Goal: Task Accomplishment & Management: Complete application form

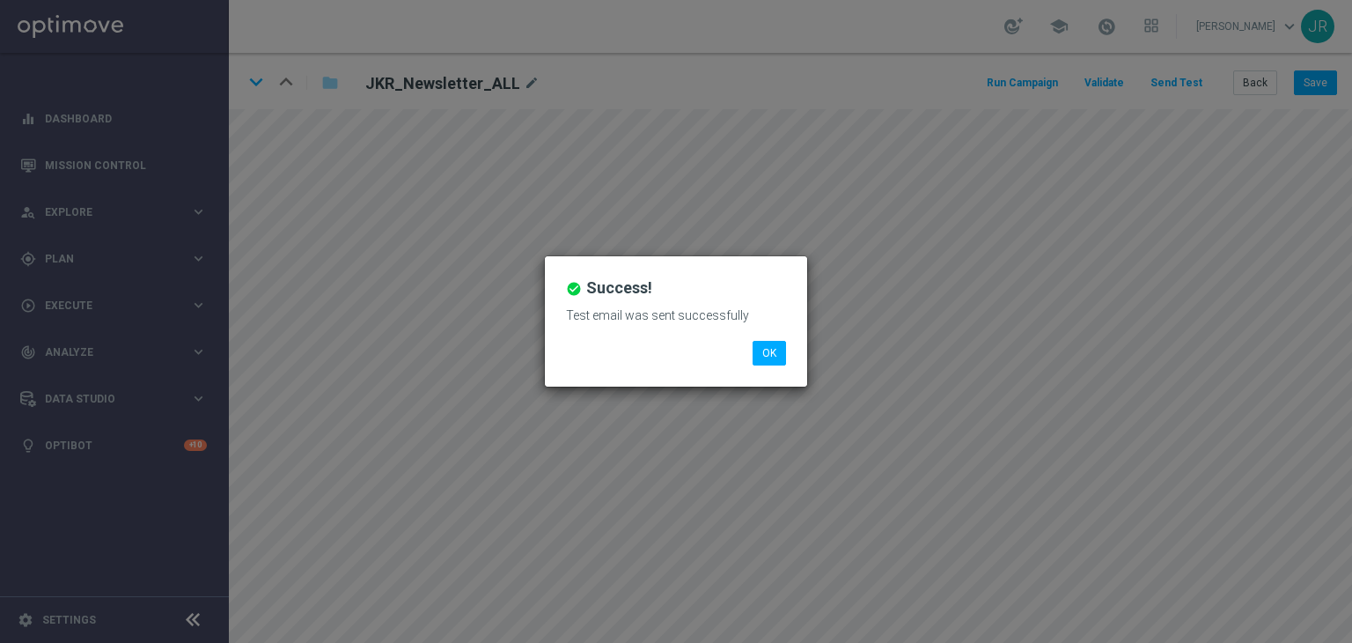
click at [794, 349] on div "check_circle Success! Test email was sent successfully OK" at bounding box center [676, 321] width 262 height 130
click at [769, 352] on button "OK" at bounding box center [769, 353] width 33 height 25
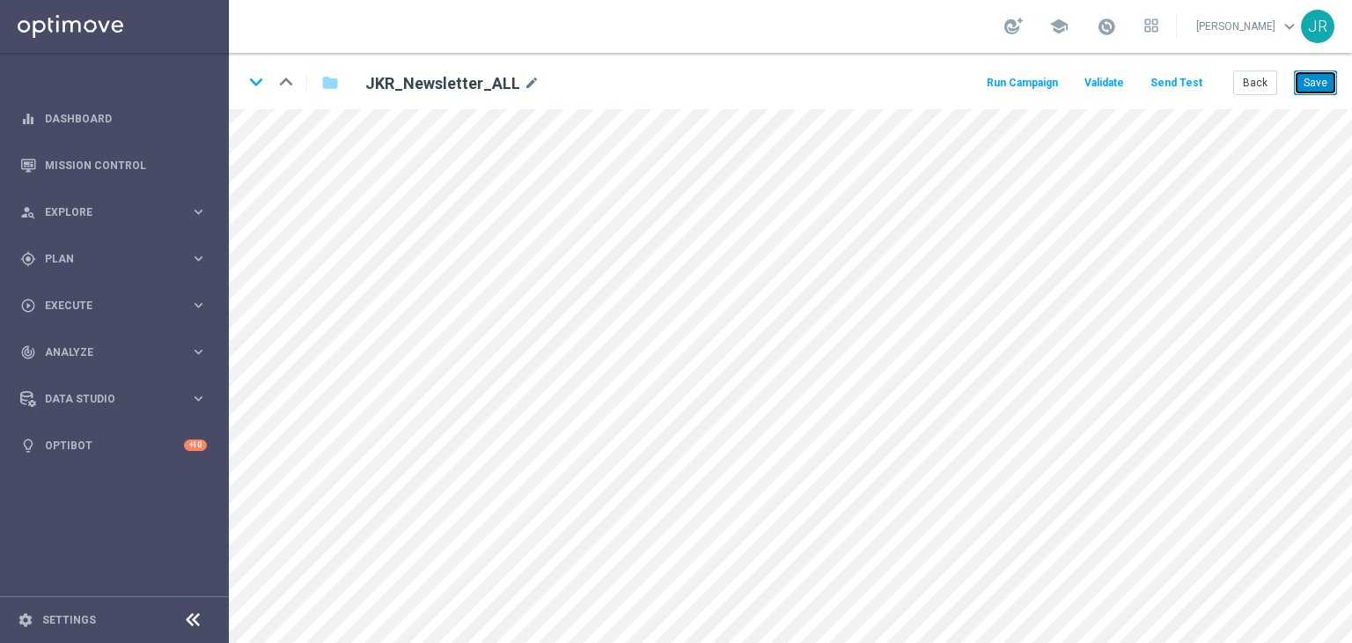
click at [1317, 85] on button "Save" at bounding box center [1315, 82] width 43 height 25
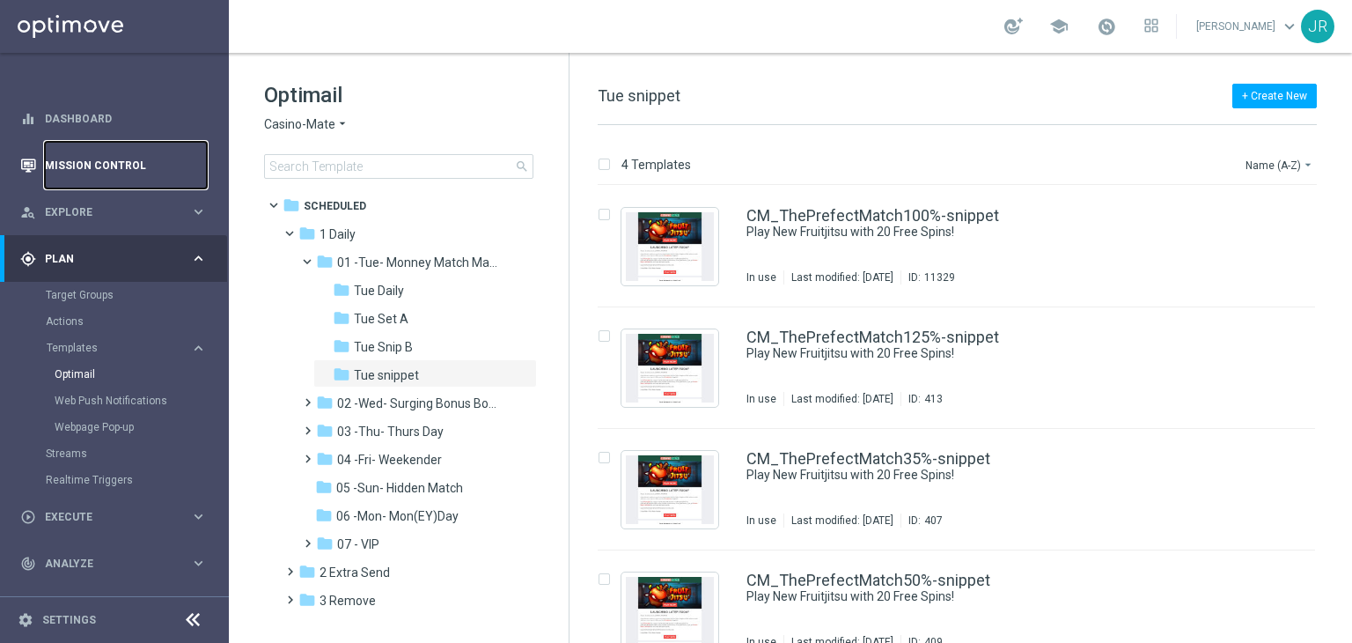
click at [74, 177] on link "Mission Control" at bounding box center [126, 165] width 162 height 47
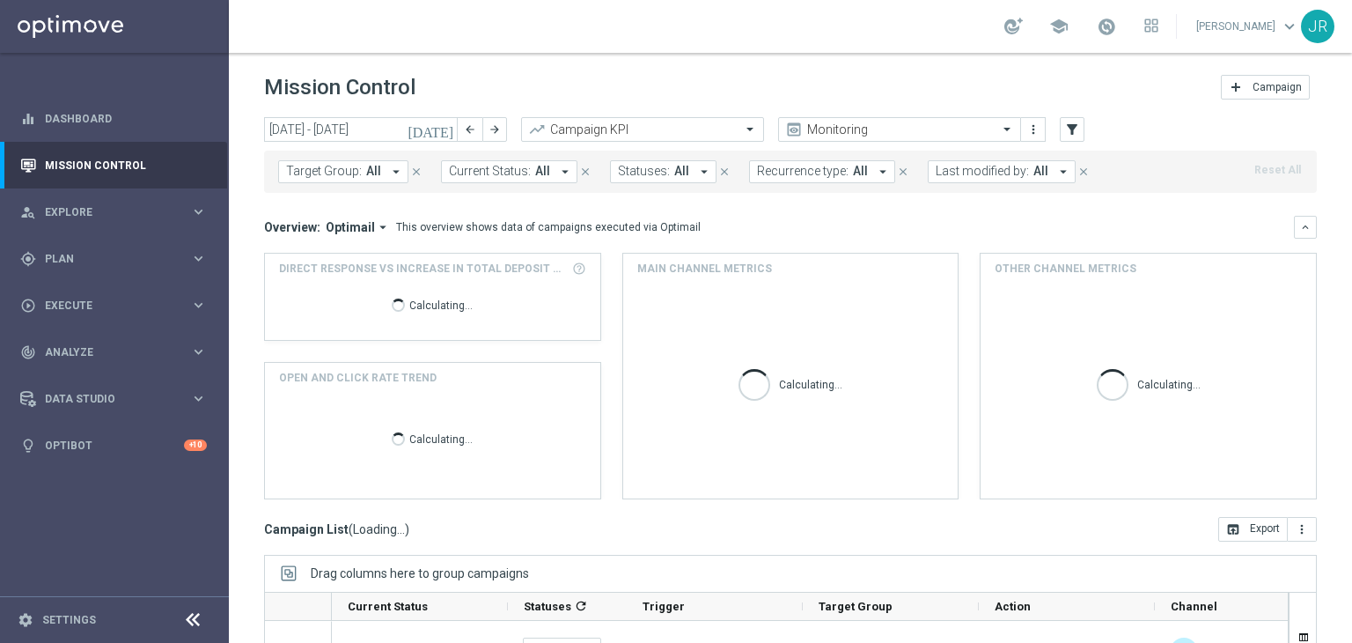
click at [446, 135] on icon "today" at bounding box center [432, 129] width 48 height 16
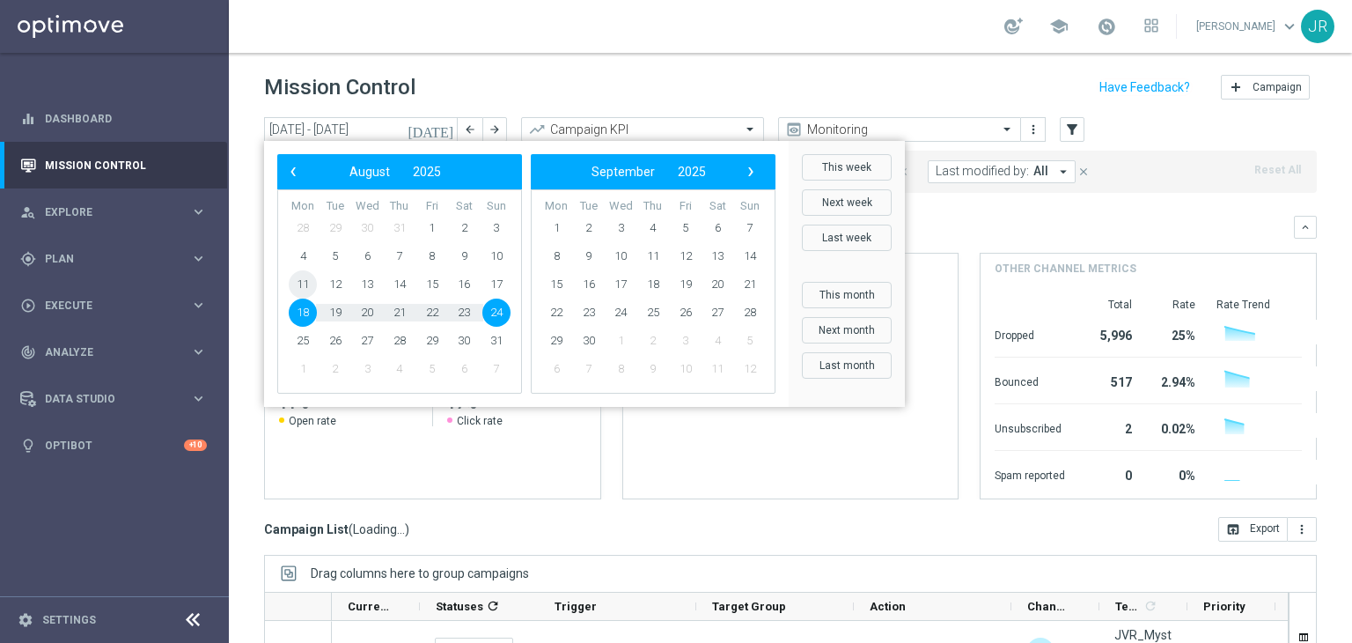
click at [304, 286] on span "11" at bounding box center [303, 284] width 28 height 28
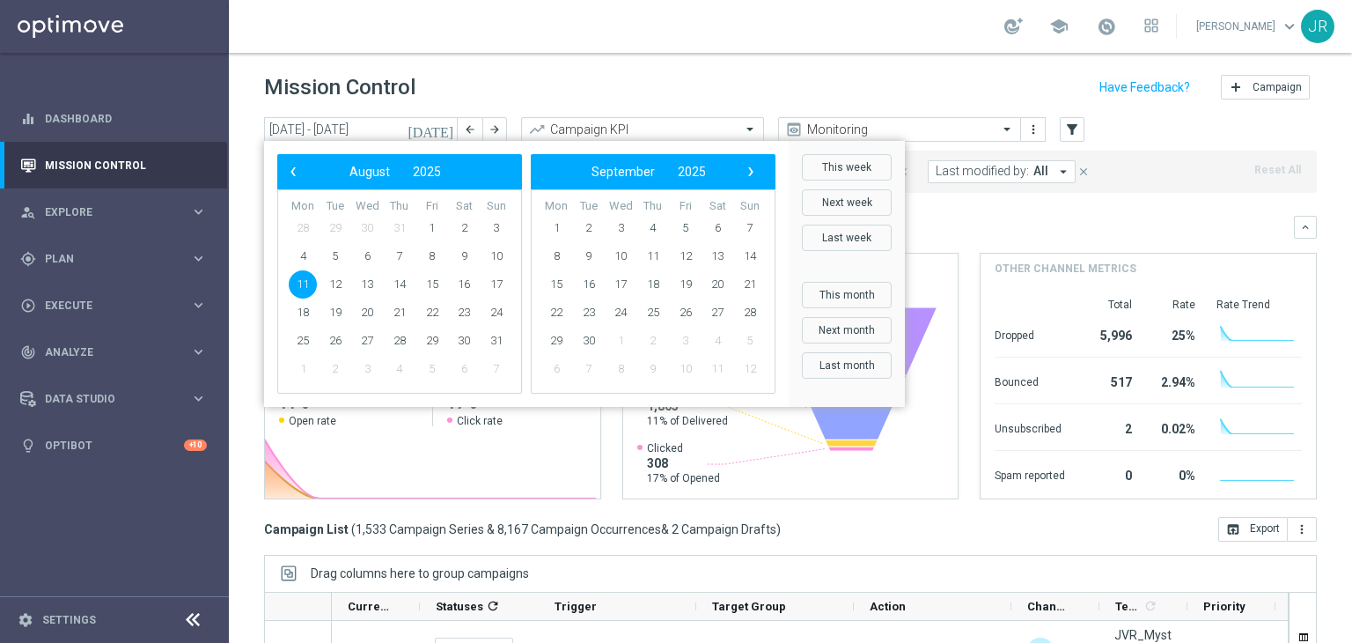
click at [300, 285] on span "11" at bounding box center [303, 284] width 28 height 28
type input "11 Aug 2025 - 11 Aug 2025"
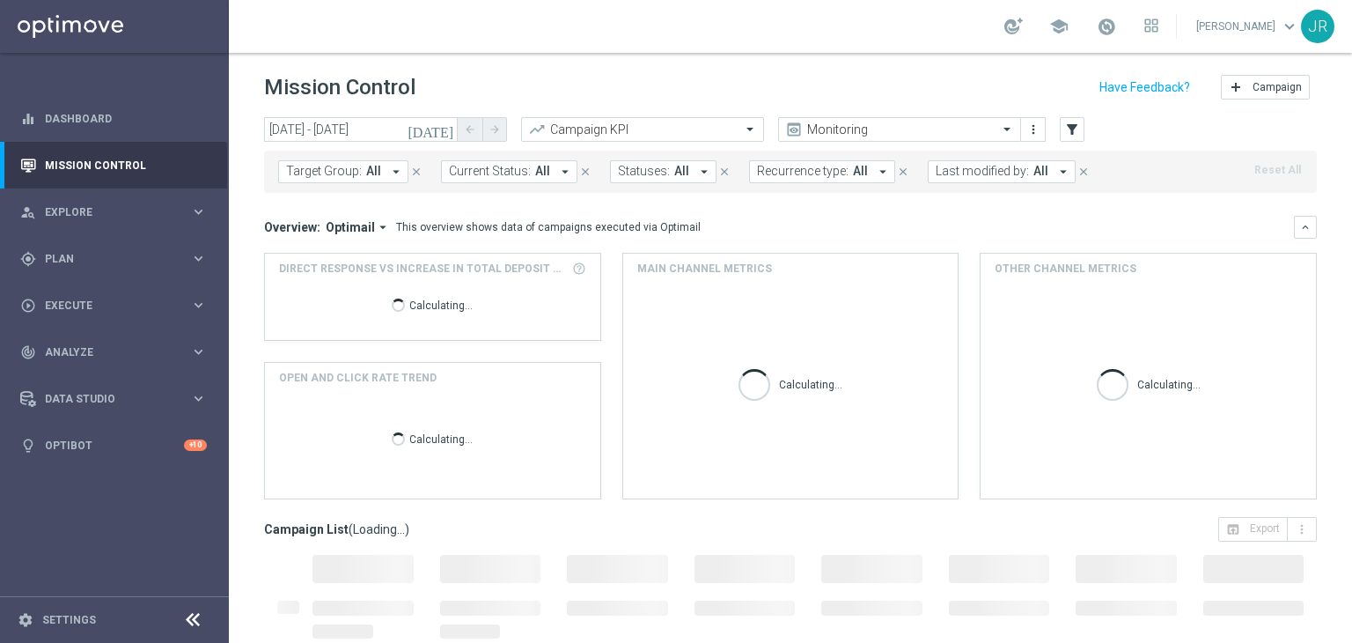
click at [300, 285] on div "Calculating..." at bounding box center [432, 304] width 307 height 56
click at [1294, 226] on button "keyboard_arrow_down" at bounding box center [1305, 227] width 23 height 23
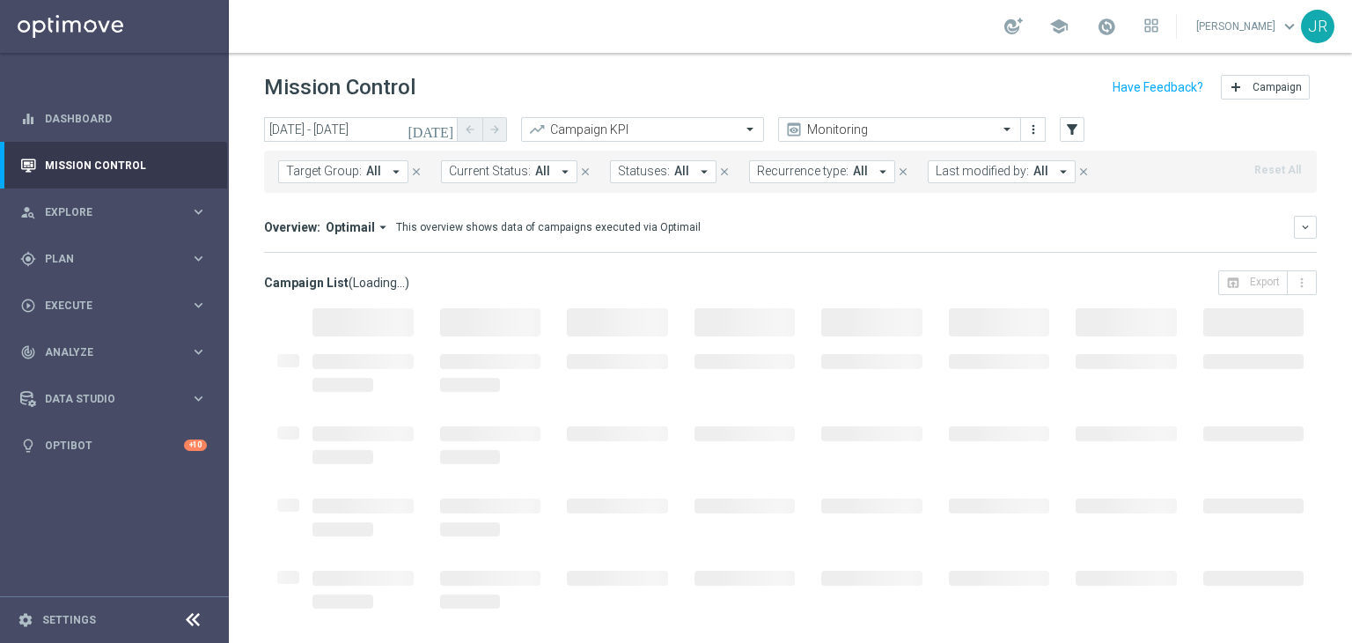
click at [971, 177] on span "Last modified by:" at bounding box center [982, 171] width 93 height 15
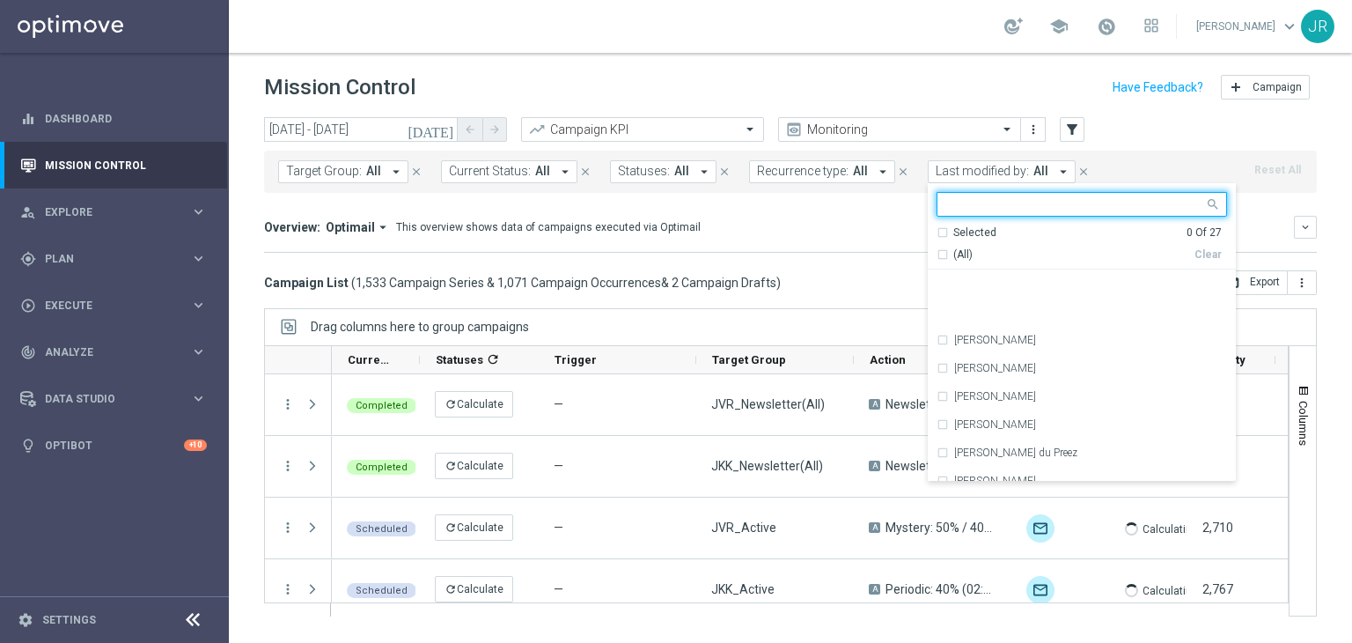
scroll to position [176, 0]
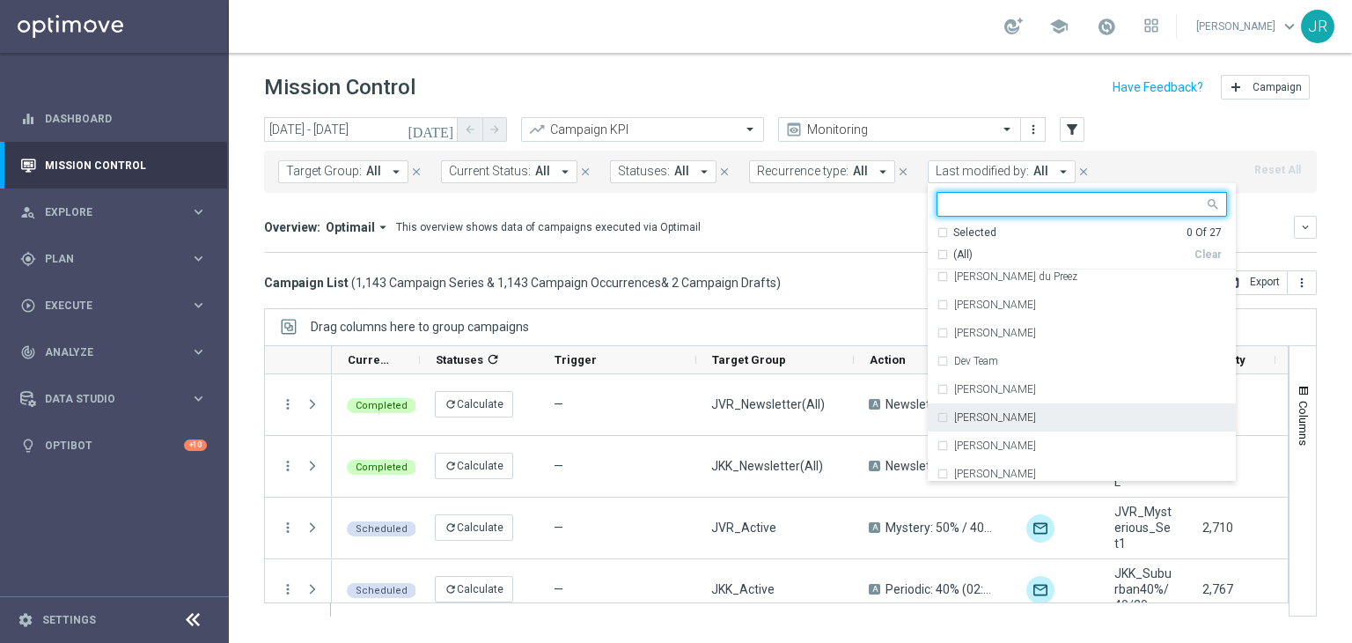
click at [954, 416] on label "Emile Bredenkamp" at bounding box center [995, 417] width 82 height 11
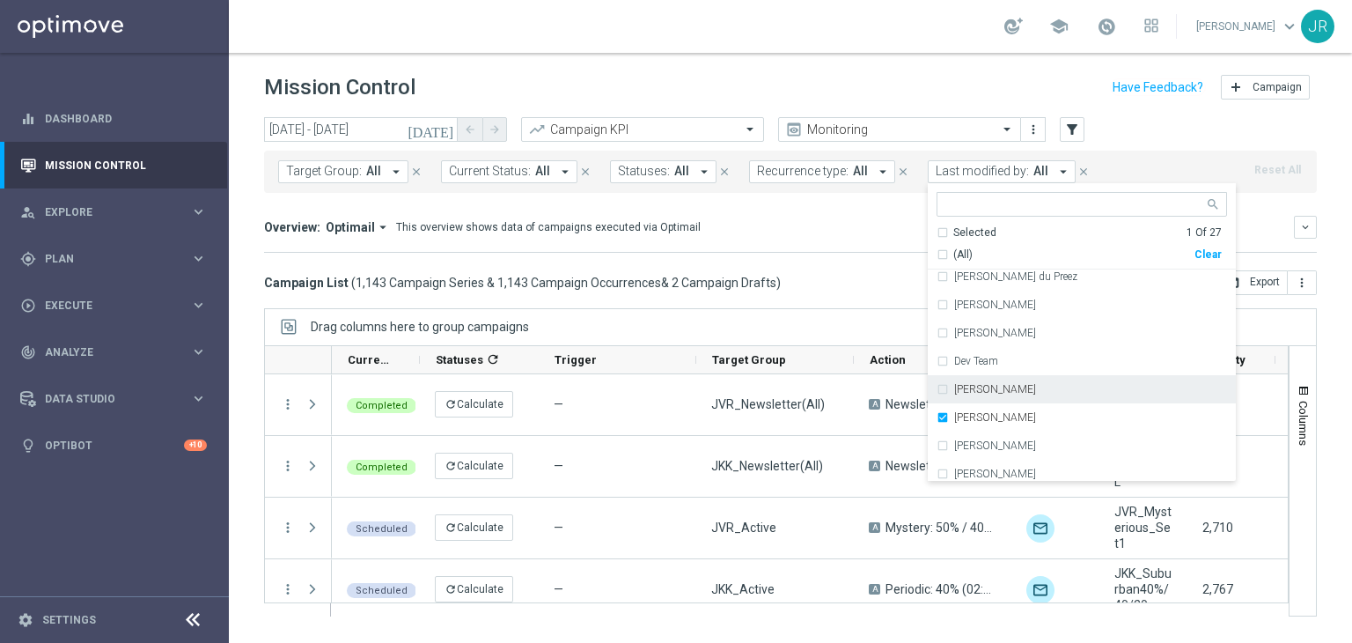
click at [871, 310] on div "Drag columns here to group campaigns" at bounding box center [790, 326] width 1053 height 37
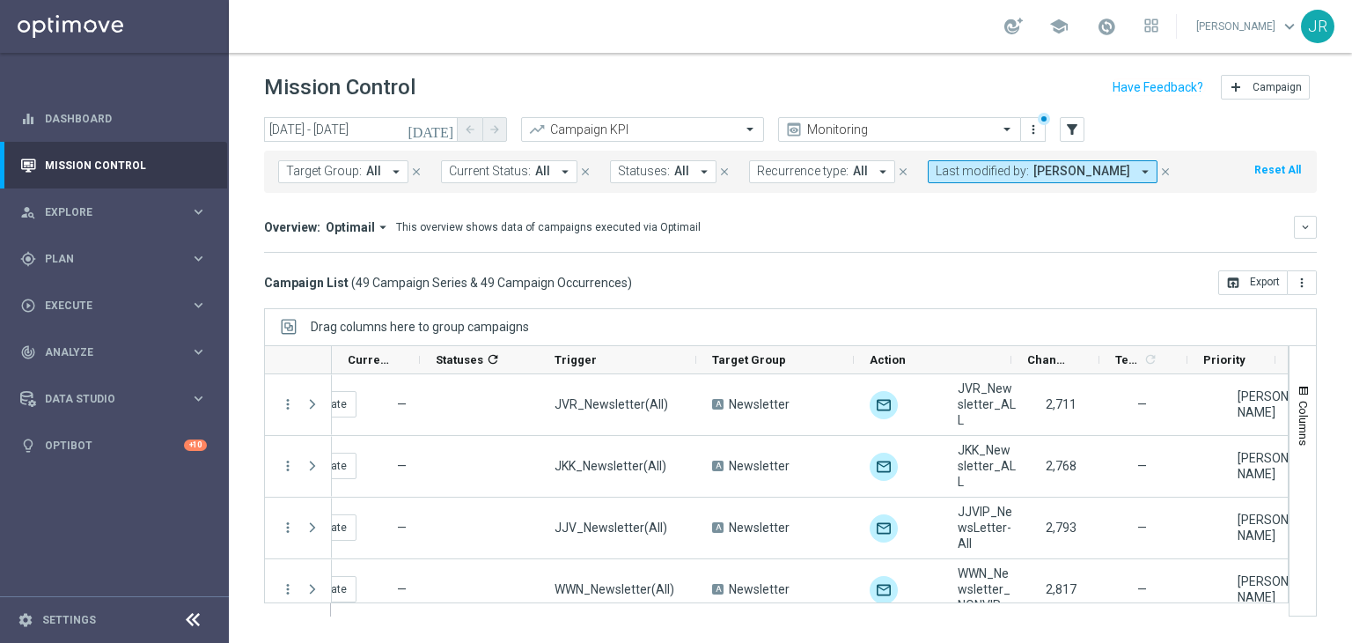
scroll to position [0, 0]
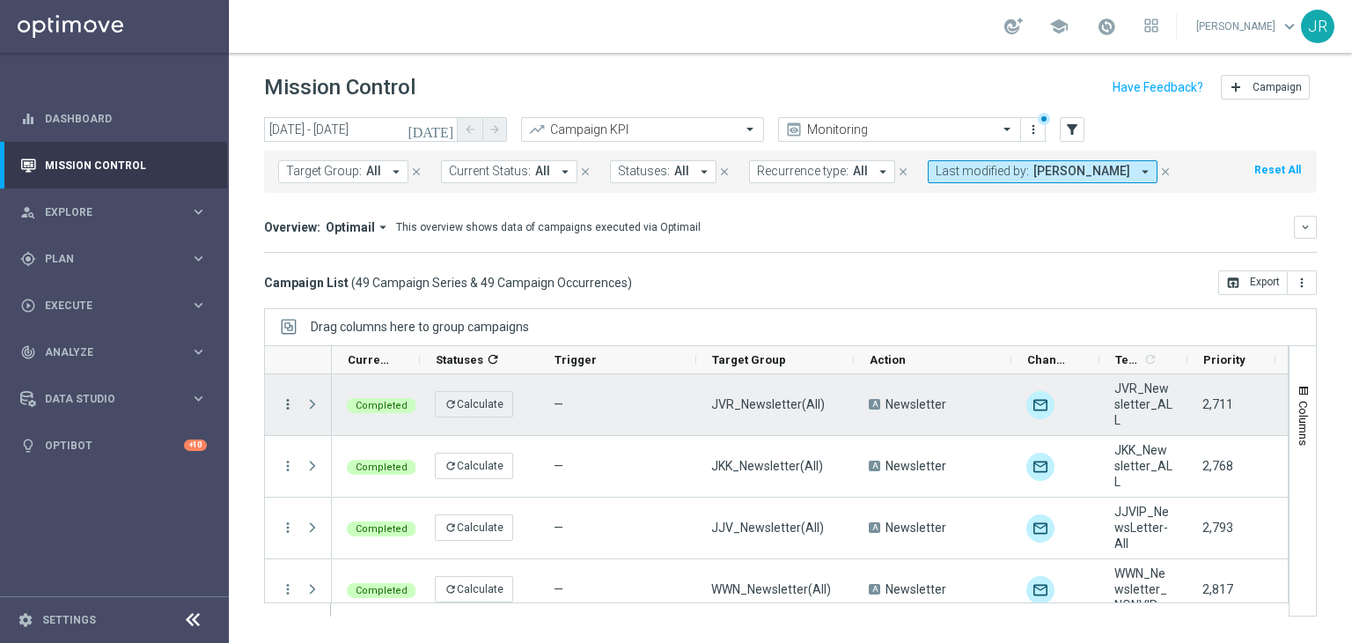
click at [285, 403] on icon "more_vert" at bounding box center [288, 404] width 16 height 16
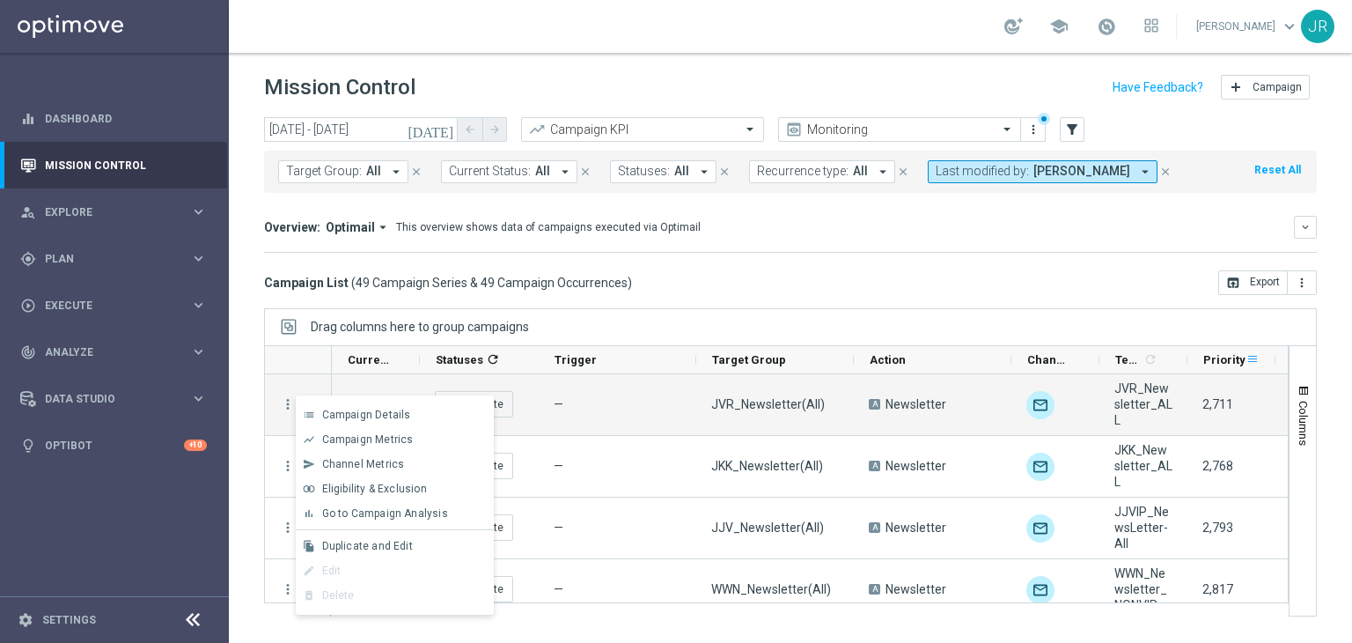
click at [1254, 357] on span at bounding box center [1253, 359] width 14 height 14
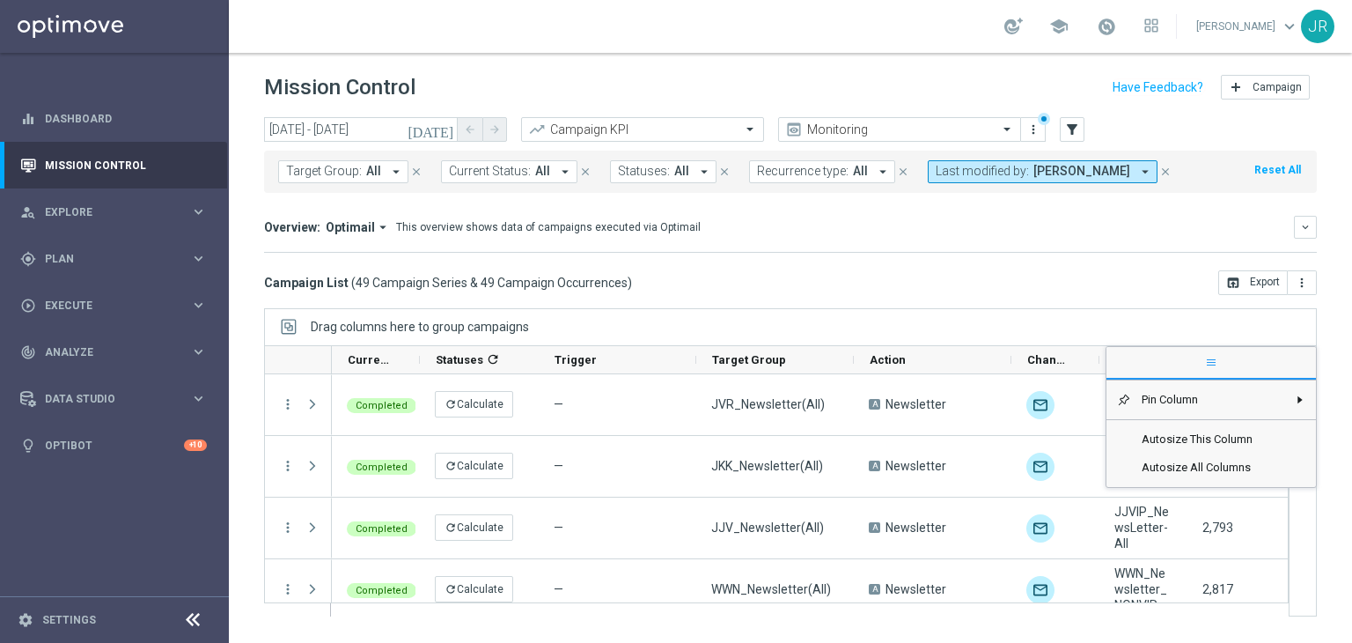
click at [1150, 312] on div "Drag columns here to group campaigns" at bounding box center [790, 326] width 1053 height 37
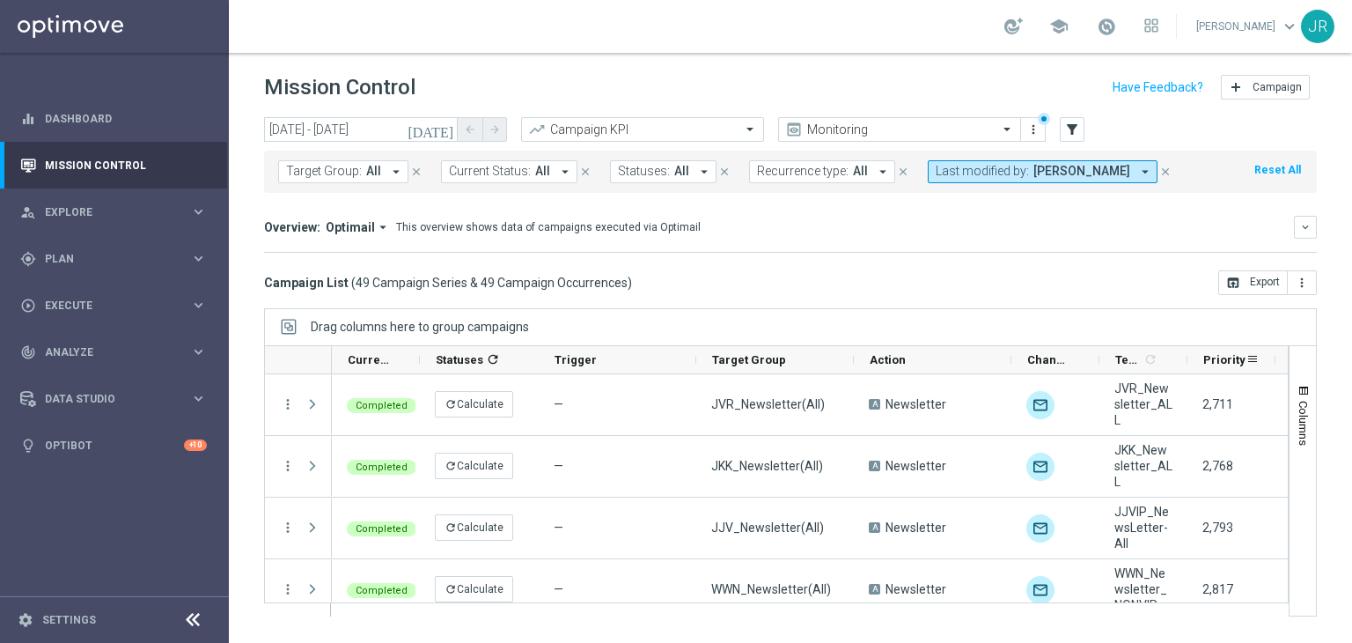
click at [1224, 360] on span "Priority" at bounding box center [1224, 359] width 42 height 13
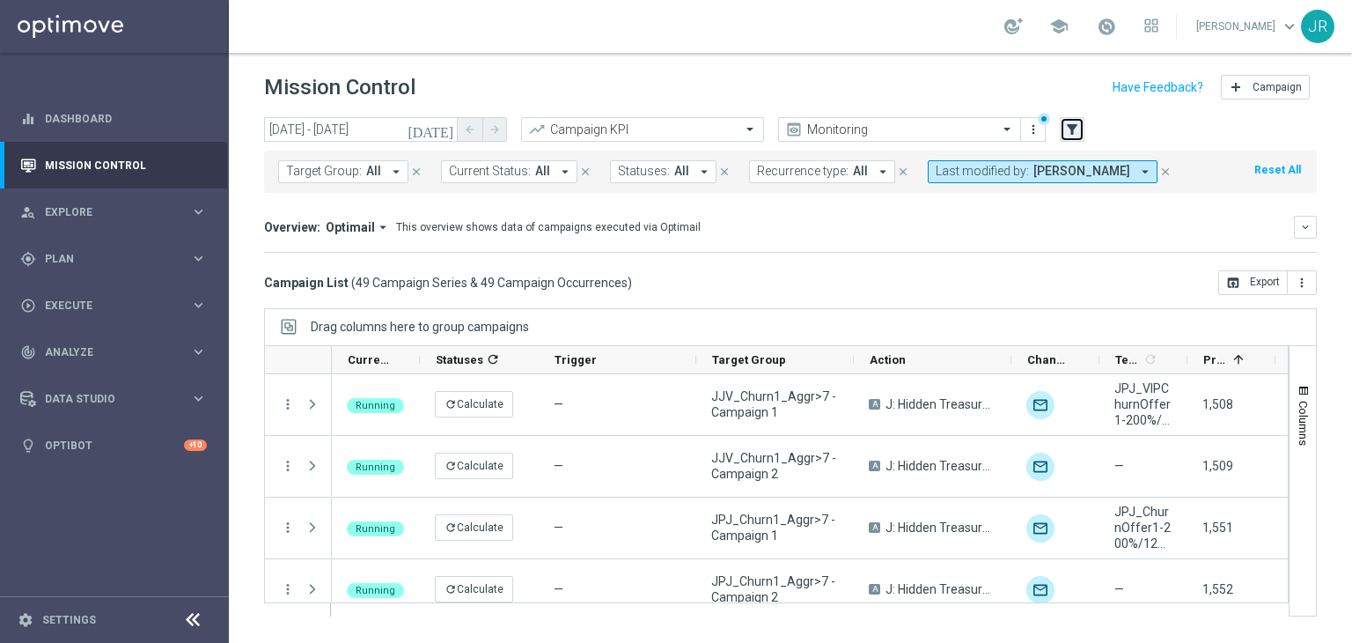
click at [1067, 129] on icon "filter_alt" at bounding box center [1072, 129] width 16 height 16
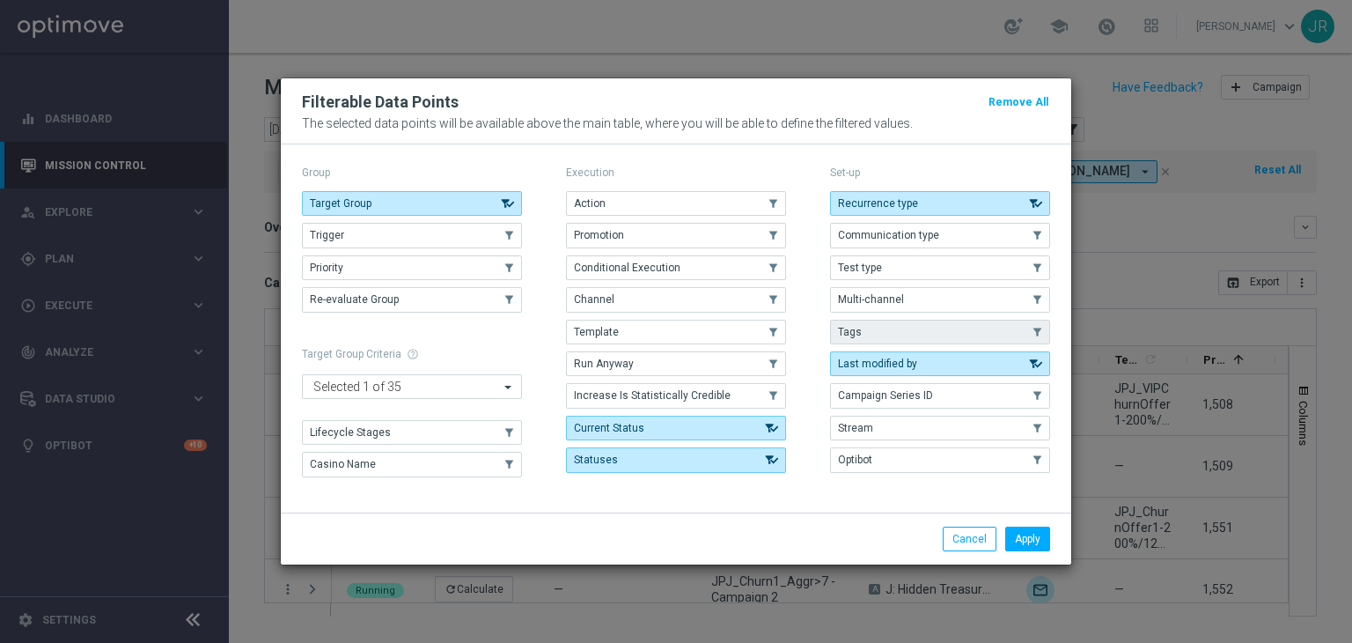
click at [888, 325] on button "Tags" at bounding box center [940, 332] width 220 height 25
click at [1039, 536] on button "Apply" at bounding box center [1027, 538] width 45 height 25
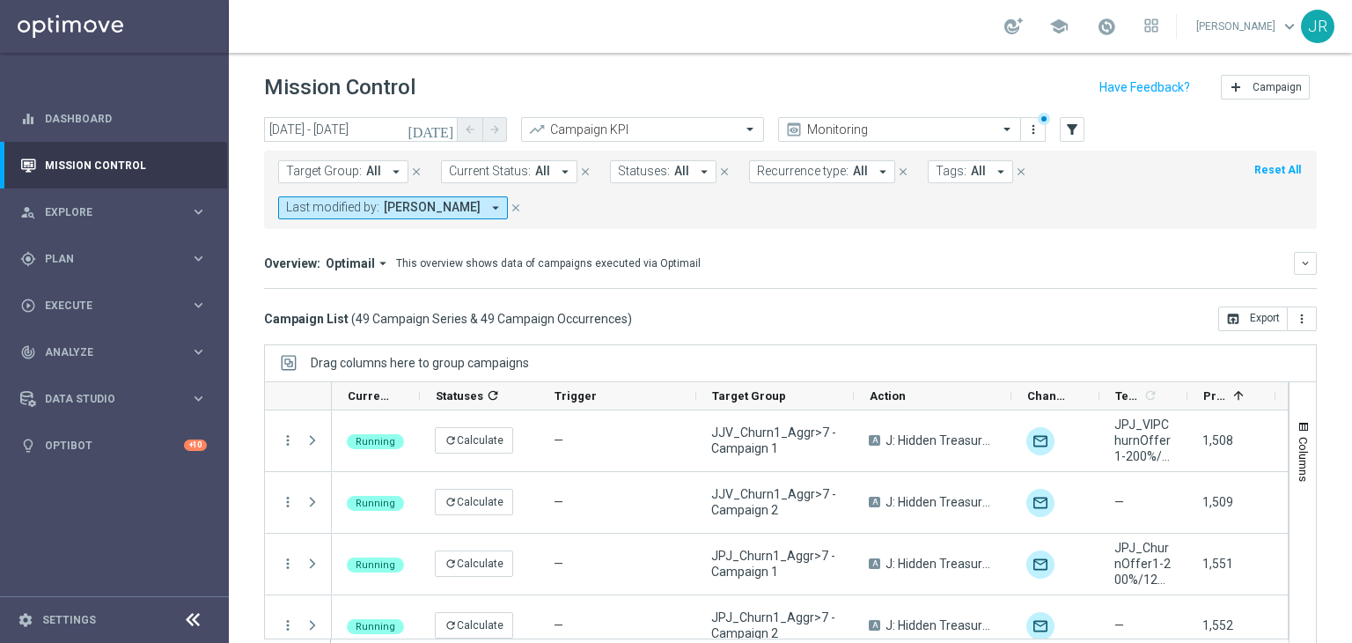
click at [939, 180] on button "Tags: All arrow_drop_down" at bounding box center [970, 171] width 85 height 23
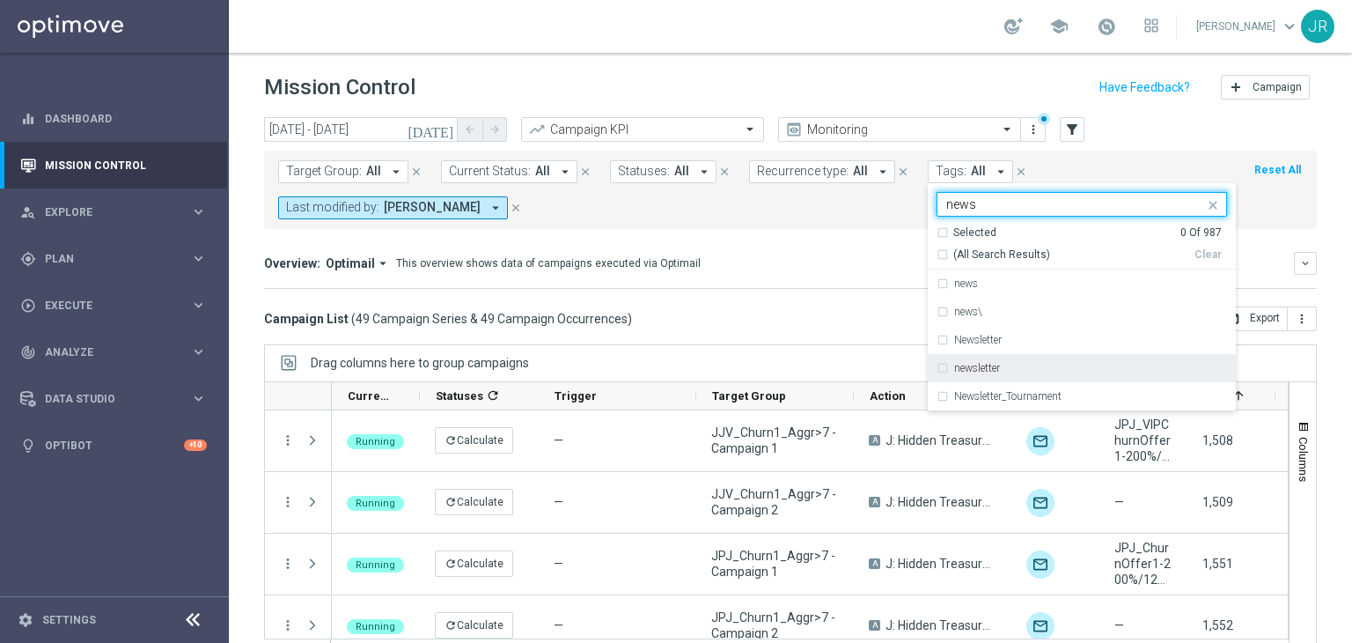
click at [1053, 380] on div "newsletter" at bounding box center [1082, 368] width 290 height 28
type input "news"
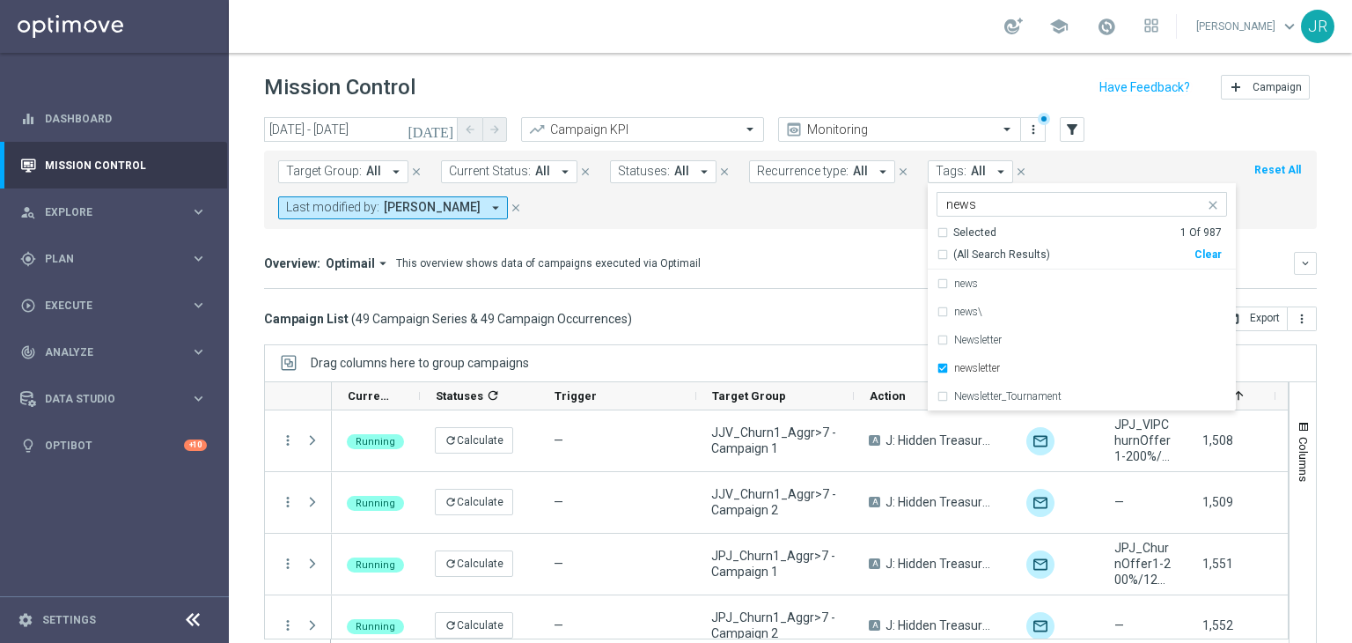
drag, startPoint x: 771, startPoint y: 262, endPoint x: 1136, endPoint y: 628, distance: 517.2
click at [772, 262] on div "Overview: Optimail arrow_drop_down This overview shows data of campaigns execut…" at bounding box center [779, 263] width 1030 height 16
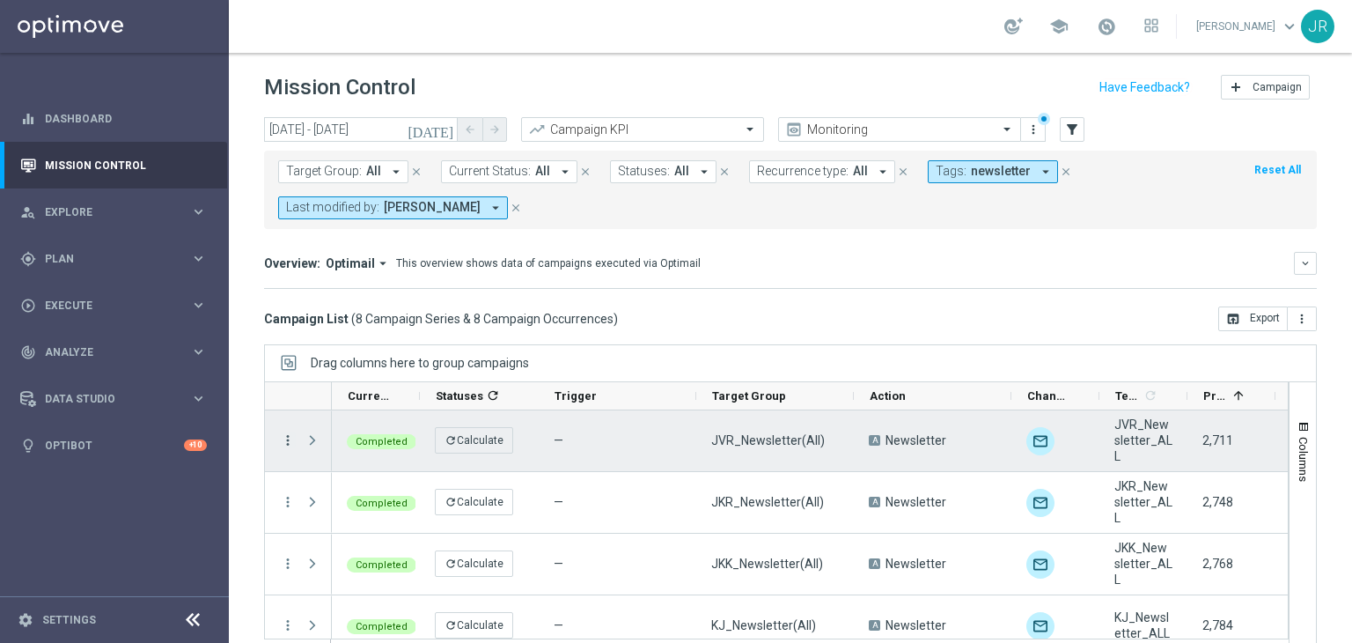
click at [289, 437] on icon "more_vert" at bounding box center [288, 440] width 16 height 16
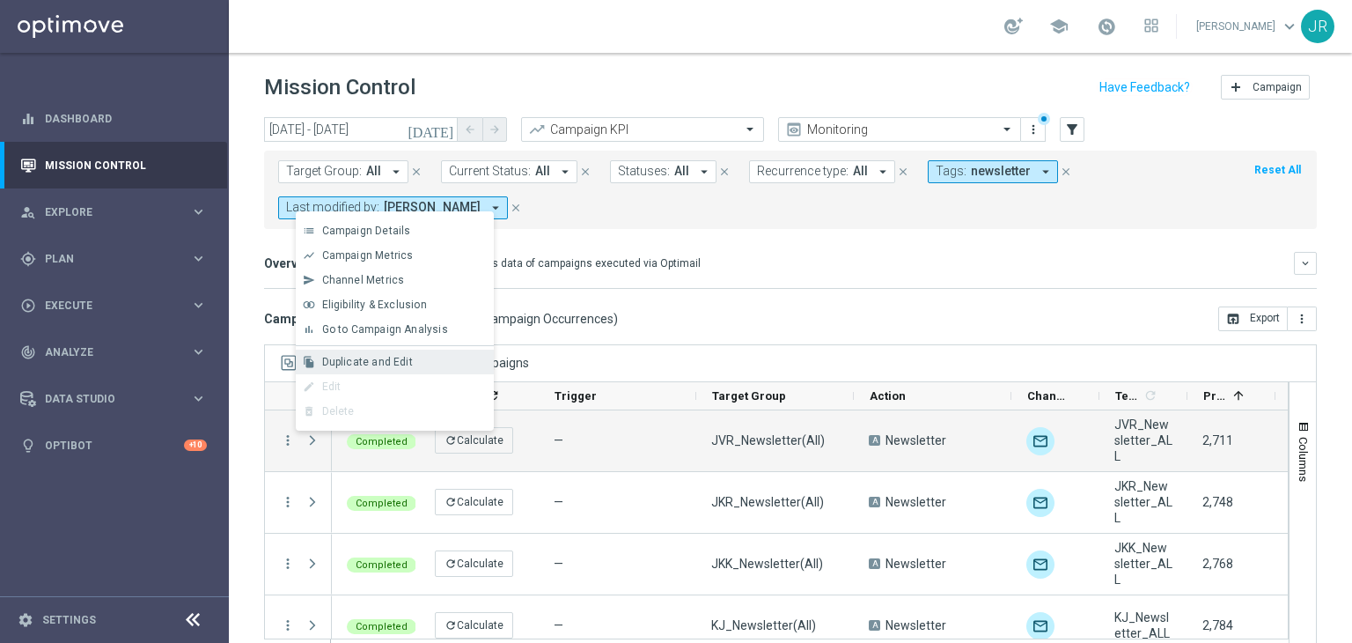
click at [358, 357] on span "Duplicate and Edit" at bounding box center [367, 362] width 91 height 12
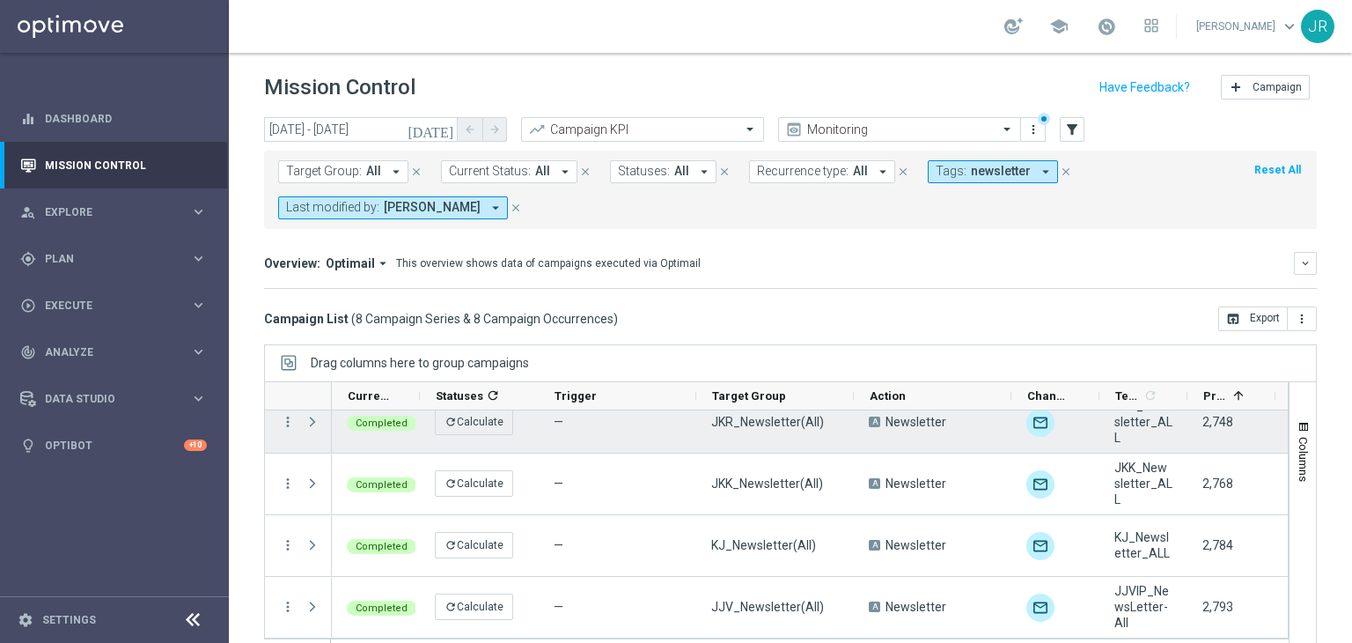
scroll to position [88, 0]
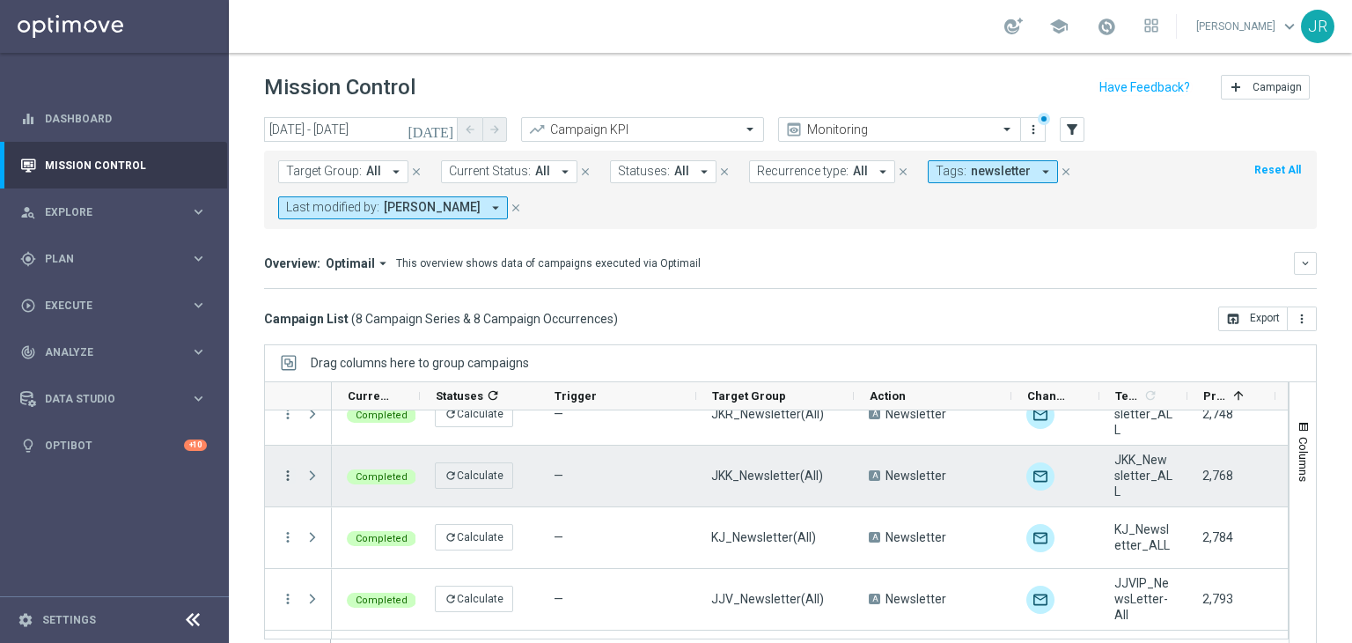
click at [282, 481] on icon "more_vert" at bounding box center [288, 475] width 16 height 16
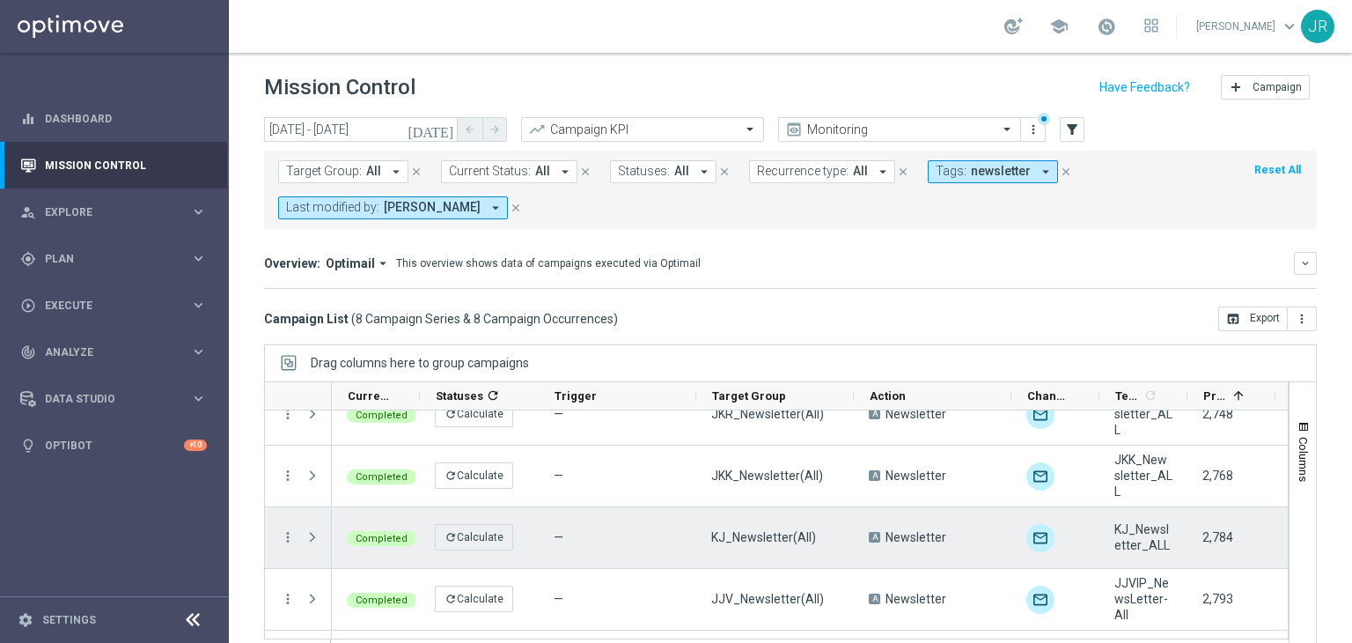
scroll to position [0, 0]
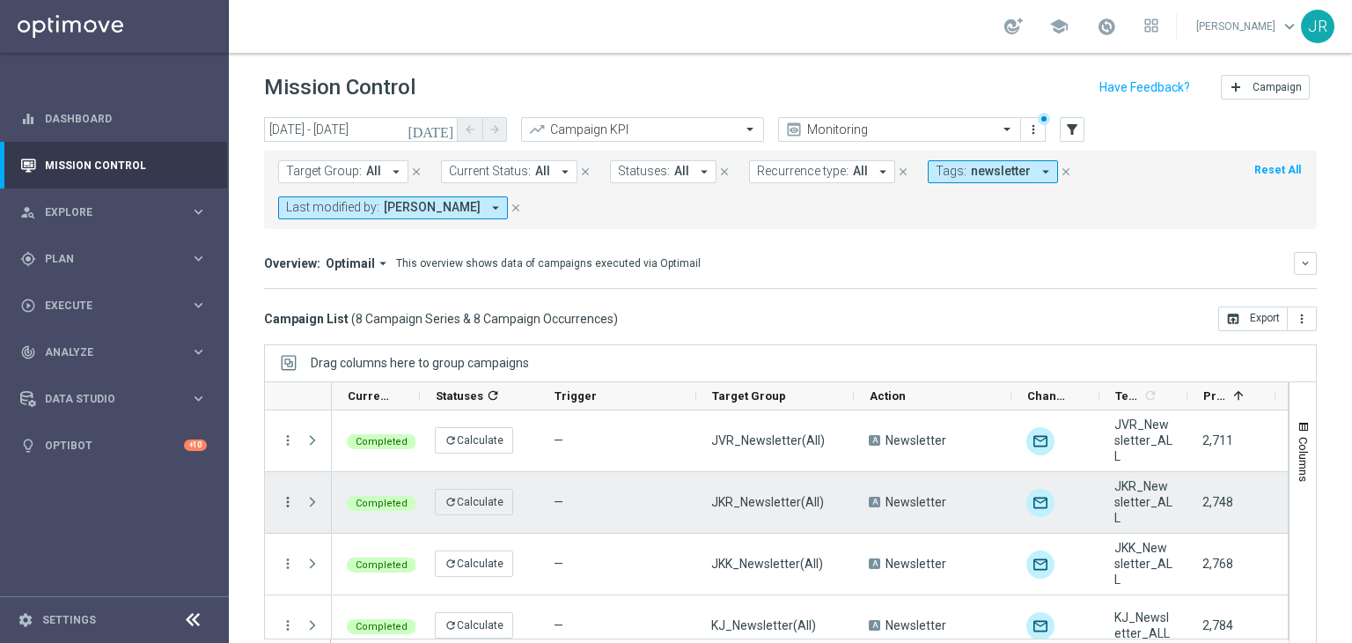
click at [286, 501] on icon "more_vert" at bounding box center [288, 502] width 16 height 16
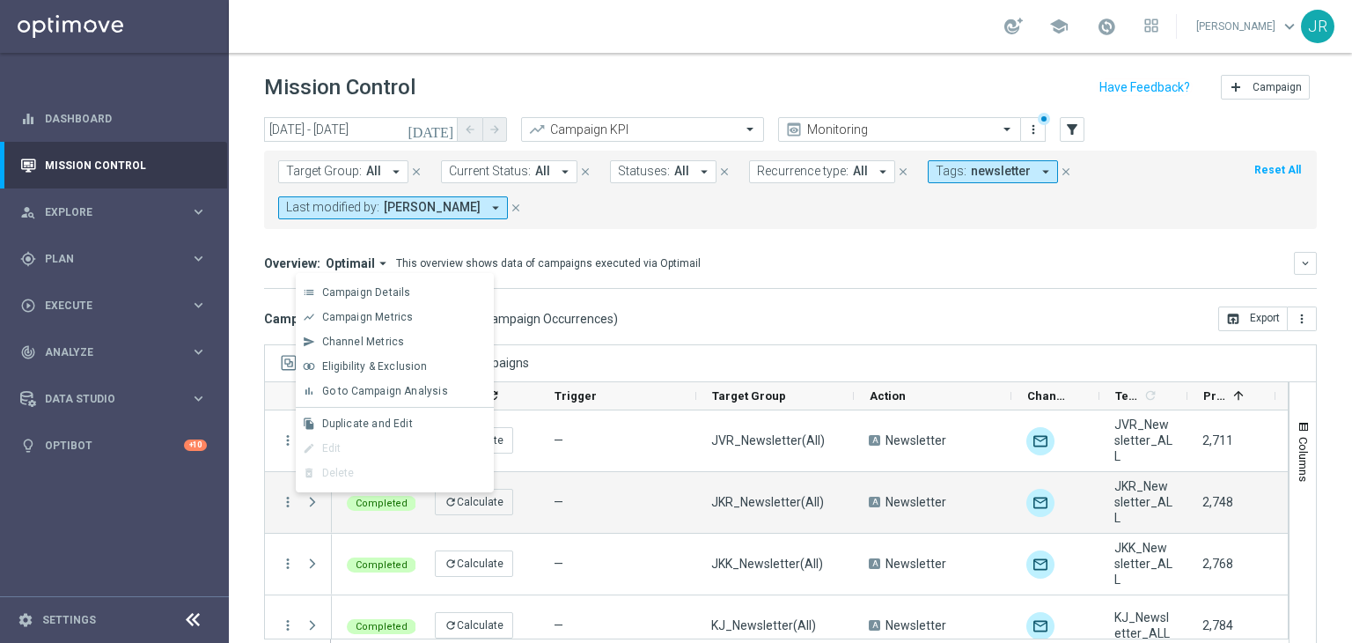
click at [362, 421] on span "Duplicate and Edit" at bounding box center [367, 423] width 91 height 12
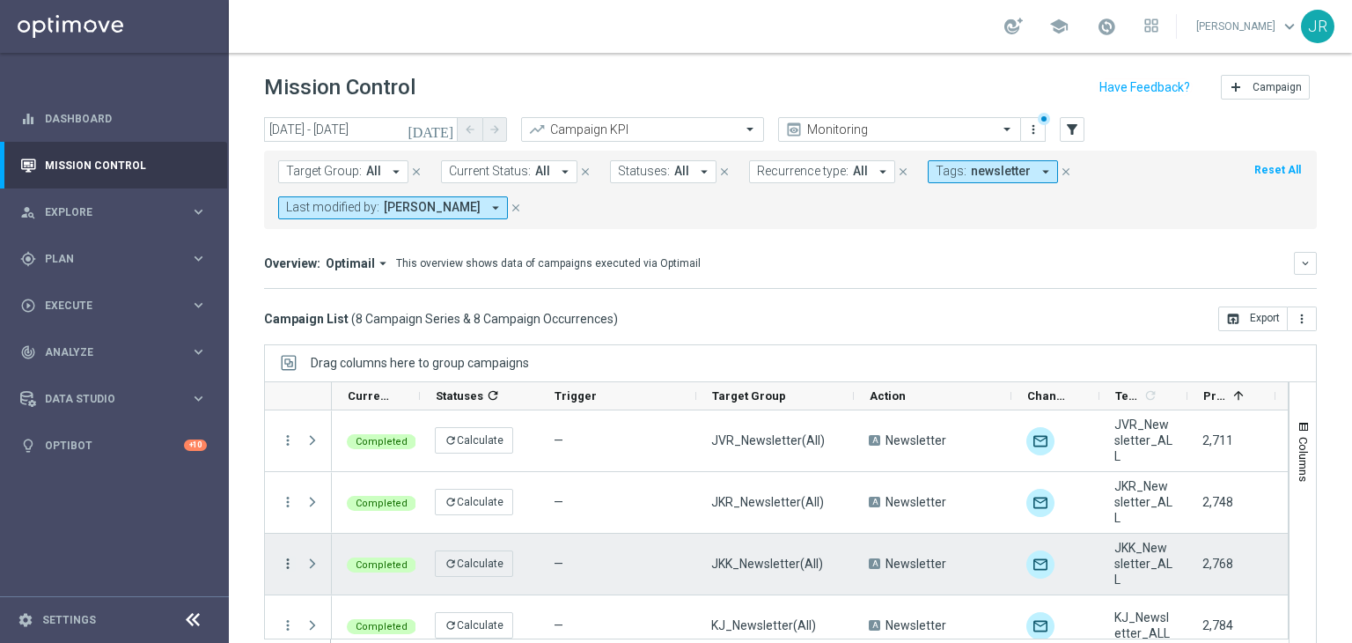
click at [288, 562] on icon "more_vert" at bounding box center [288, 563] width 16 height 16
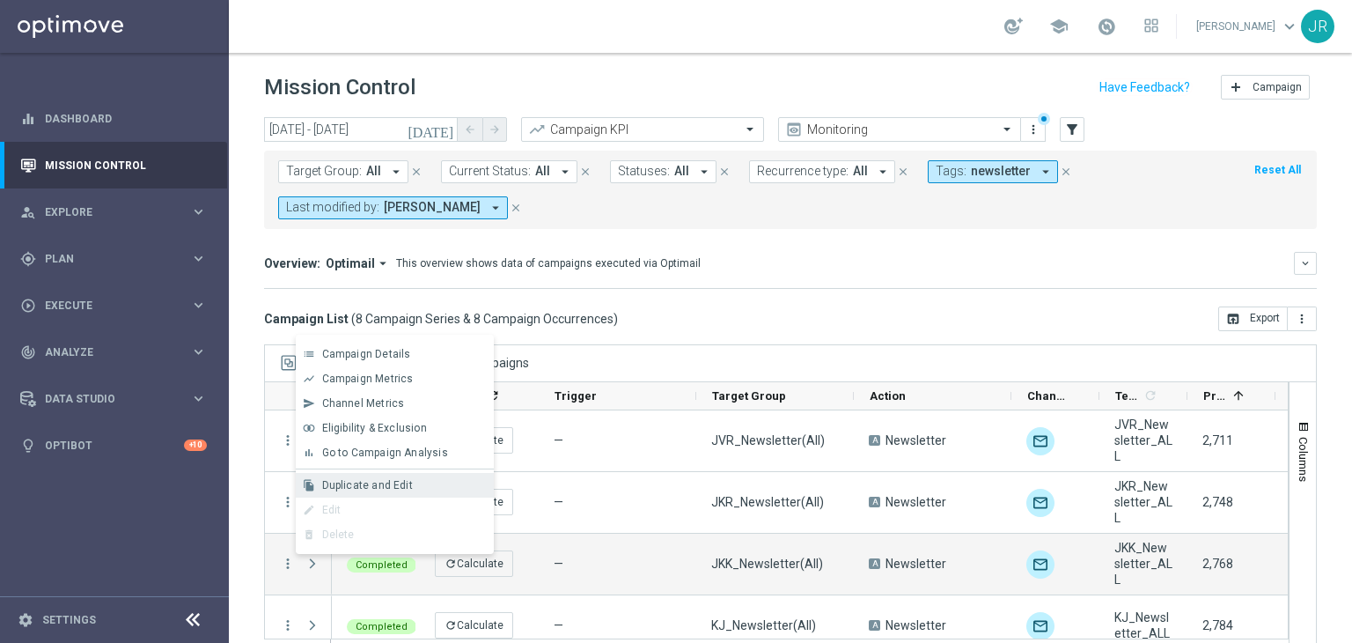
click at [332, 480] on span "Duplicate and Edit" at bounding box center [367, 485] width 91 height 12
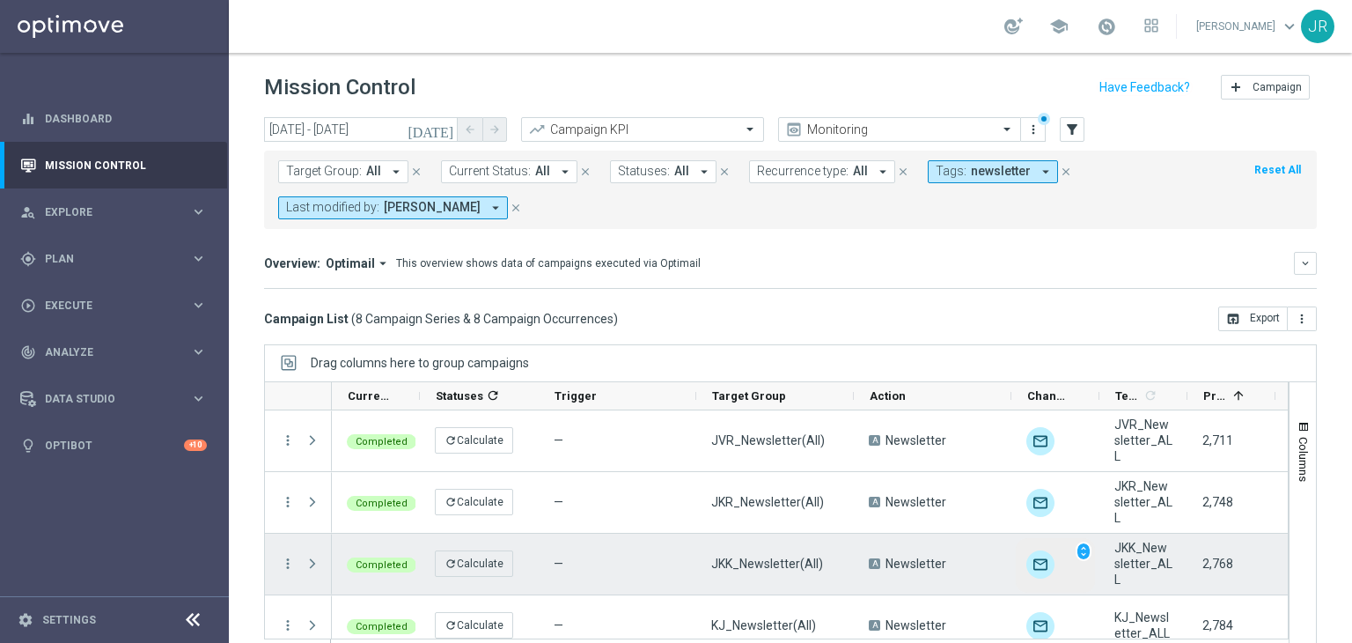
scroll to position [88, 0]
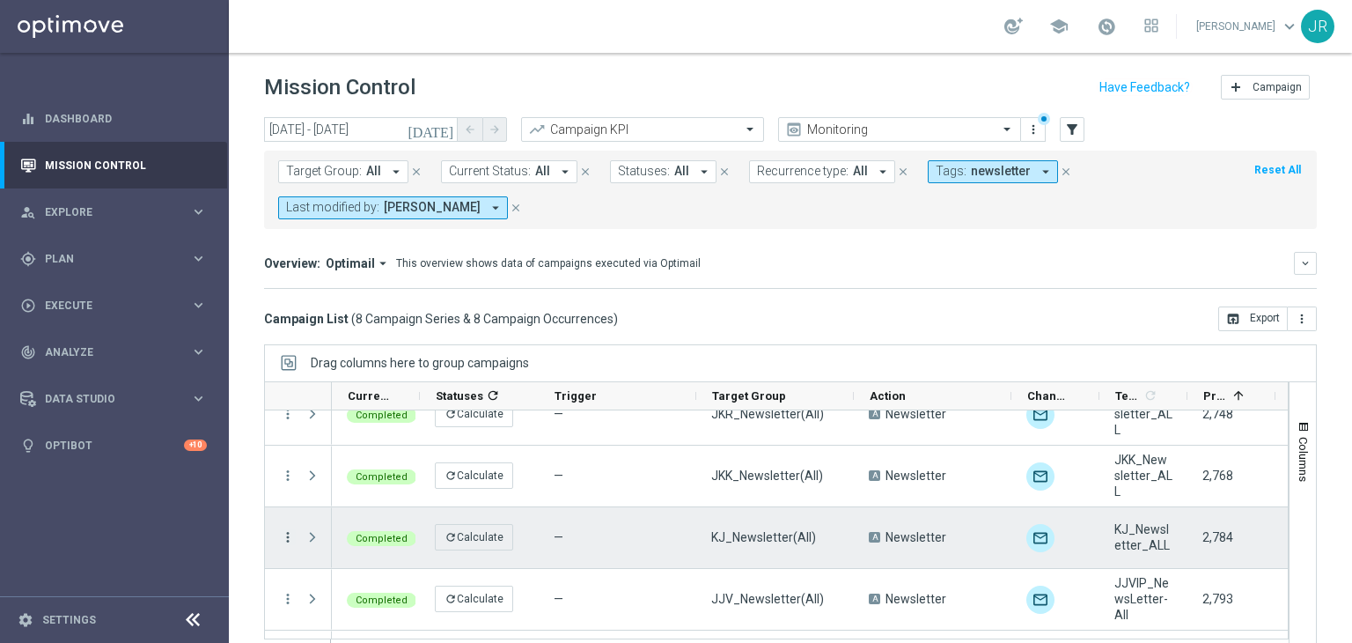
click at [289, 536] on icon "more_vert" at bounding box center [288, 537] width 16 height 16
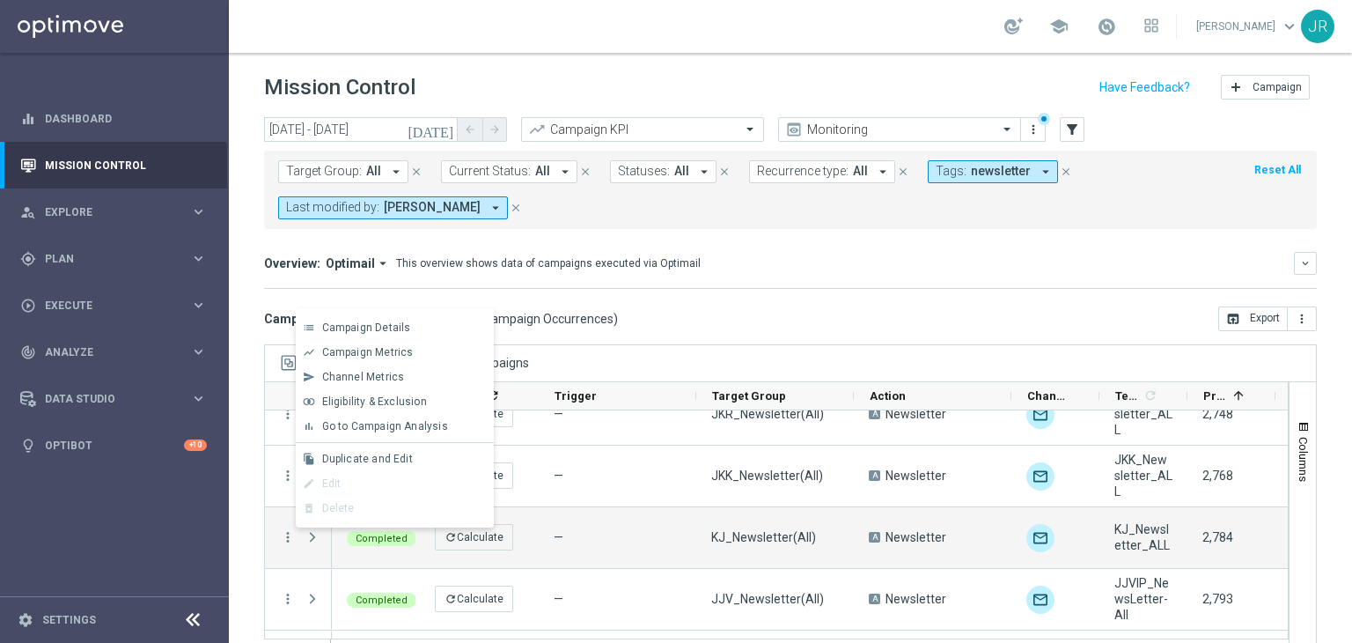
click at [349, 462] on span "Duplicate and Edit" at bounding box center [367, 458] width 91 height 12
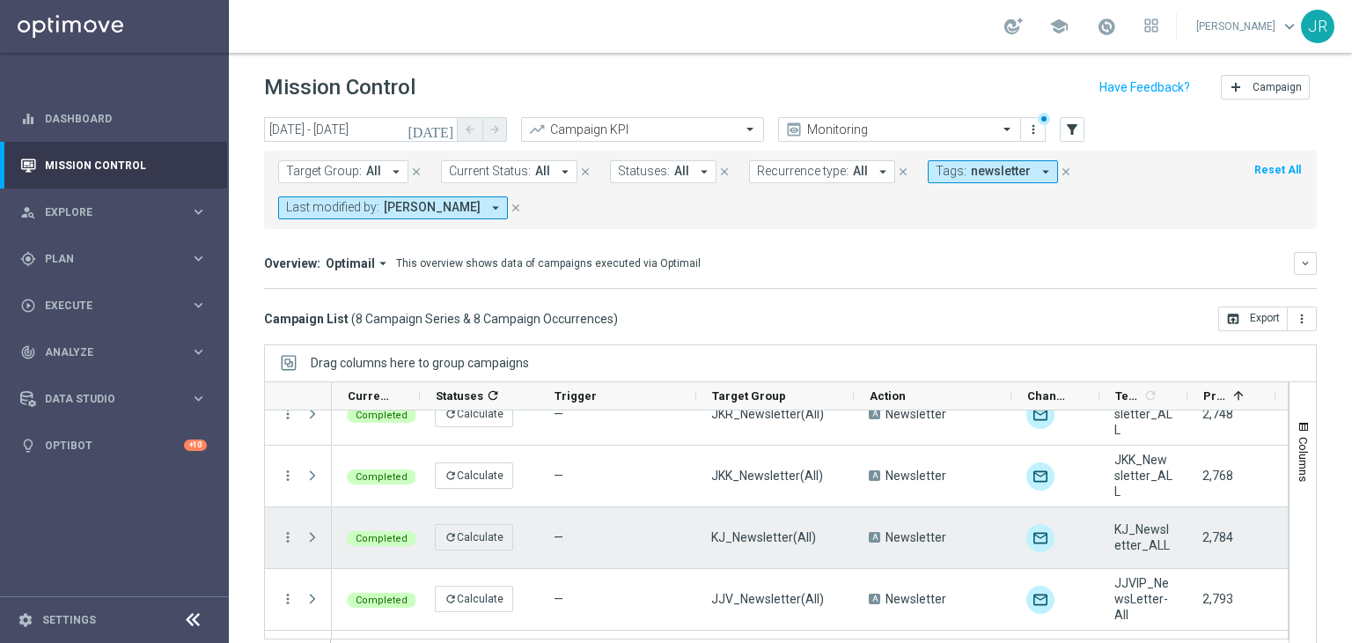
scroll to position [176, 0]
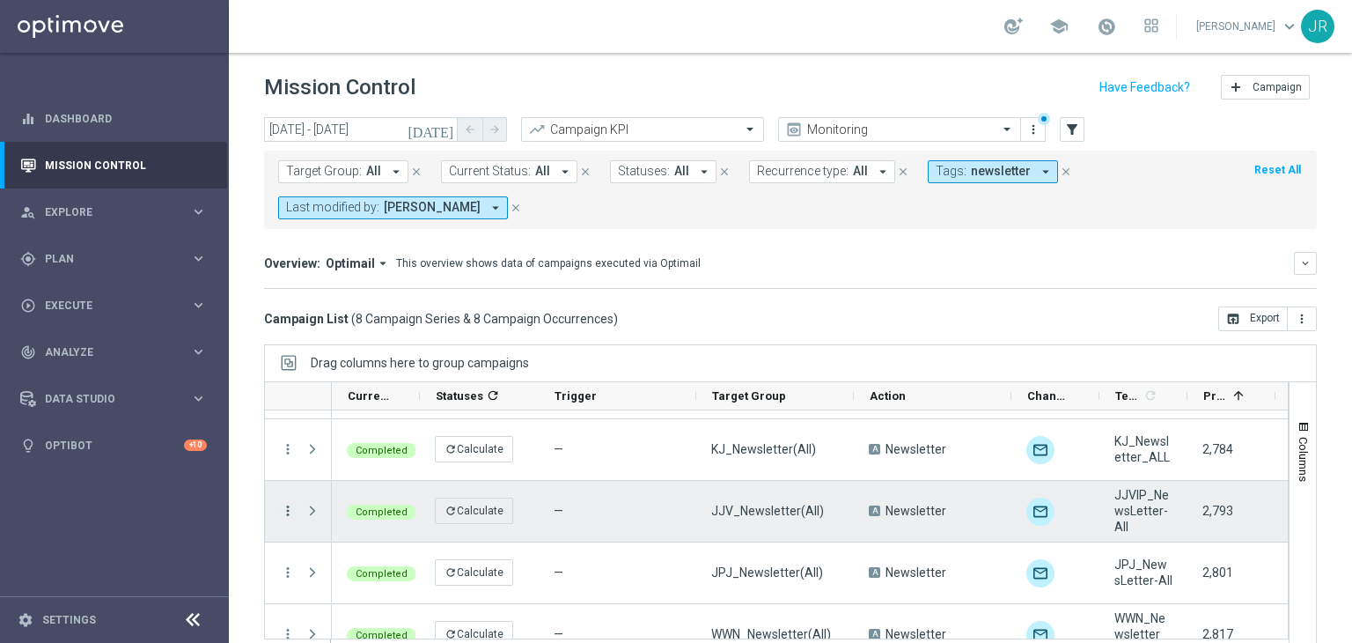
click at [288, 506] on icon "more_vert" at bounding box center [288, 511] width 16 height 16
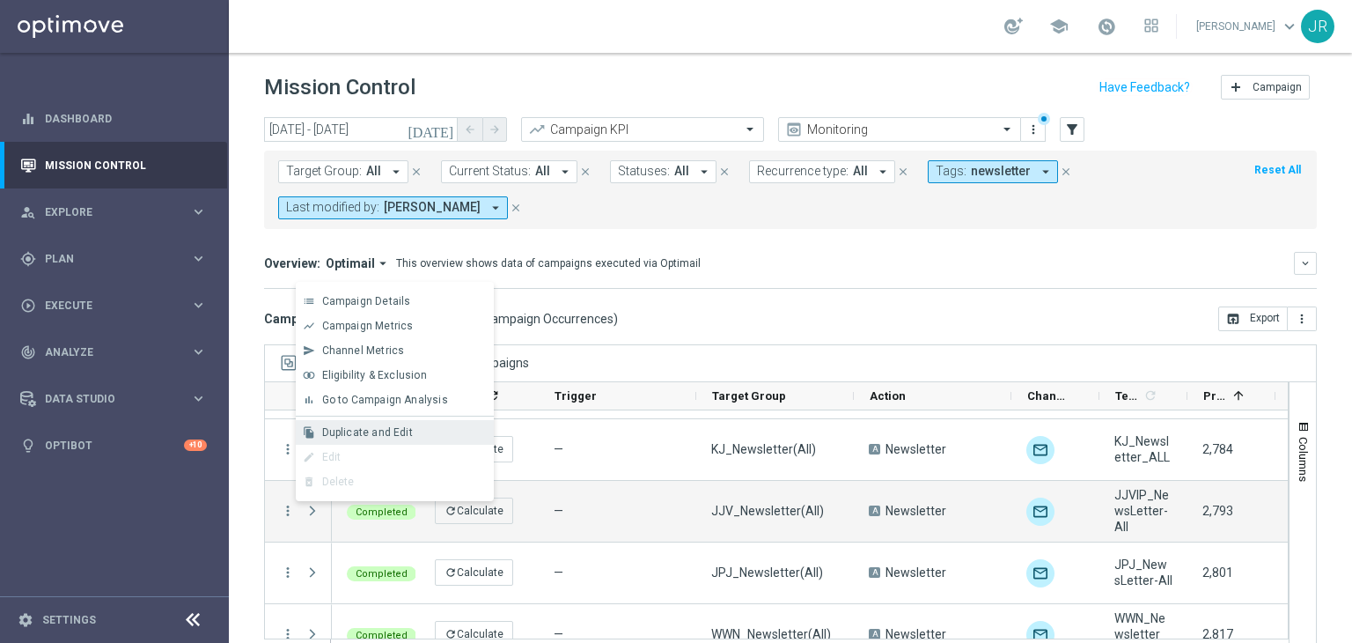
click at [356, 426] on span "Duplicate and Edit" at bounding box center [367, 432] width 91 height 12
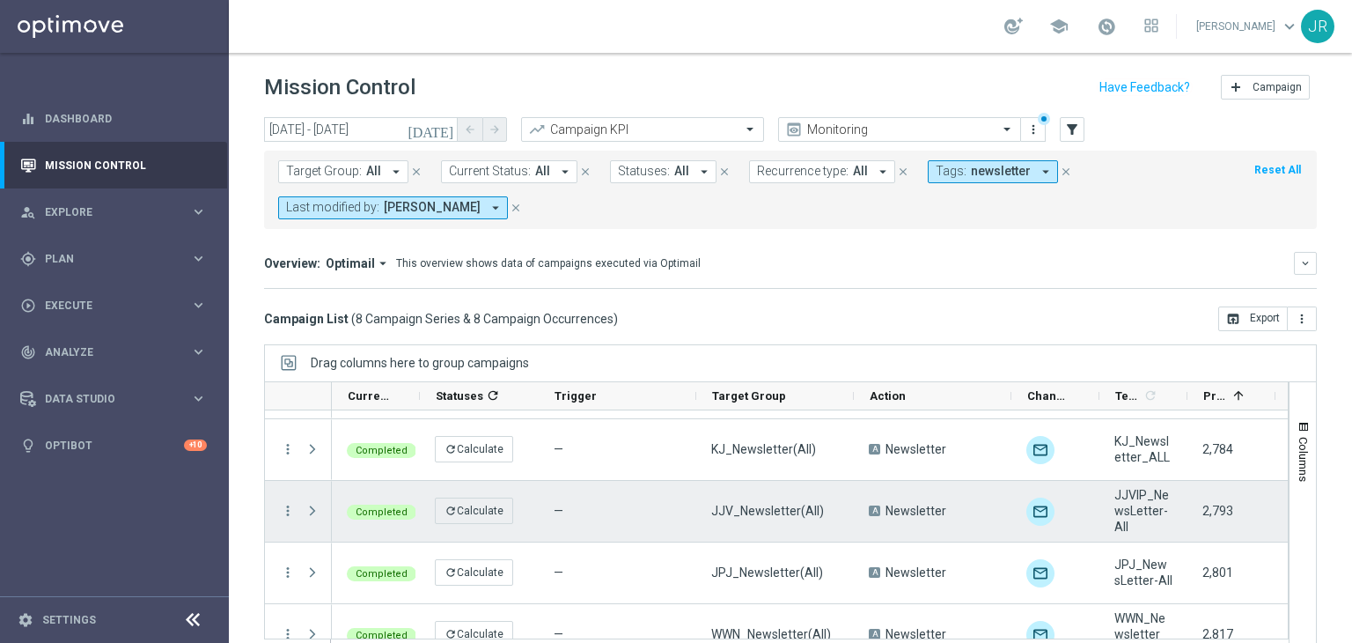
scroll to position [264, 0]
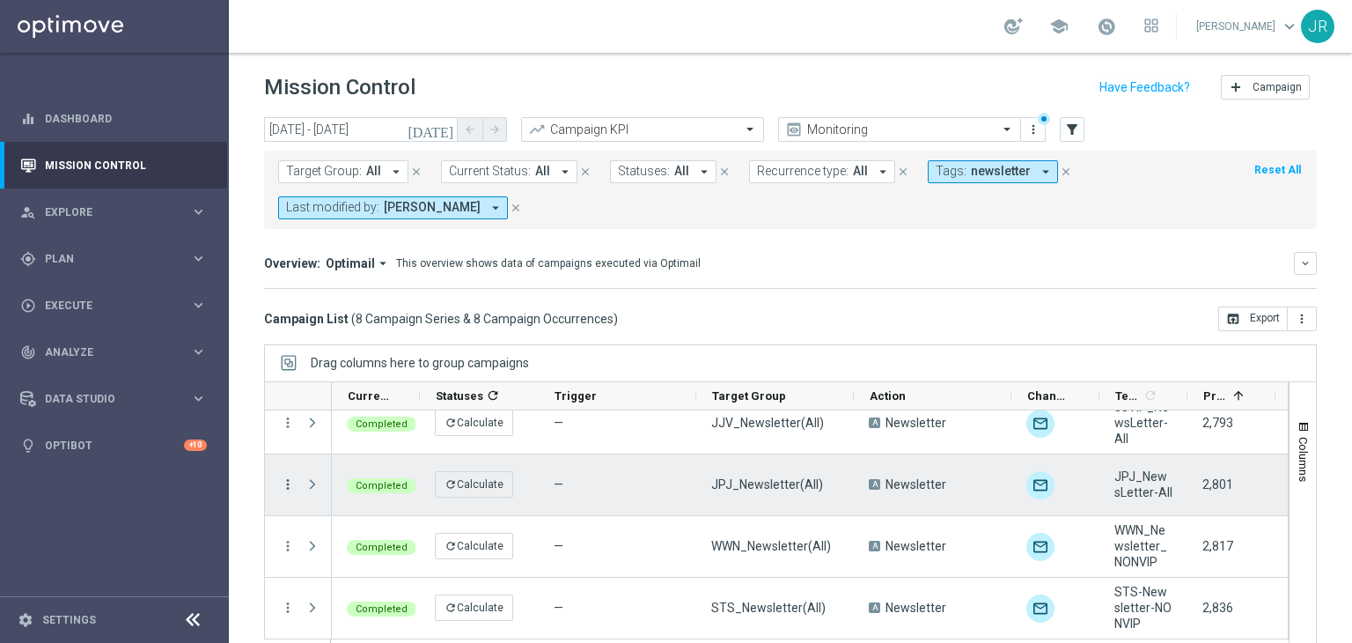
click at [289, 483] on icon "more_vert" at bounding box center [288, 484] width 16 height 16
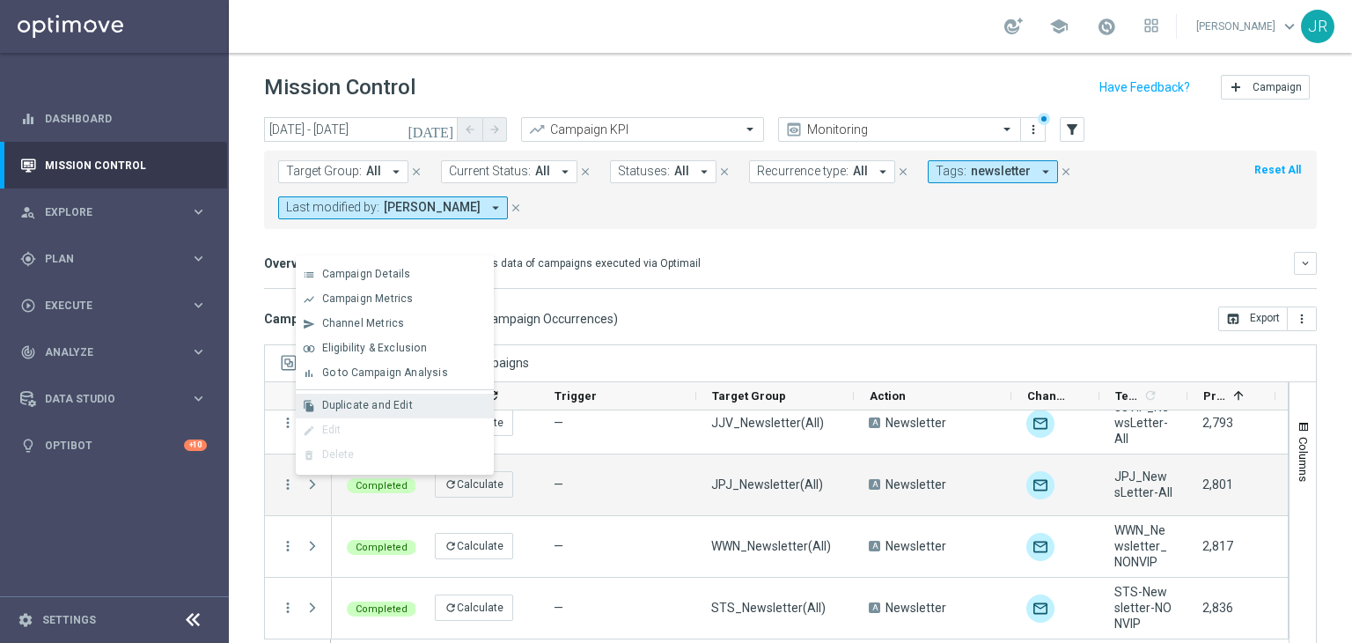
click at [342, 407] on span "Duplicate and Edit" at bounding box center [367, 405] width 91 height 12
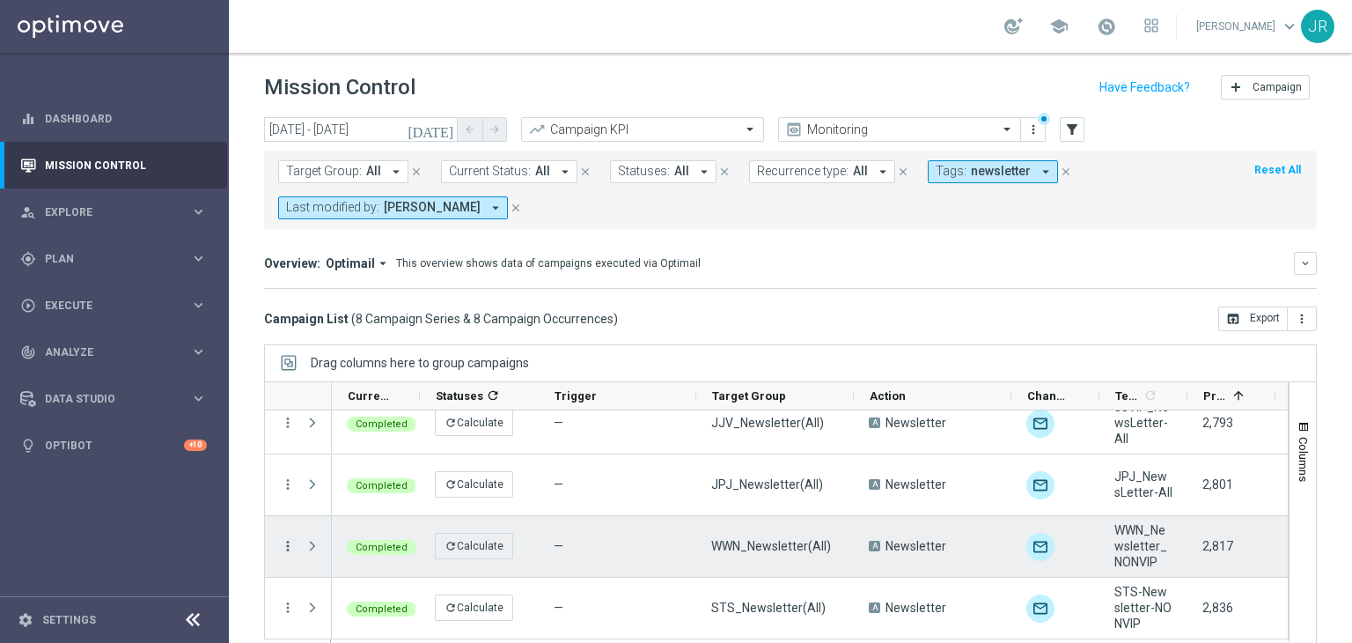
click at [280, 544] on icon "more_vert" at bounding box center [288, 546] width 16 height 16
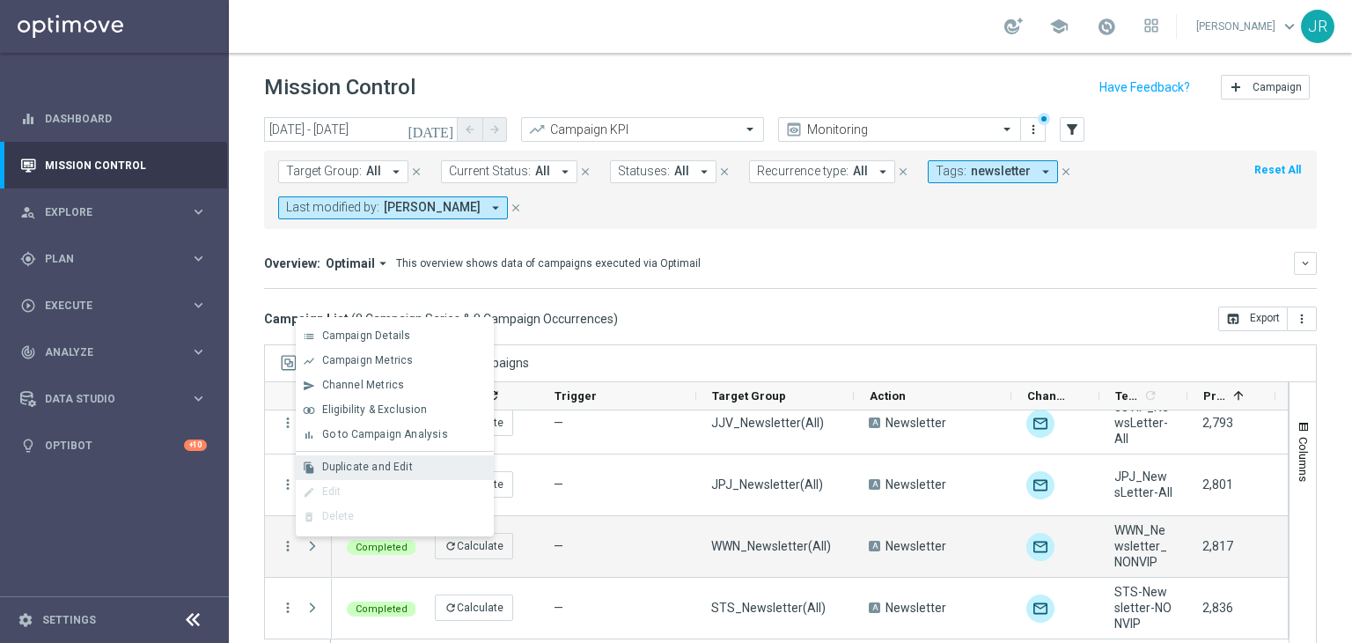
click at [406, 476] on div "file_copy Duplicate and Edit" at bounding box center [395, 467] width 198 height 25
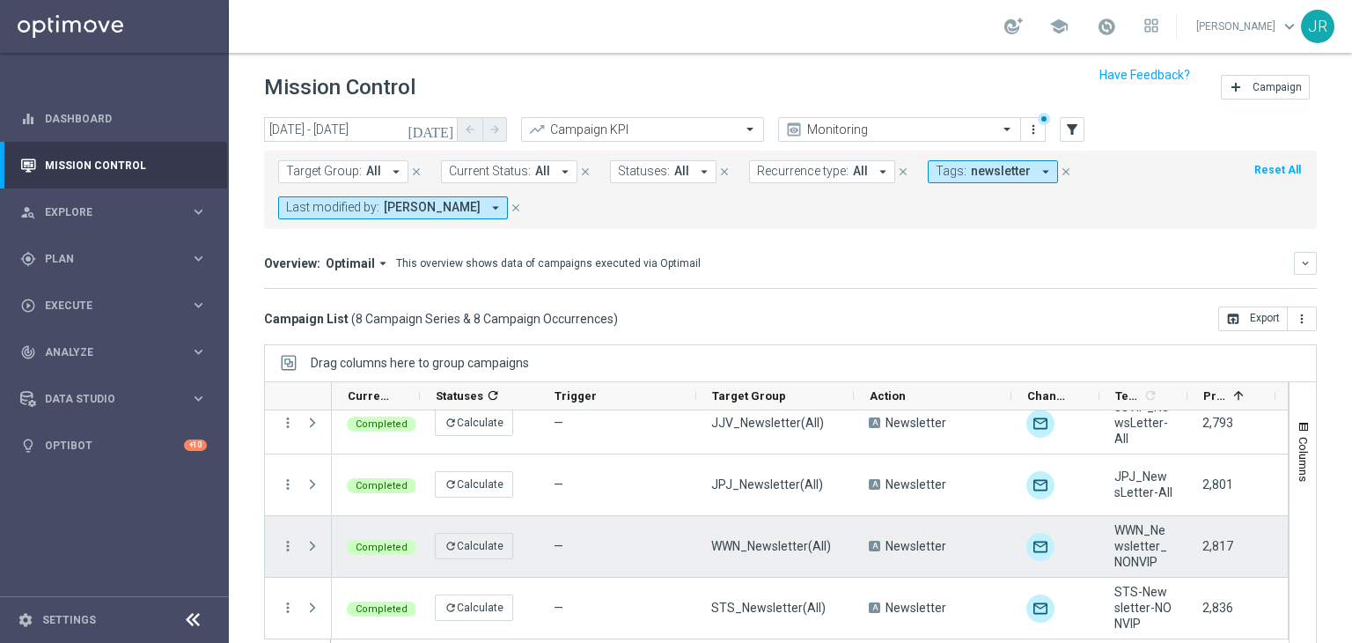
scroll to position [26, 0]
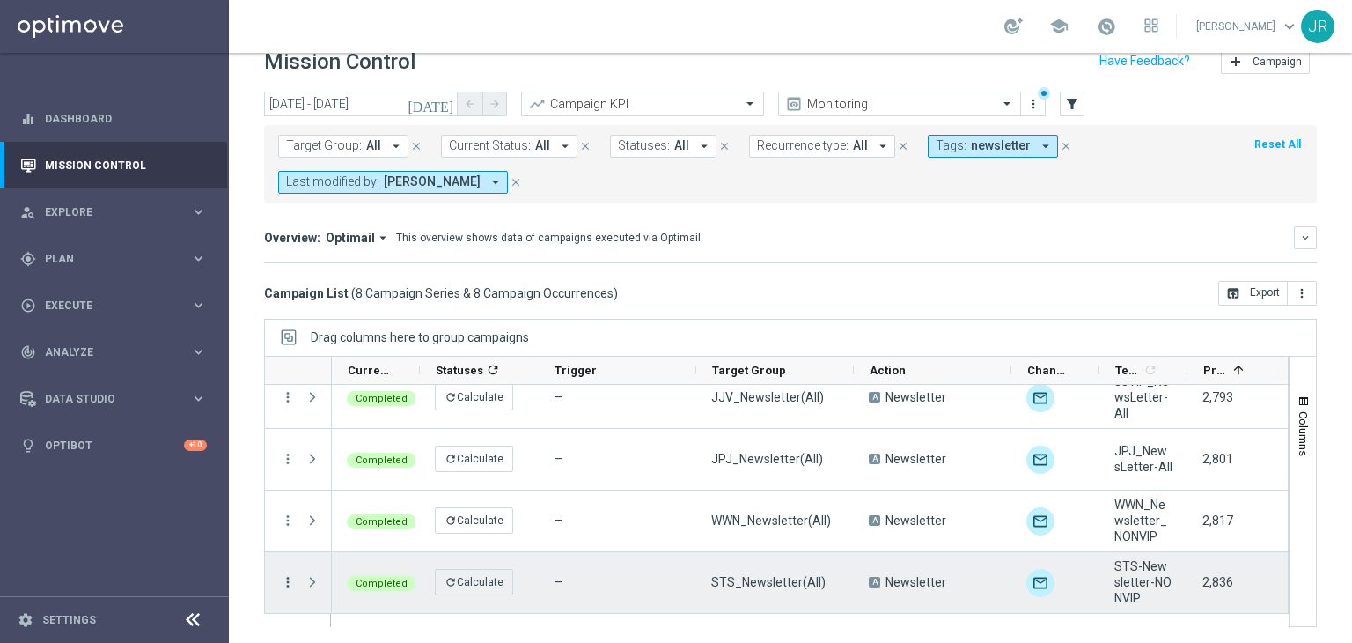
click at [290, 577] on icon "more_vert" at bounding box center [288, 582] width 16 height 16
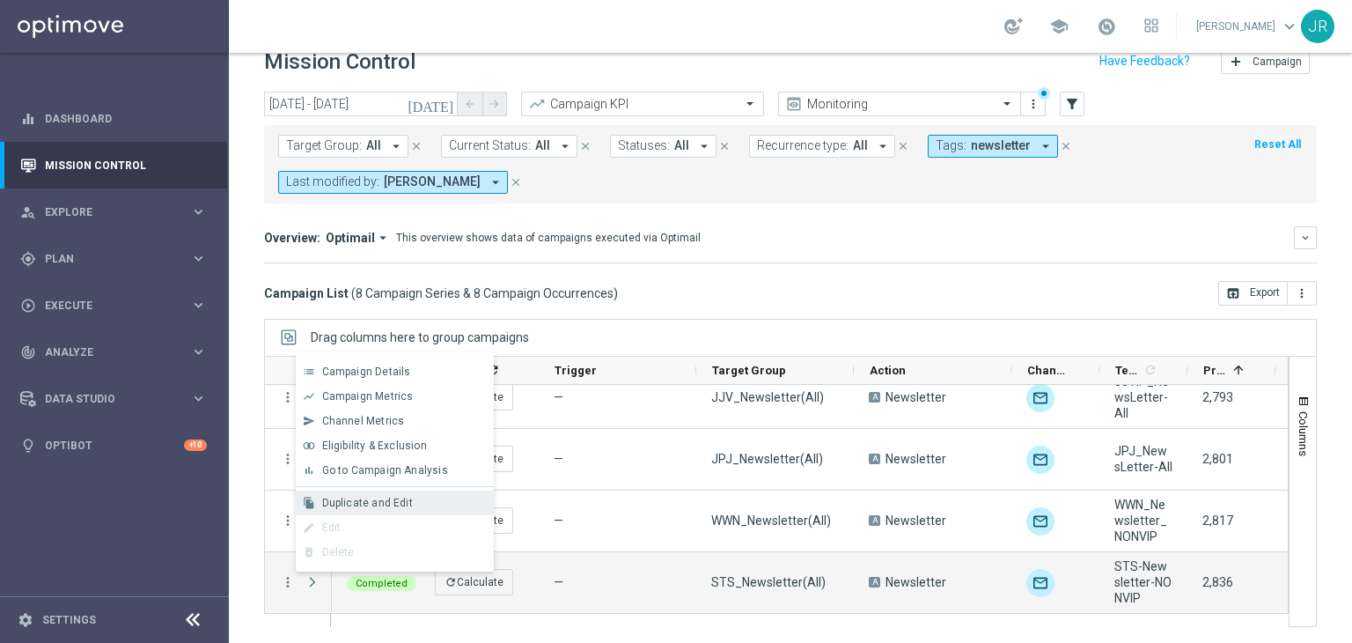
click at [352, 513] on div "file_copy Duplicate and Edit" at bounding box center [395, 502] width 198 height 25
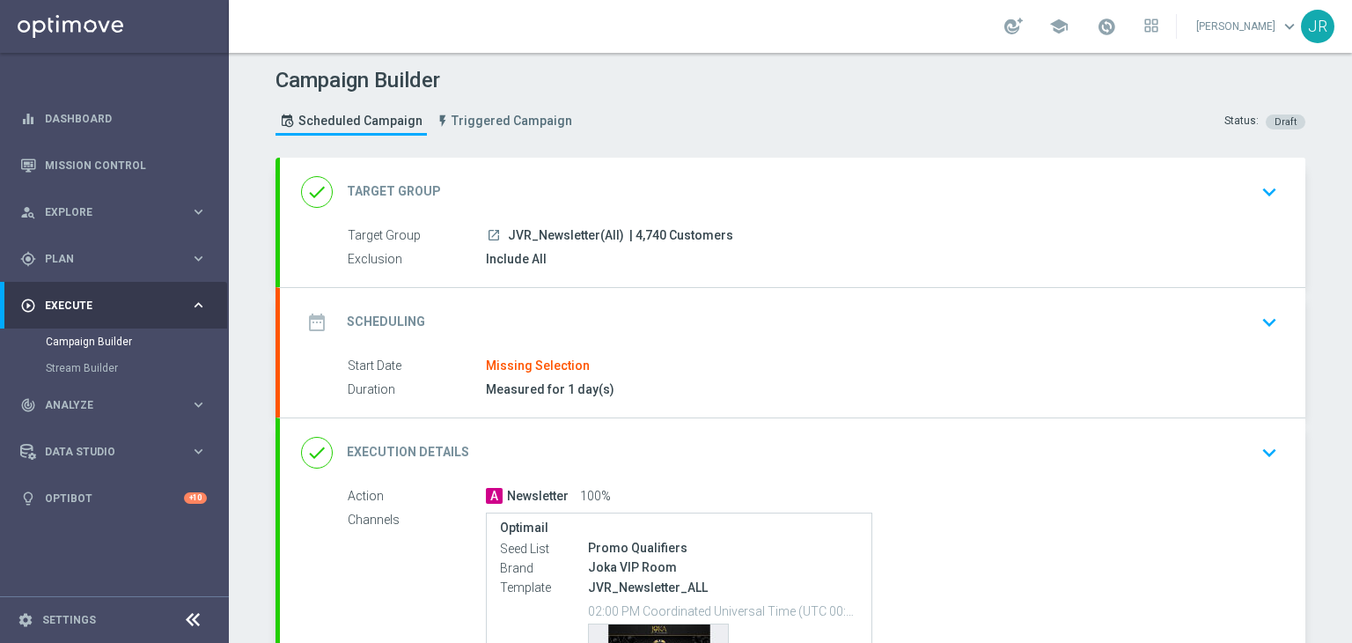
drag, startPoint x: 1258, startPoint y: 318, endPoint x: 1169, endPoint y: 313, distance: 89.0
click at [1258, 319] on icon "keyboard_arrow_down" at bounding box center [1269, 322] width 26 height 26
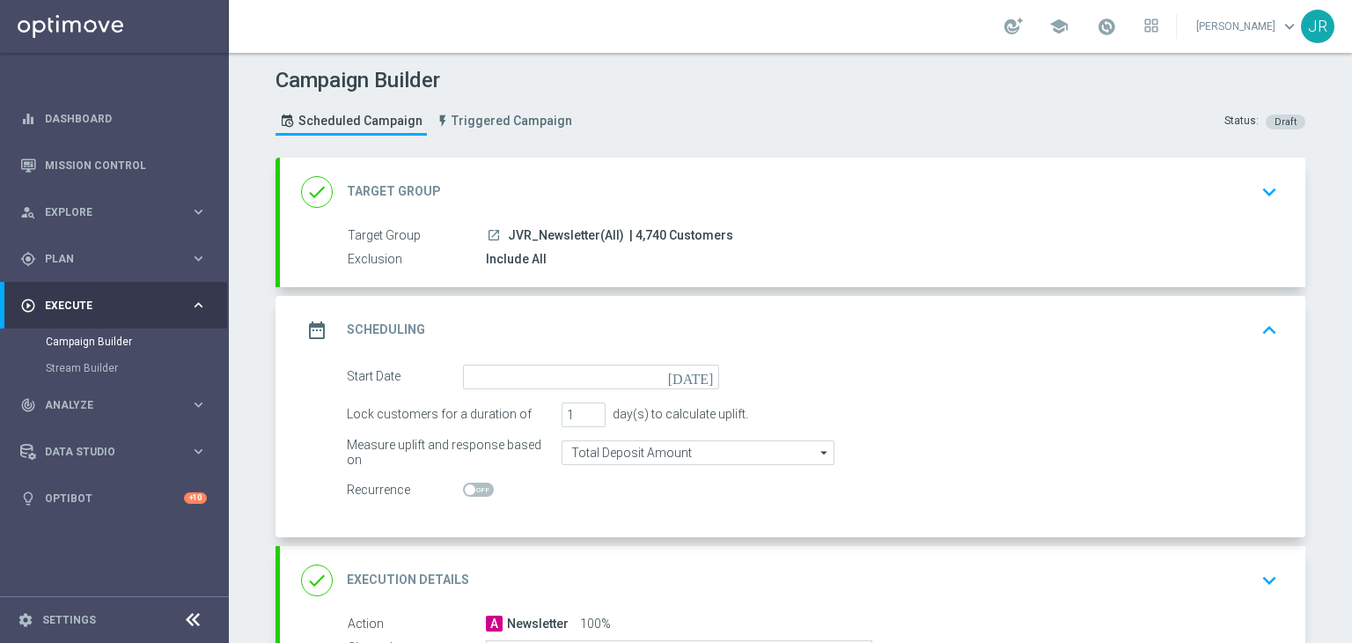
click at [697, 371] on icon "today" at bounding box center [694, 373] width 52 height 19
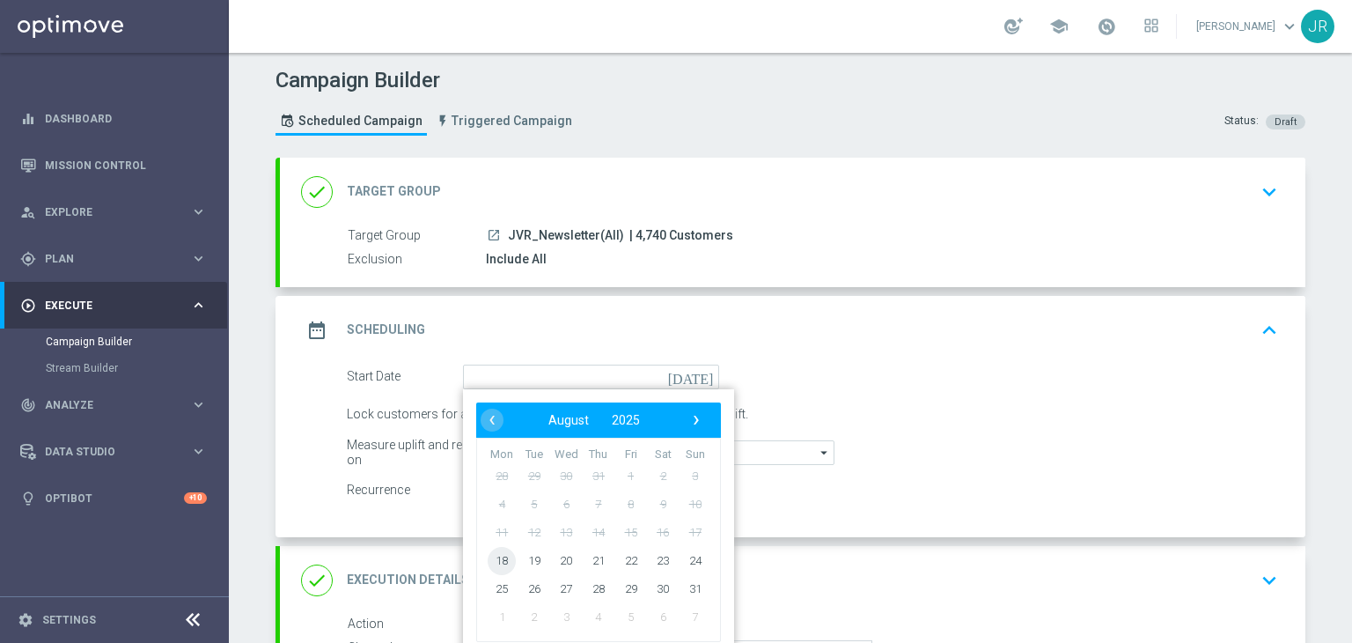
click at [500, 564] on span "18" at bounding box center [502, 560] width 28 height 28
type input "18 Aug 2025"
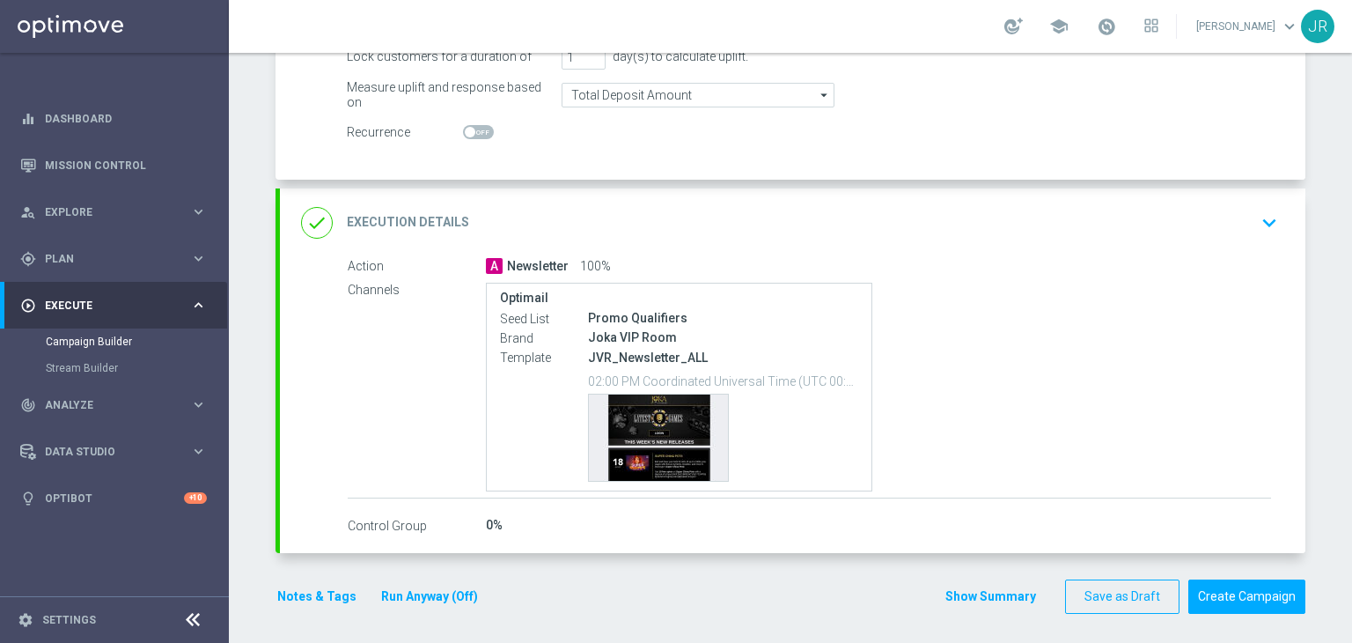
scroll to position [361, 0]
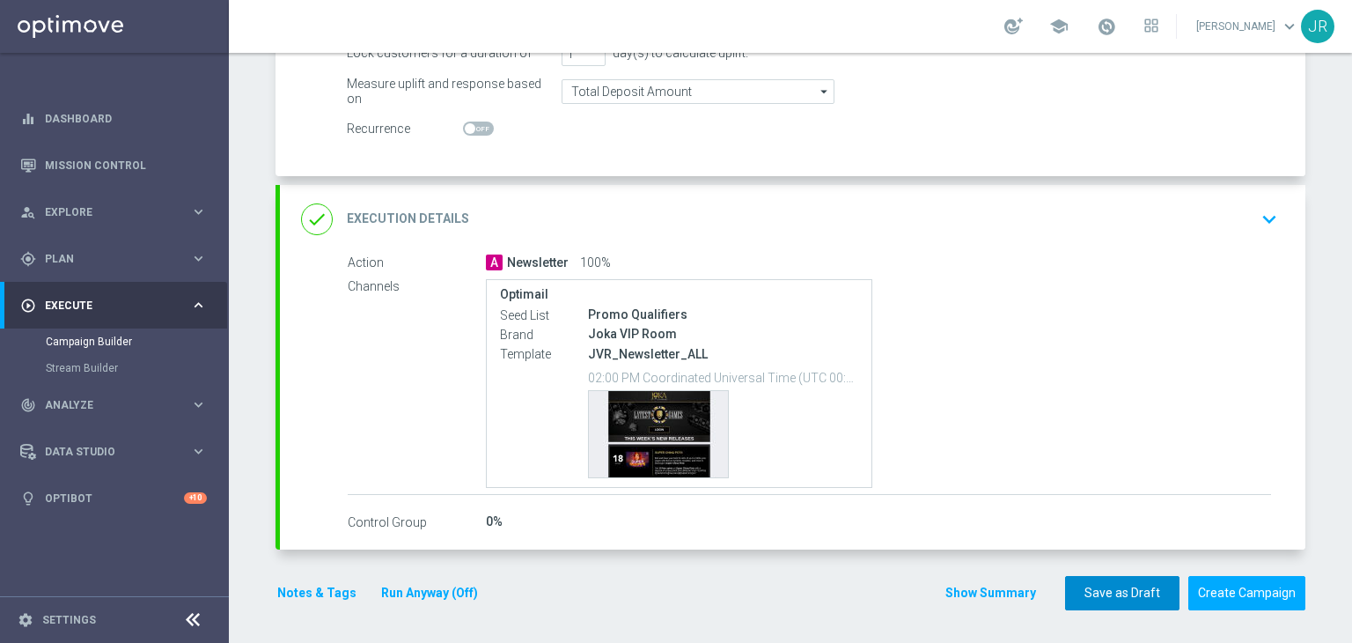
click at [1079, 596] on button "Save as Draft" at bounding box center [1122, 593] width 114 height 34
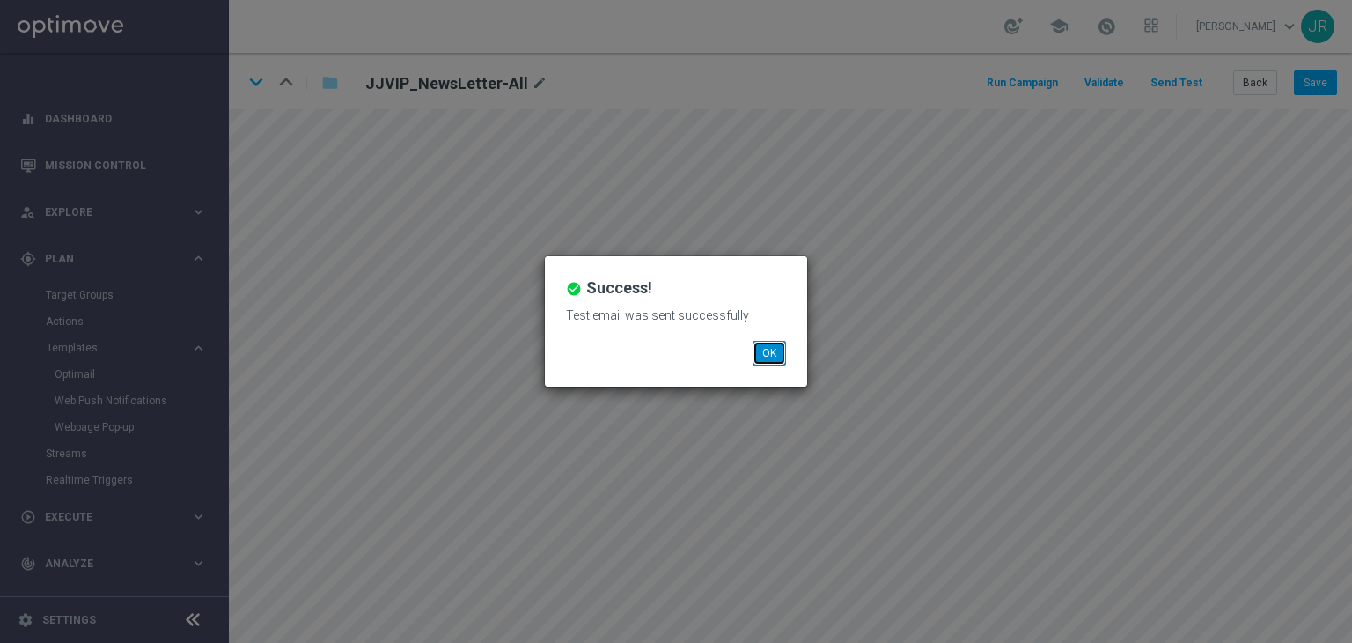
click at [767, 351] on button "OK" at bounding box center [769, 353] width 33 height 25
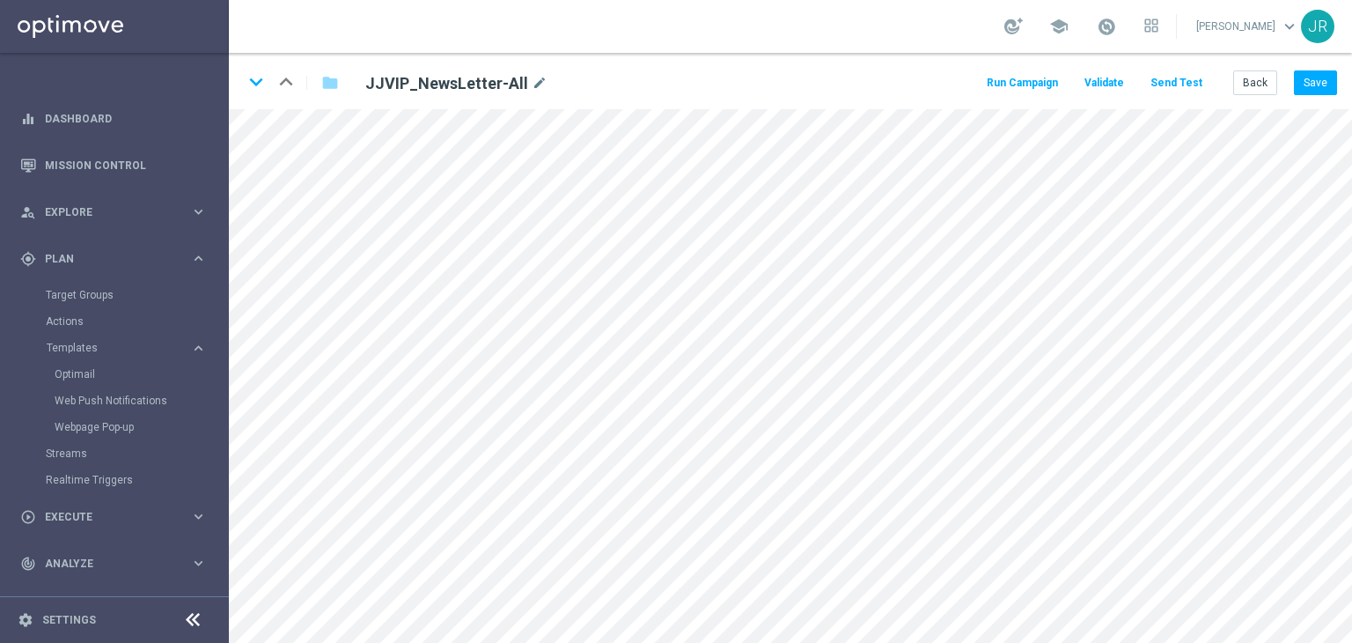
click at [1318, 96] on div "keyboard_arrow_down keyboard_arrow_up folder JJVIP_NewsLetter-All mode_edit Run…" at bounding box center [790, 81] width 1123 height 56
click at [1316, 85] on button "Save" at bounding box center [1315, 82] width 43 height 25
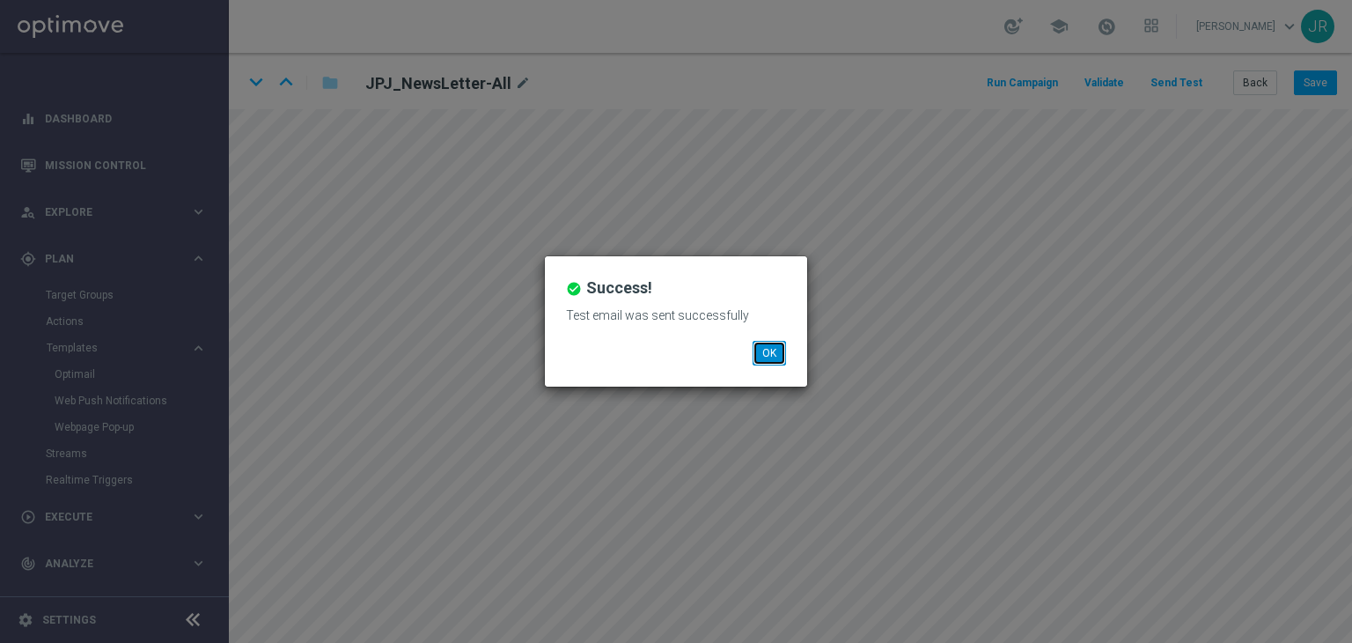
drag, startPoint x: 766, startPoint y: 355, endPoint x: 1312, endPoint y: 234, distance: 559.8
click at [765, 355] on button "OK" at bounding box center [769, 353] width 33 height 25
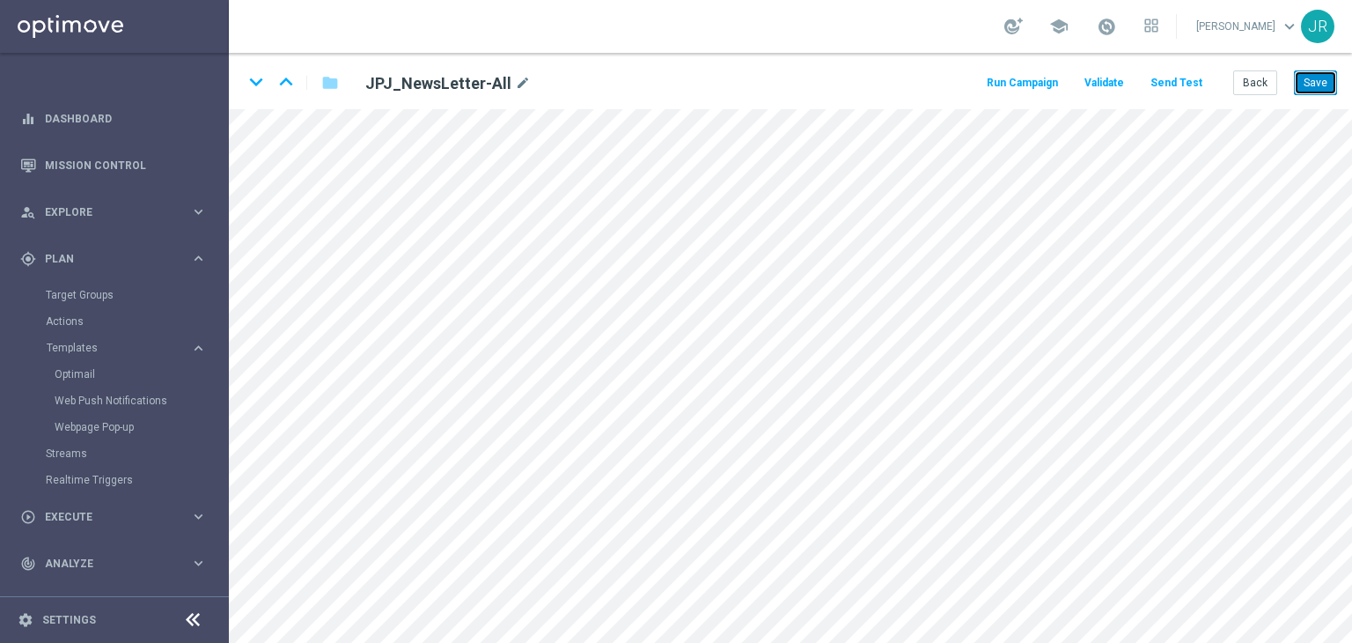
click at [1305, 77] on button "Save" at bounding box center [1315, 82] width 43 height 25
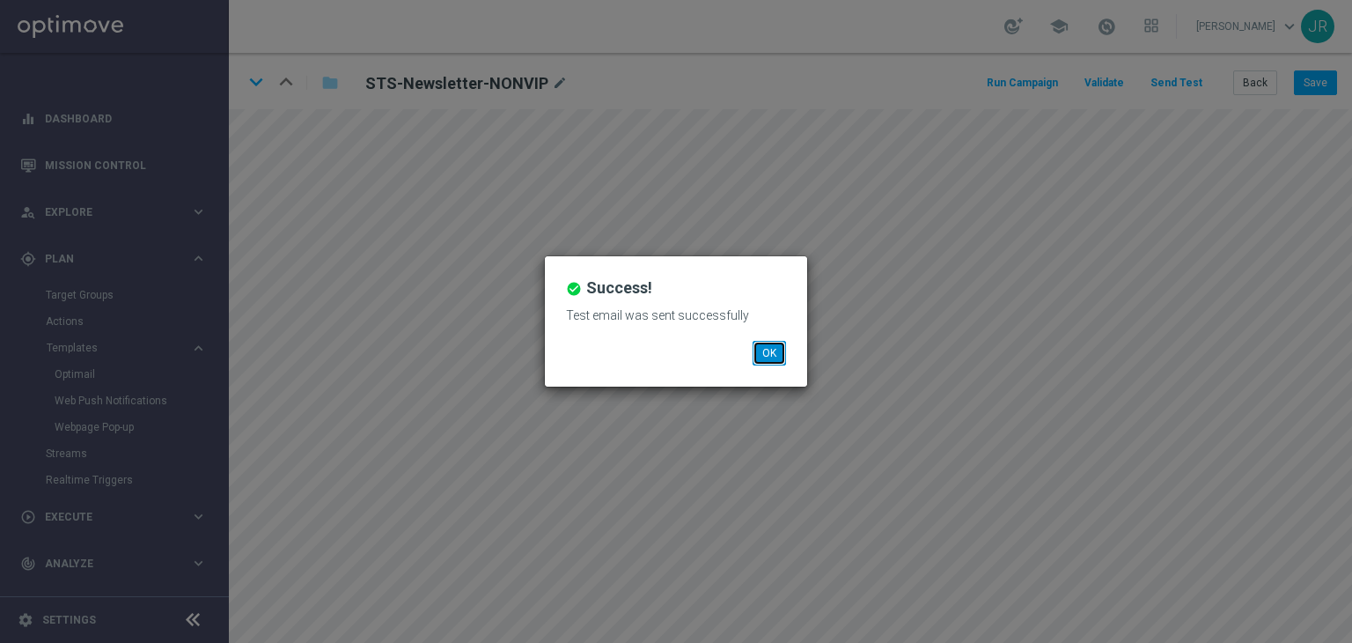
click at [784, 364] on button "OK" at bounding box center [769, 353] width 33 height 25
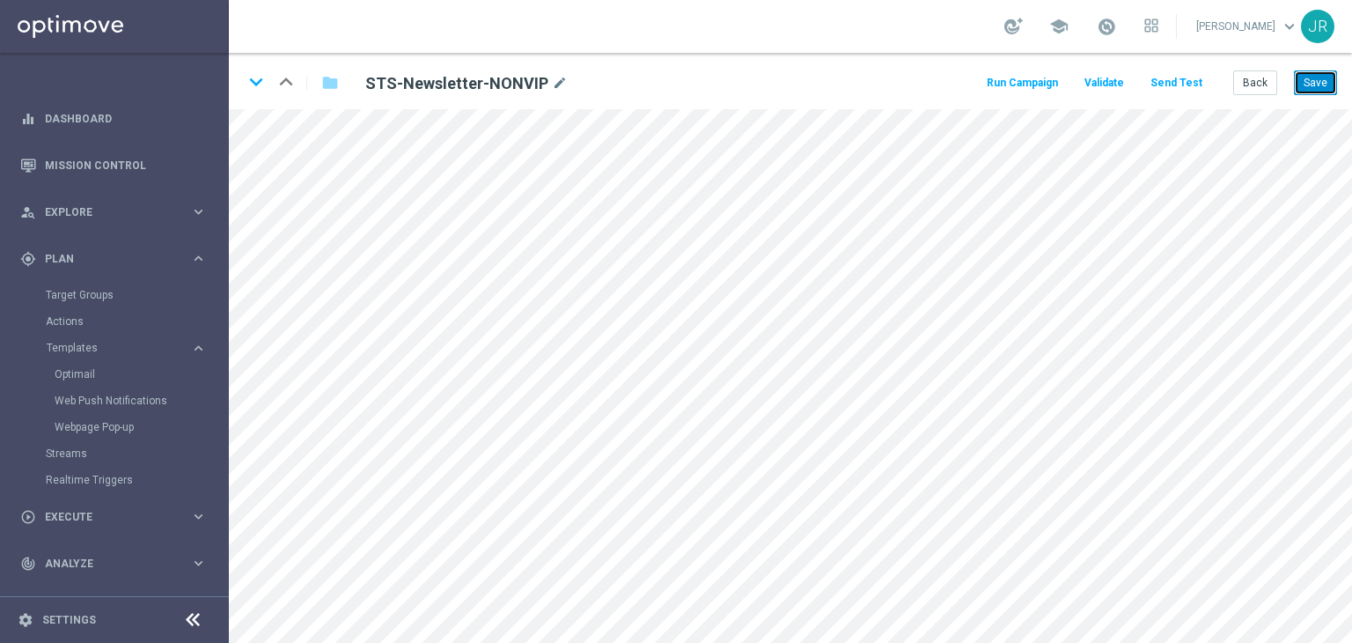
click at [1305, 82] on button "Save" at bounding box center [1315, 82] width 43 height 25
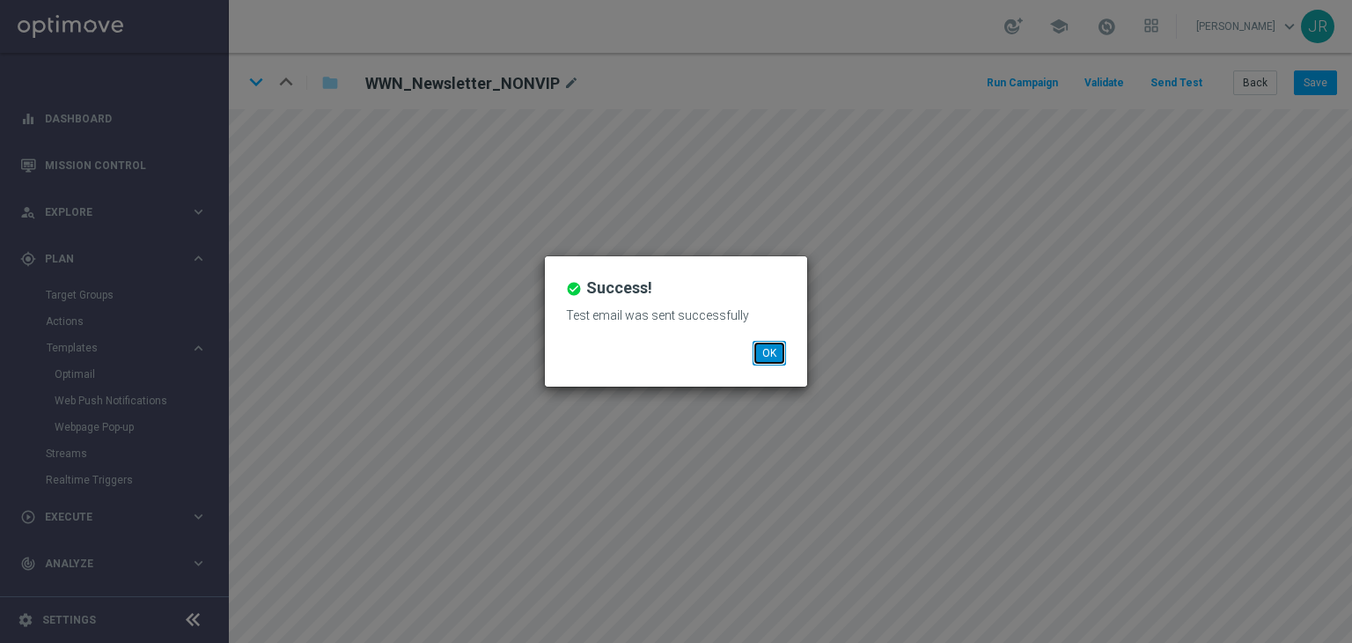
click at [763, 356] on button "OK" at bounding box center [769, 353] width 33 height 25
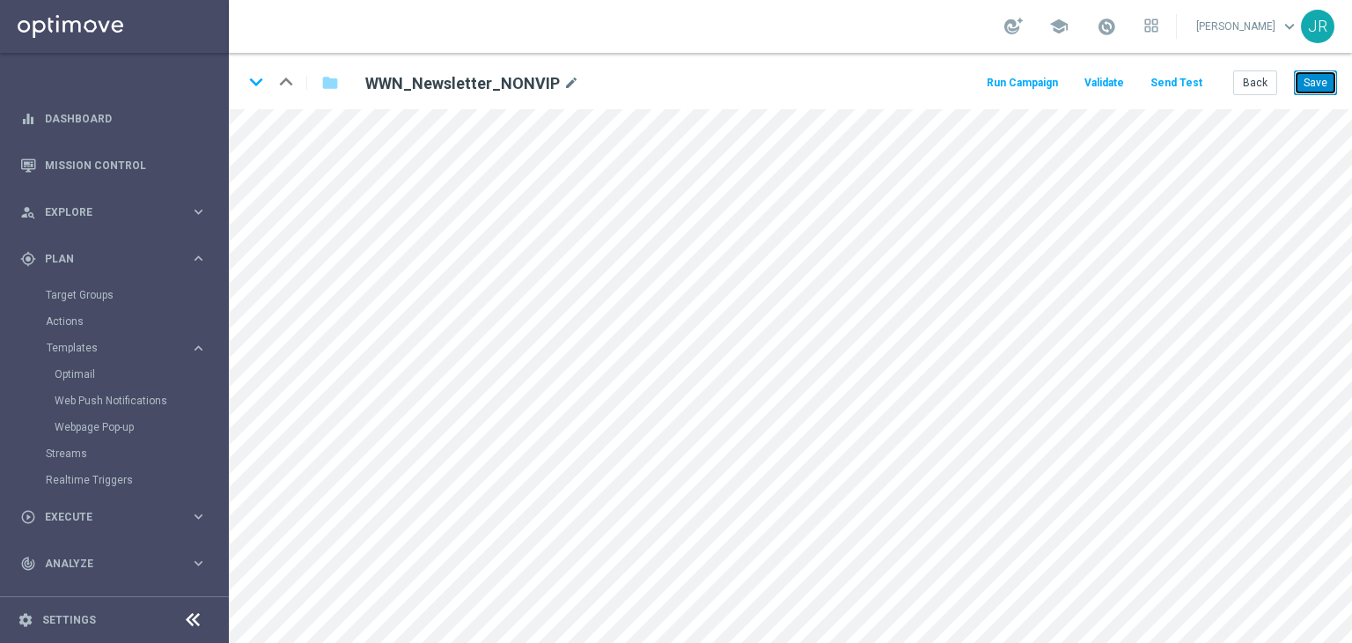
click at [1313, 91] on button "Save" at bounding box center [1315, 82] width 43 height 25
drag, startPoint x: 1324, startPoint y: 78, endPoint x: 380, endPoint y: 4, distance: 946.5
click at [1321, 78] on button "Save" at bounding box center [1315, 82] width 43 height 25
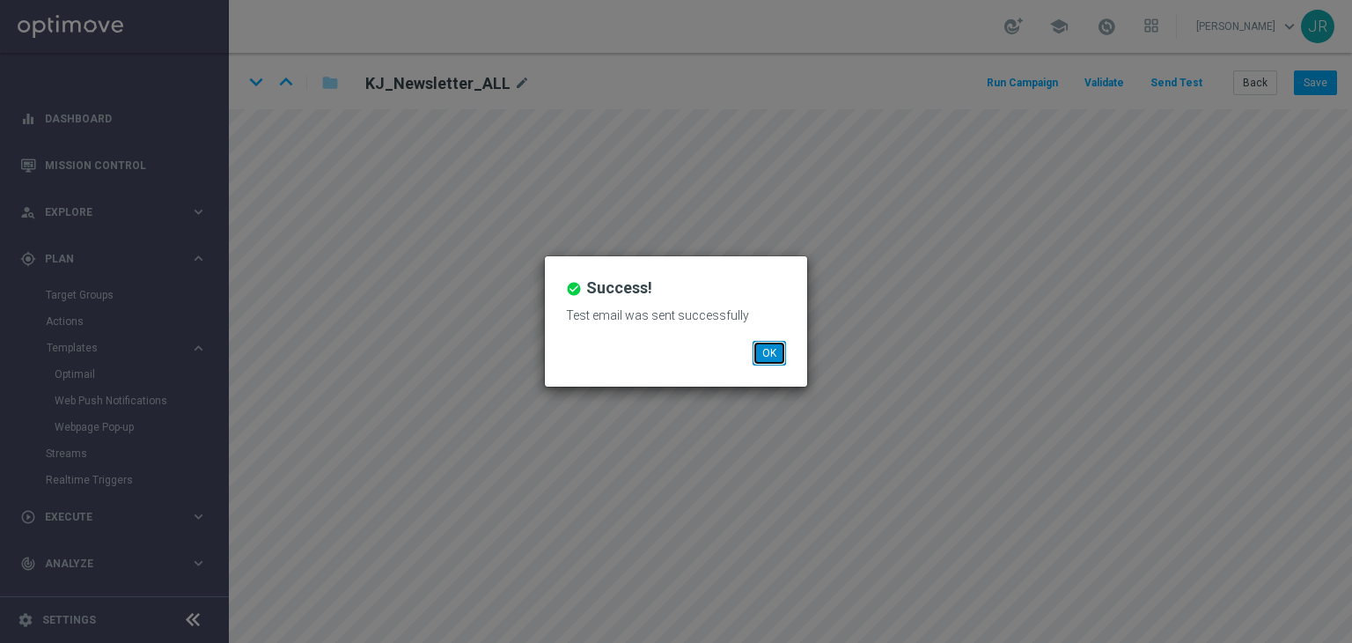
click at [761, 360] on button "OK" at bounding box center [769, 353] width 33 height 25
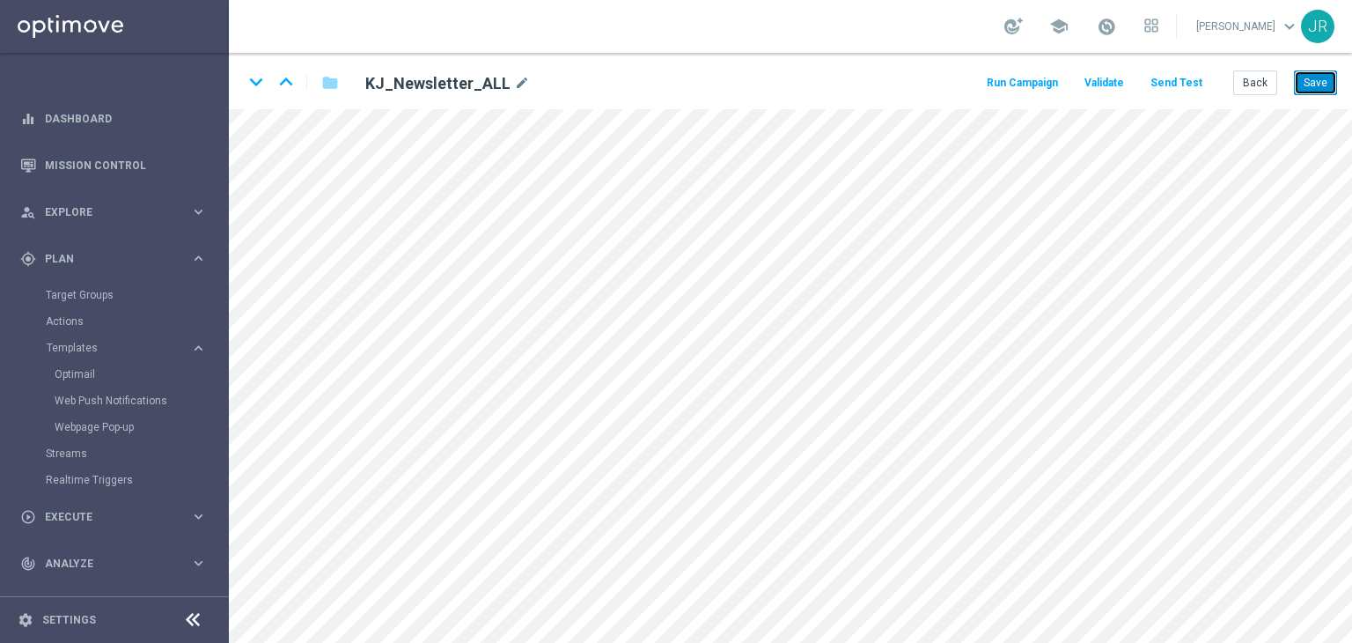
click at [1309, 86] on button "Save" at bounding box center [1315, 82] width 43 height 25
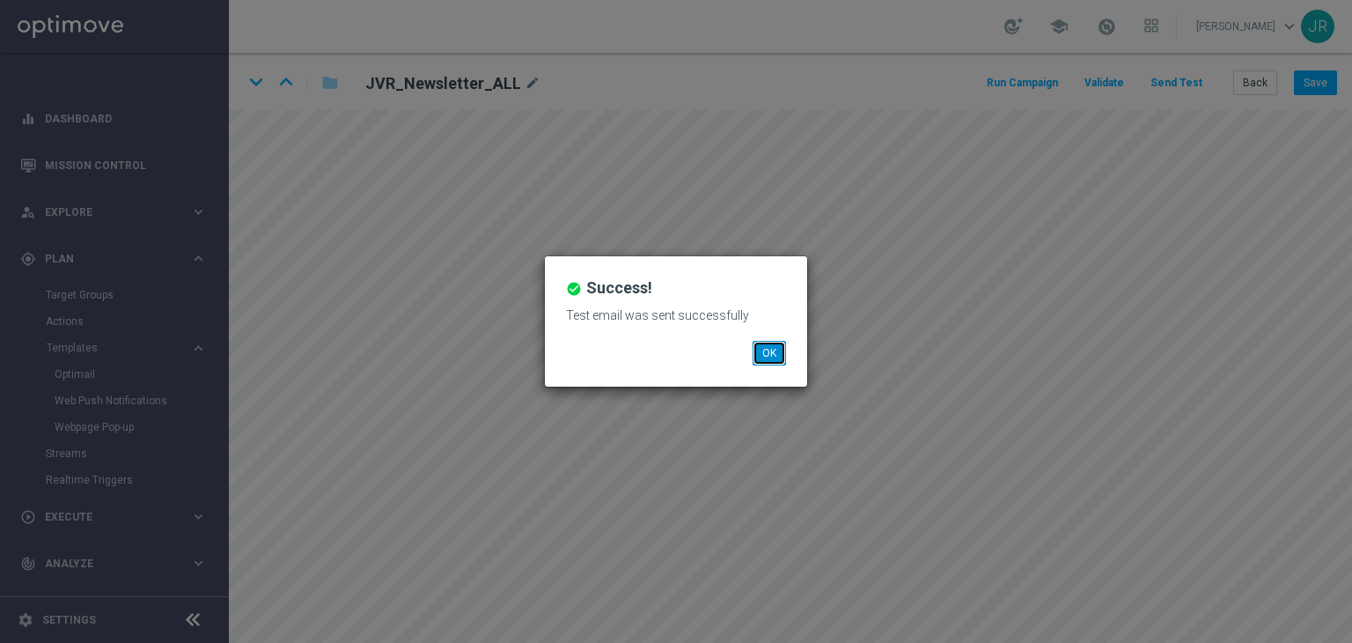
click at [759, 345] on button "OK" at bounding box center [769, 353] width 33 height 25
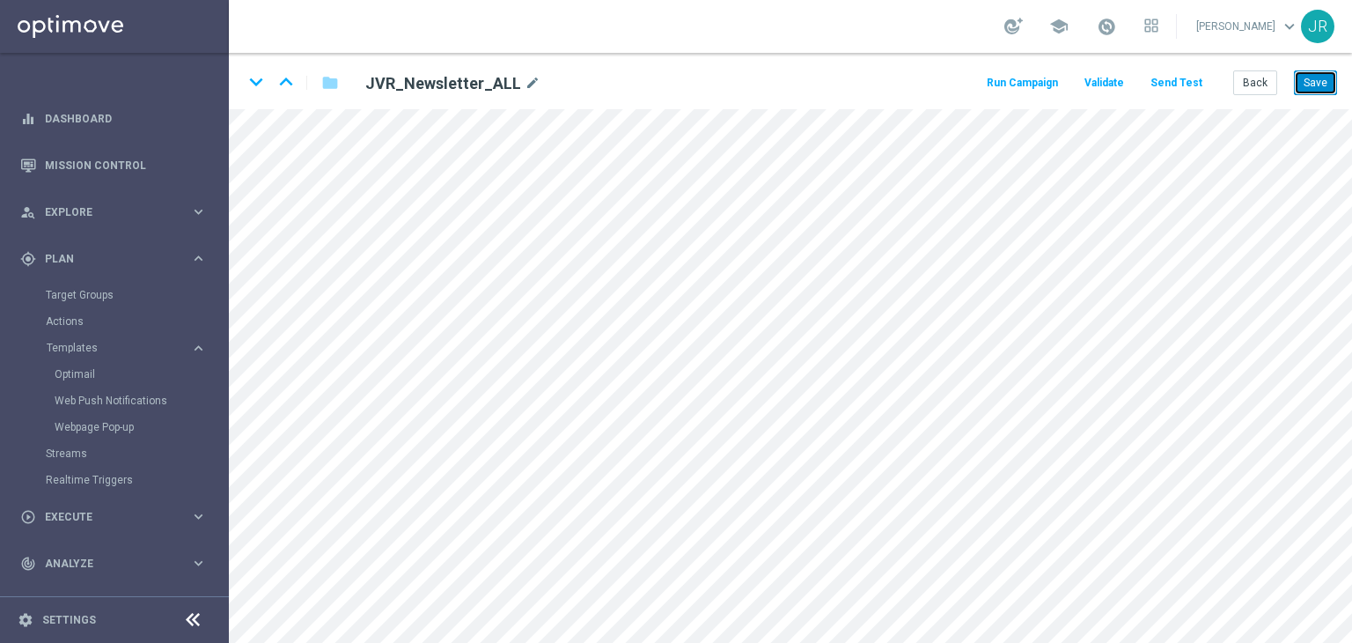
click at [1302, 82] on button "Save" at bounding box center [1315, 82] width 43 height 25
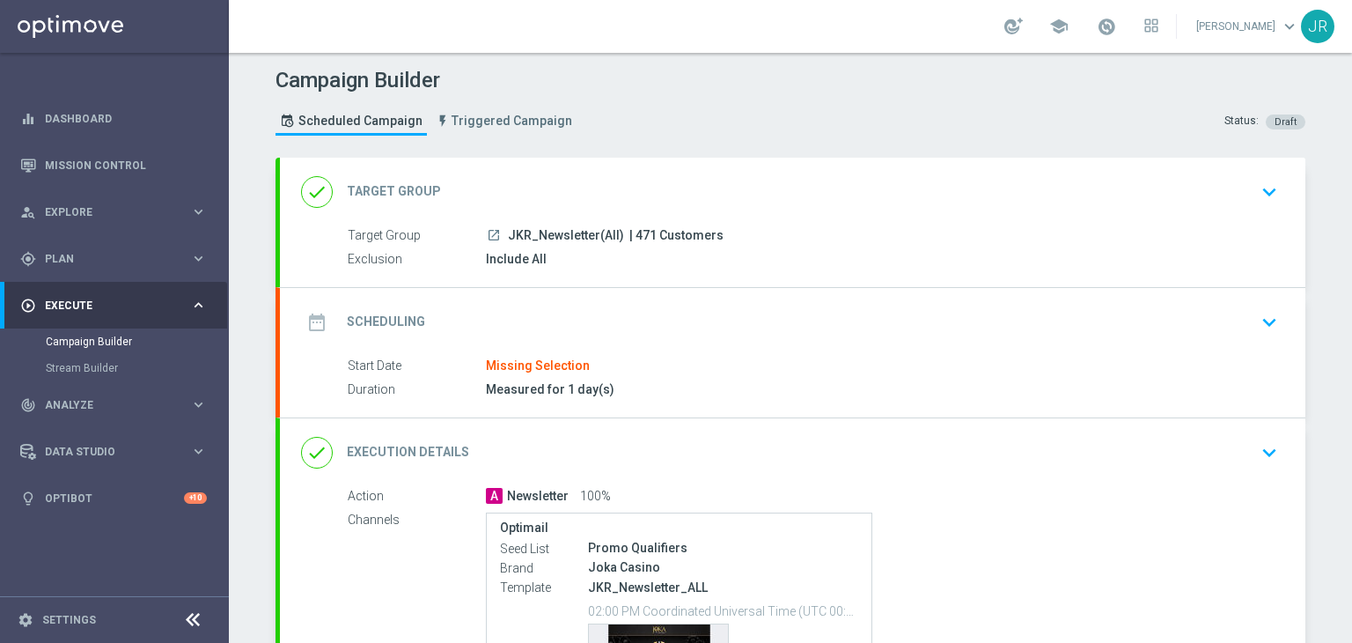
click at [1279, 301] on div "date_range Scheduling keyboard_arrow_down" at bounding box center [792, 322] width 1025 height 69
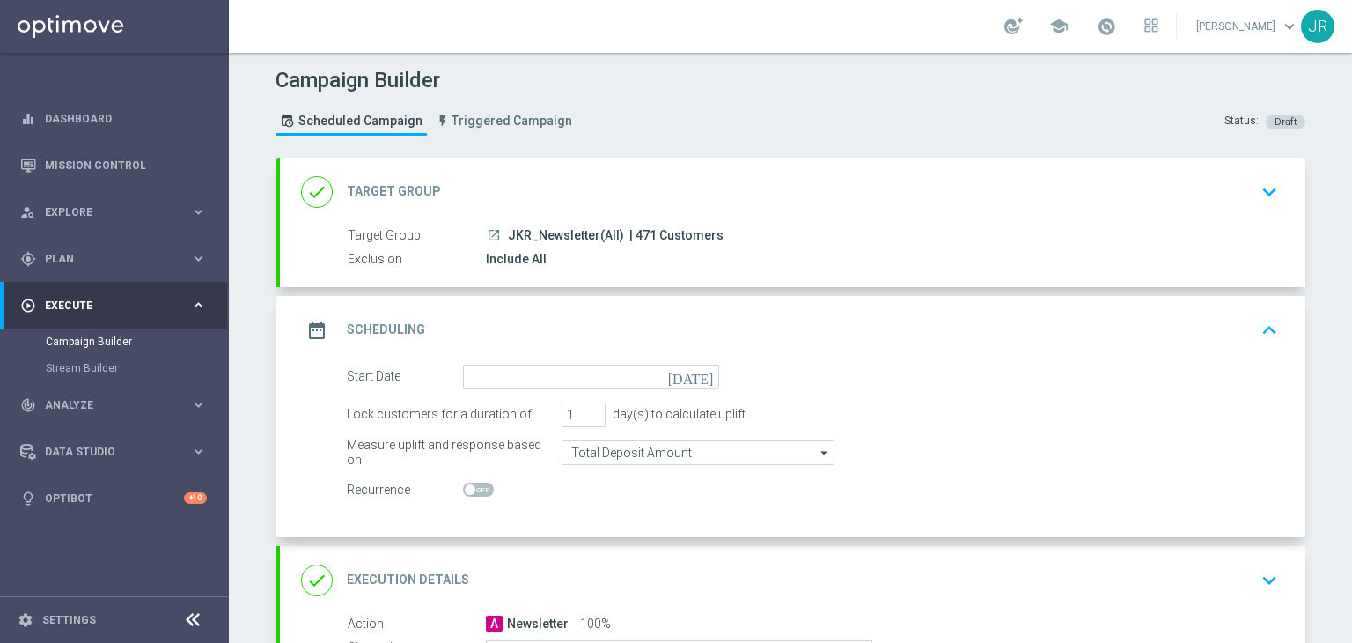
click at [700, 371] on icon "[DATE]" at bounding box center [694, 373] width 52 height 19
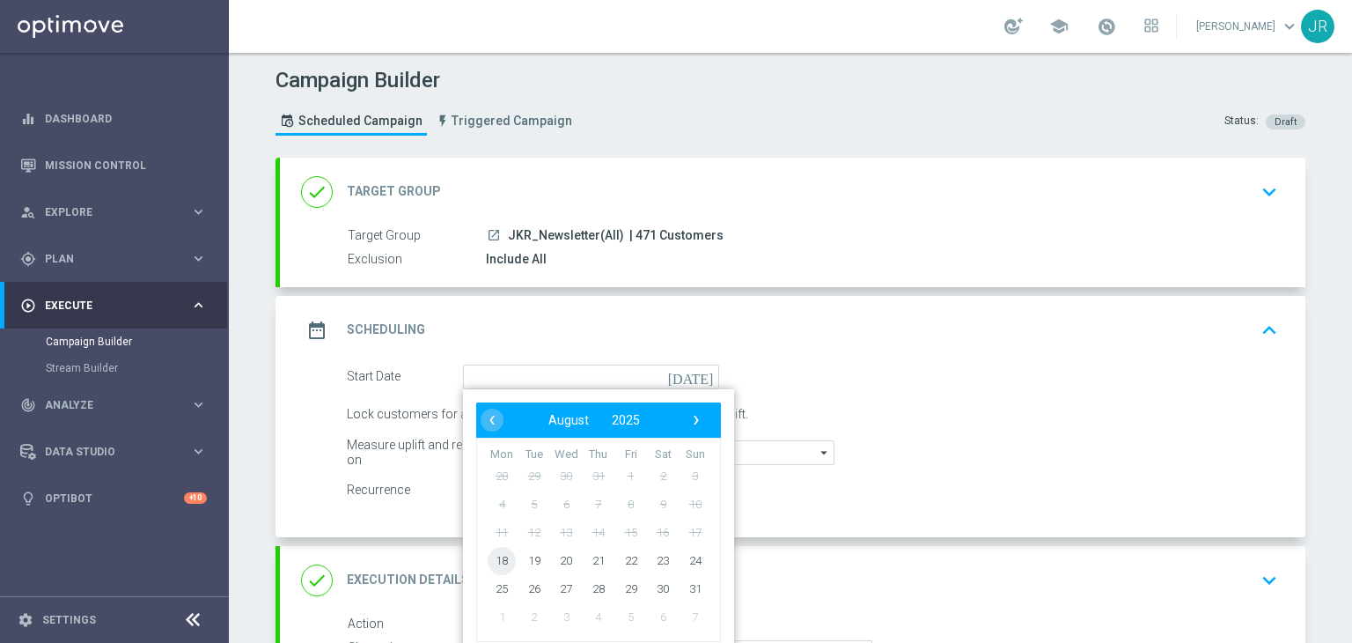
click at [496, 568] on span "18" at bounding box center [502, 560] width 28 height 28
type input "[DATE]"
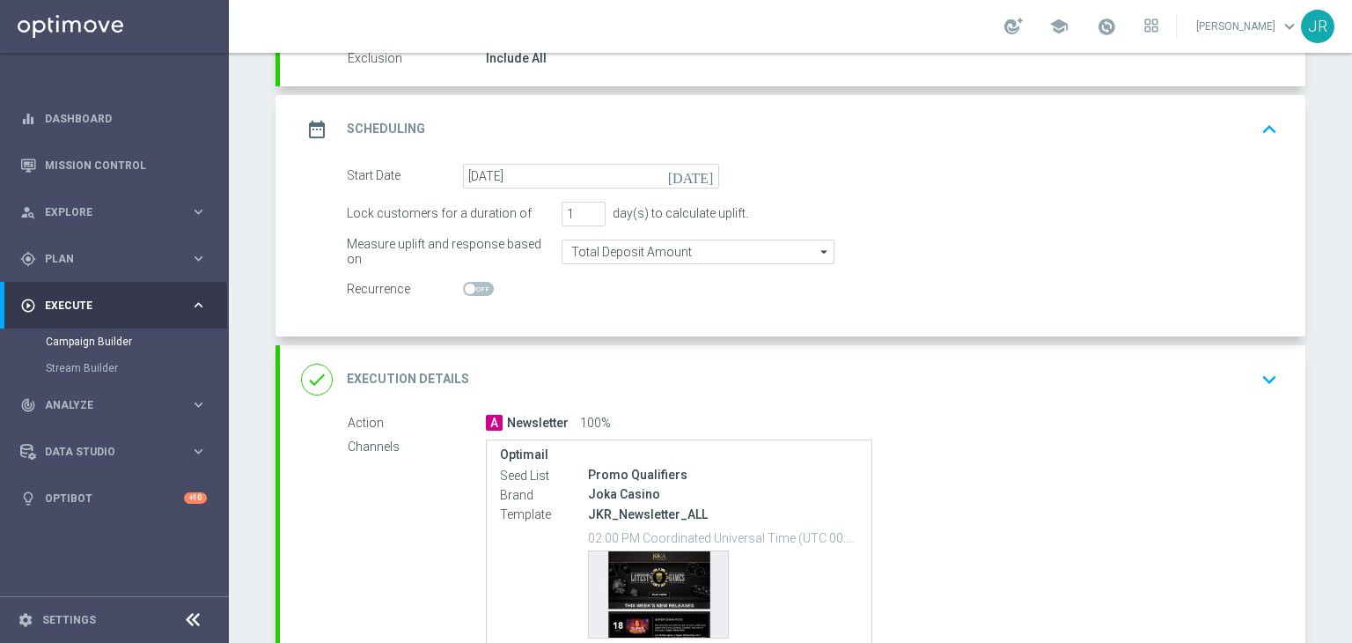
scroll to position [361, 0]
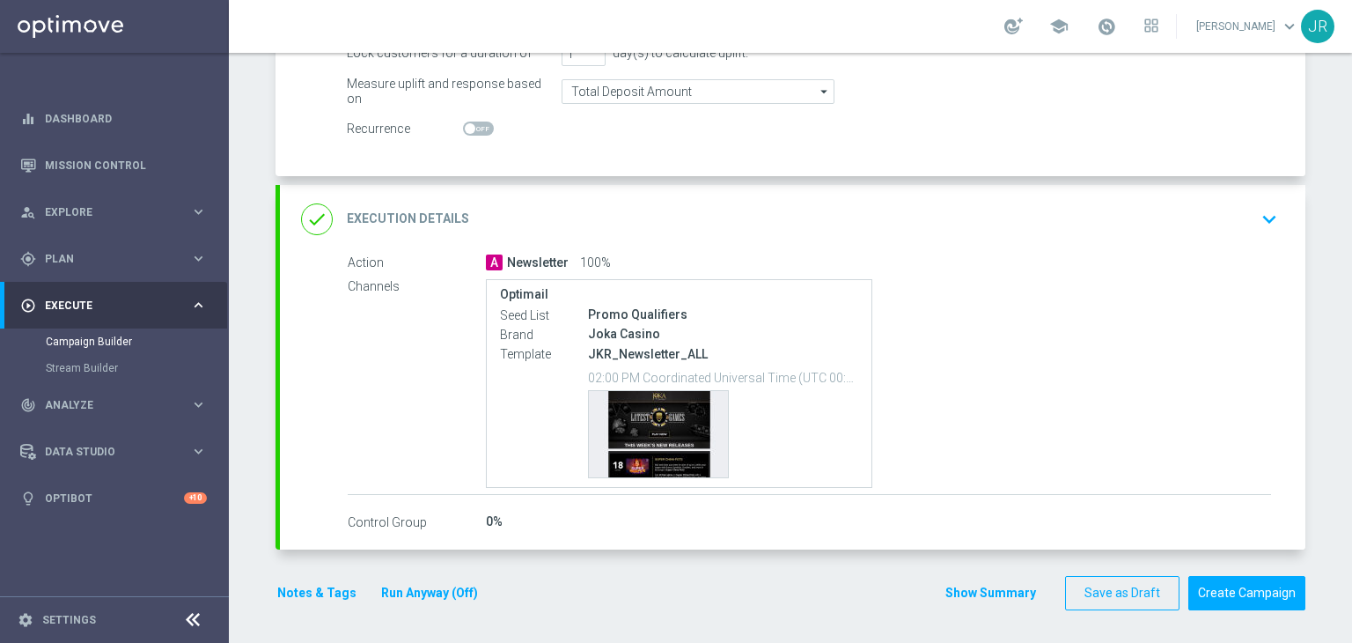
click at [1264, 220] on icon "keyboard_arrow_down" at bounding box center [1269, 219] width 26 height 26
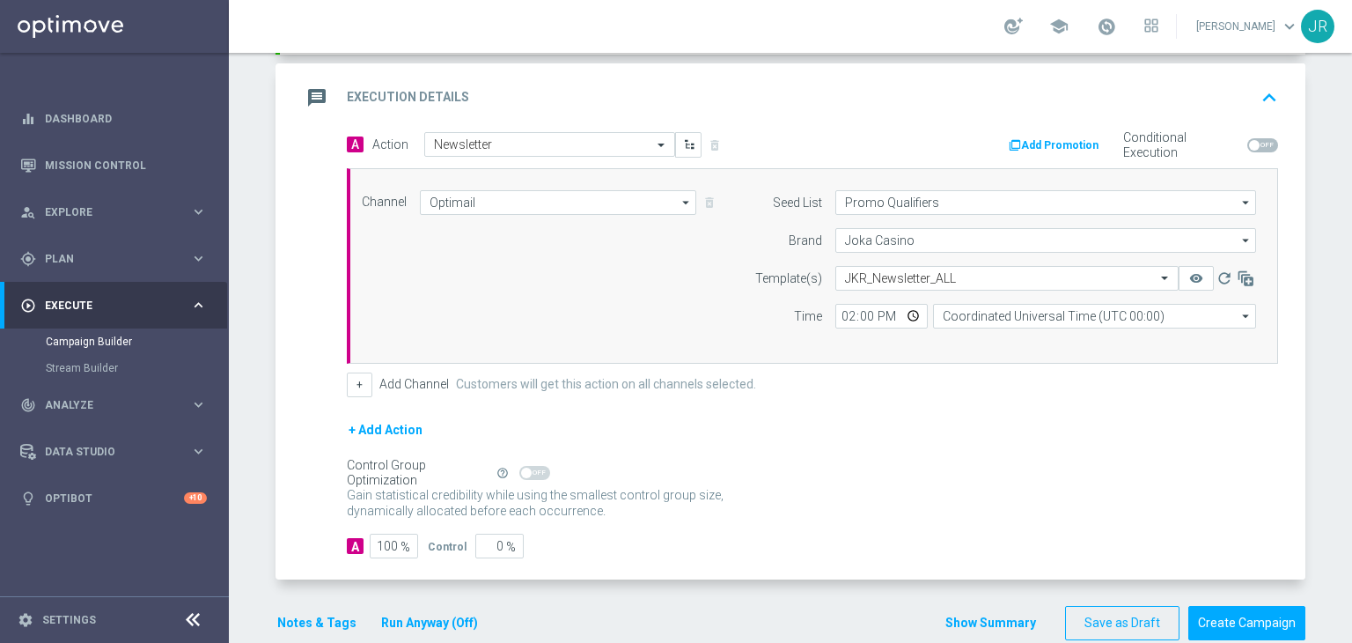
scroll to position [391, 0]
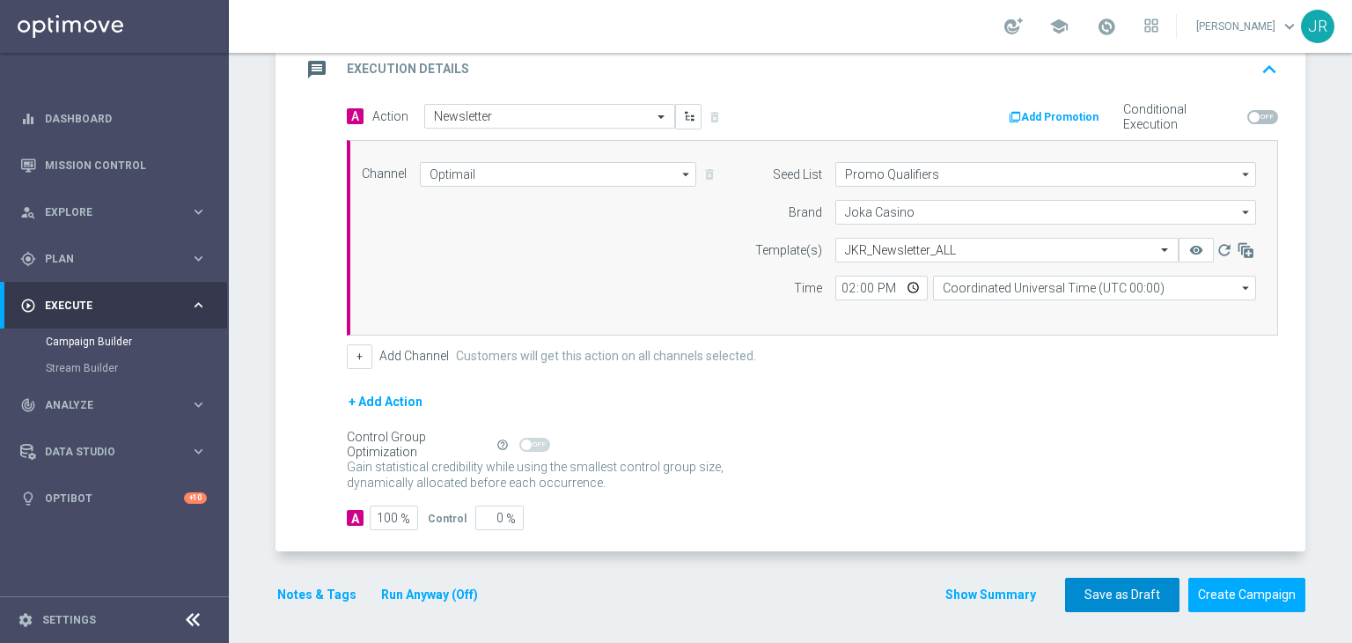
click at [1073, 580] on button "Save as Draft" at bounding box center [1122, 594] width 114 height 34
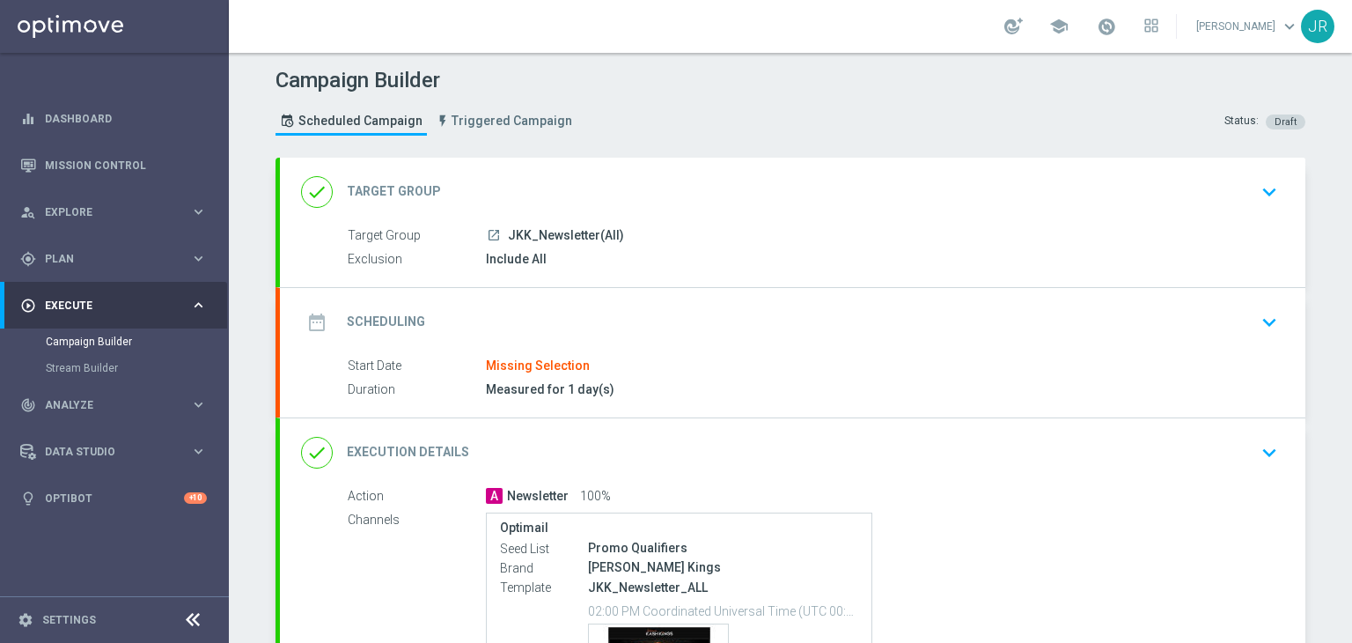
click at [1254, 318] on button "keyboard_arrow_down" at bounding box center [1269, 321] width 30 height 33
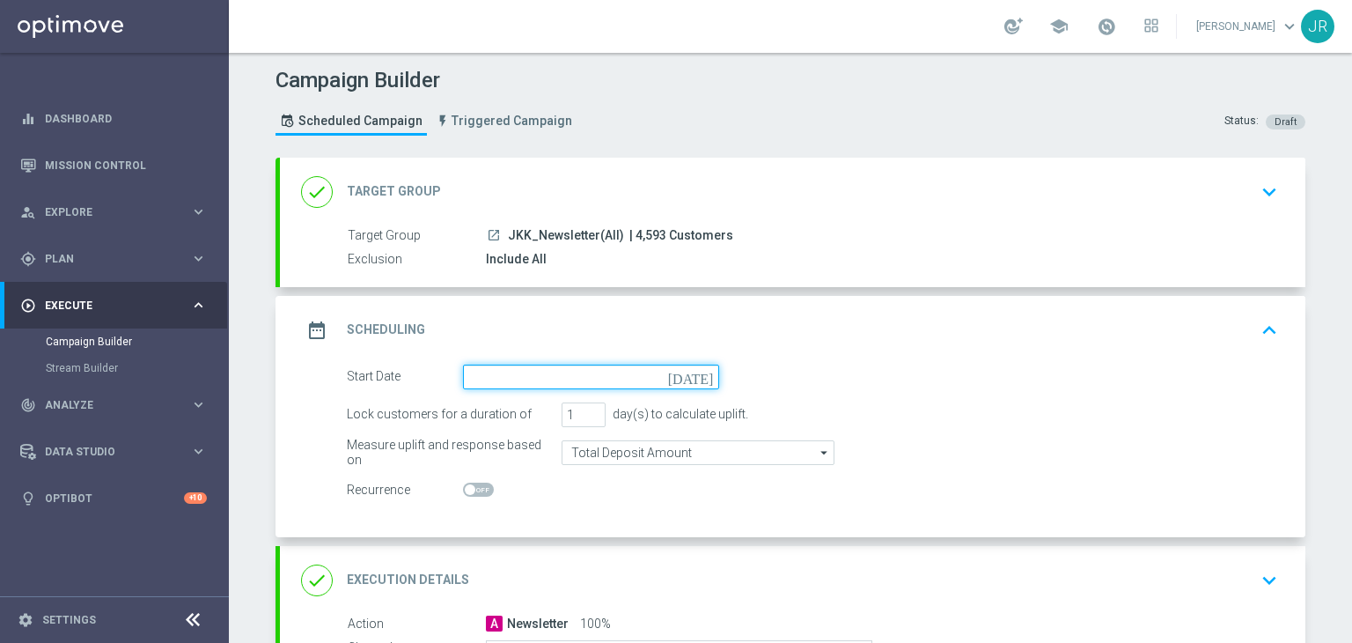
click at [690, 378] on input at bounding box center [591, 376] width 256 height 25
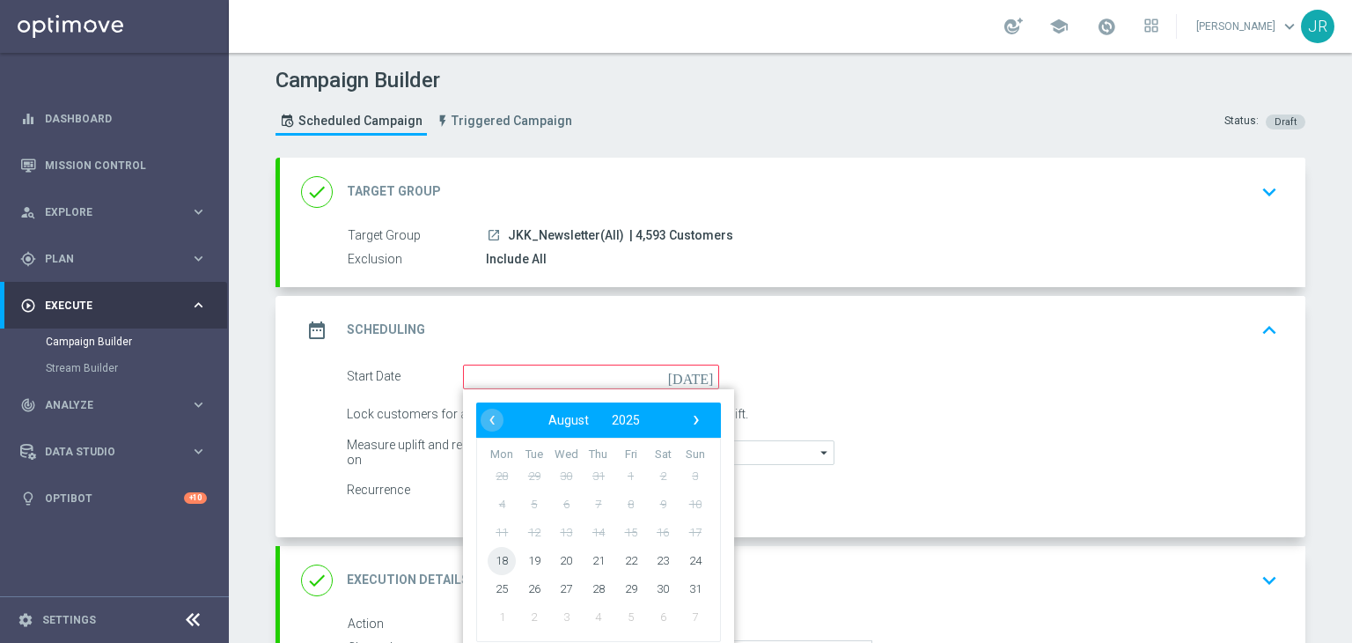
drag, startPoint x: 503, startPoint y: 572, endPoint x: 497, endPoint y: 564, distance: 10.0
click at [497, 564] on span "18" at bounding box center [502, 560] width 28 height 28
type input "[DATE]"
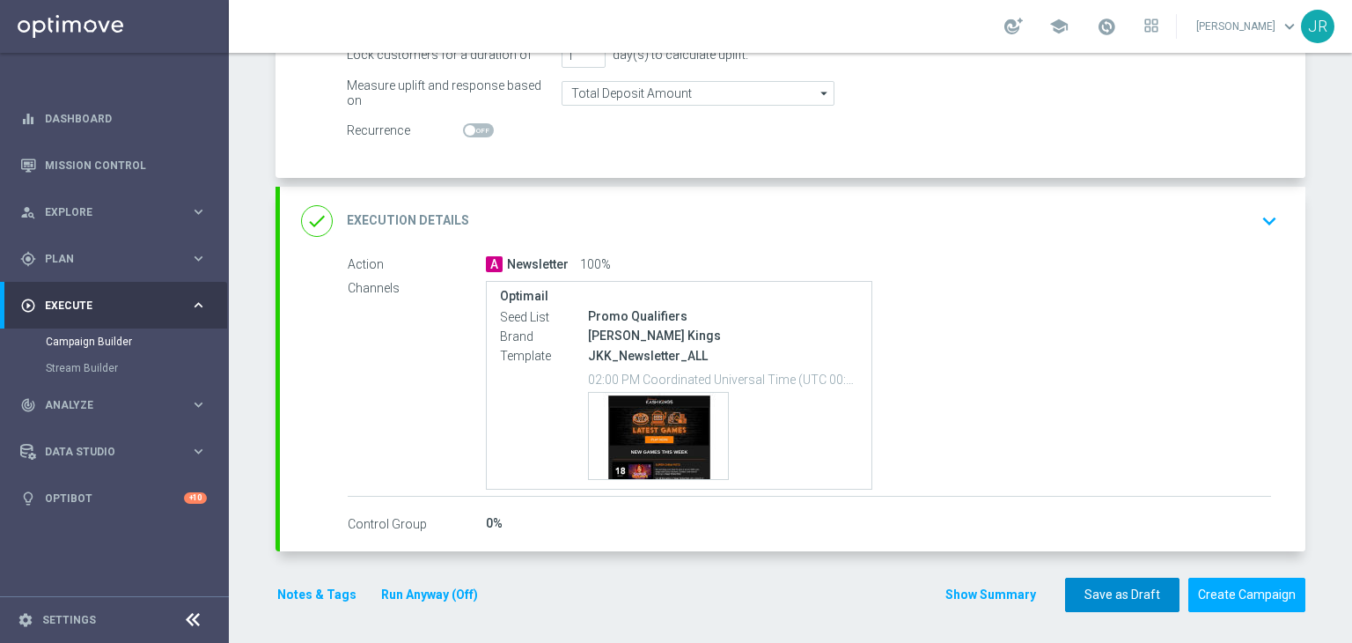
scroll to position [361, 0]
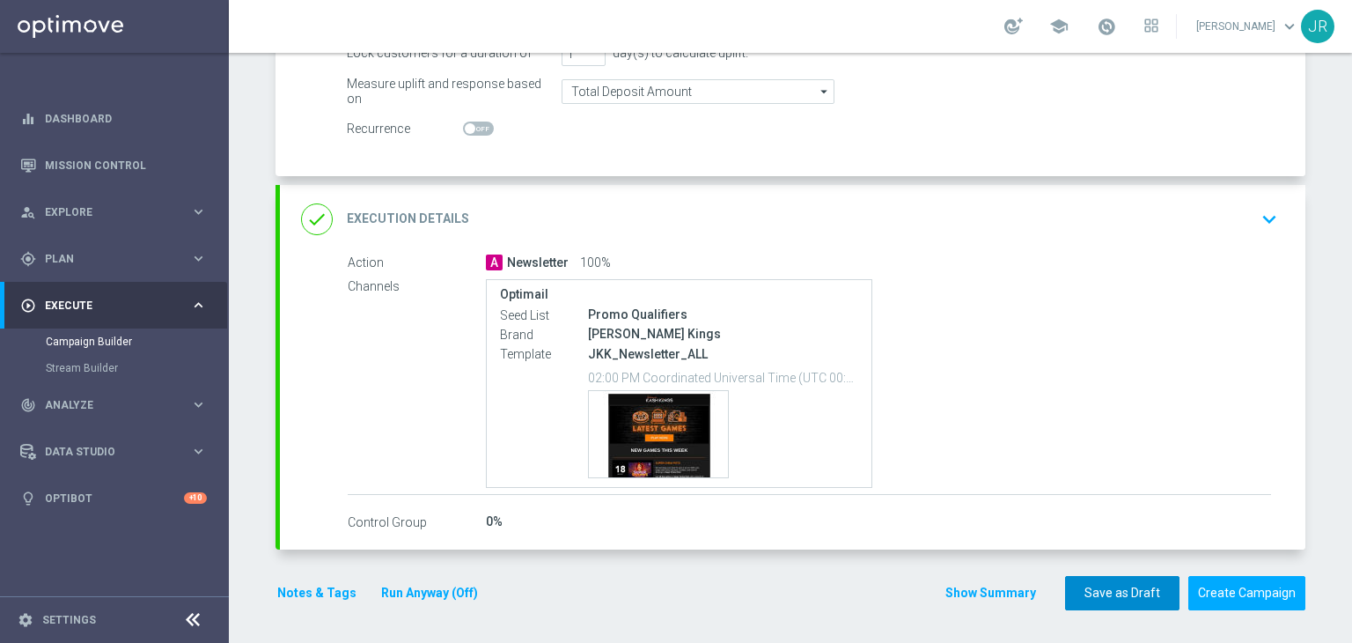
click at [1083, 592] on button "Save as Draft" at bounding box center [1122, 593] width 114 height 34
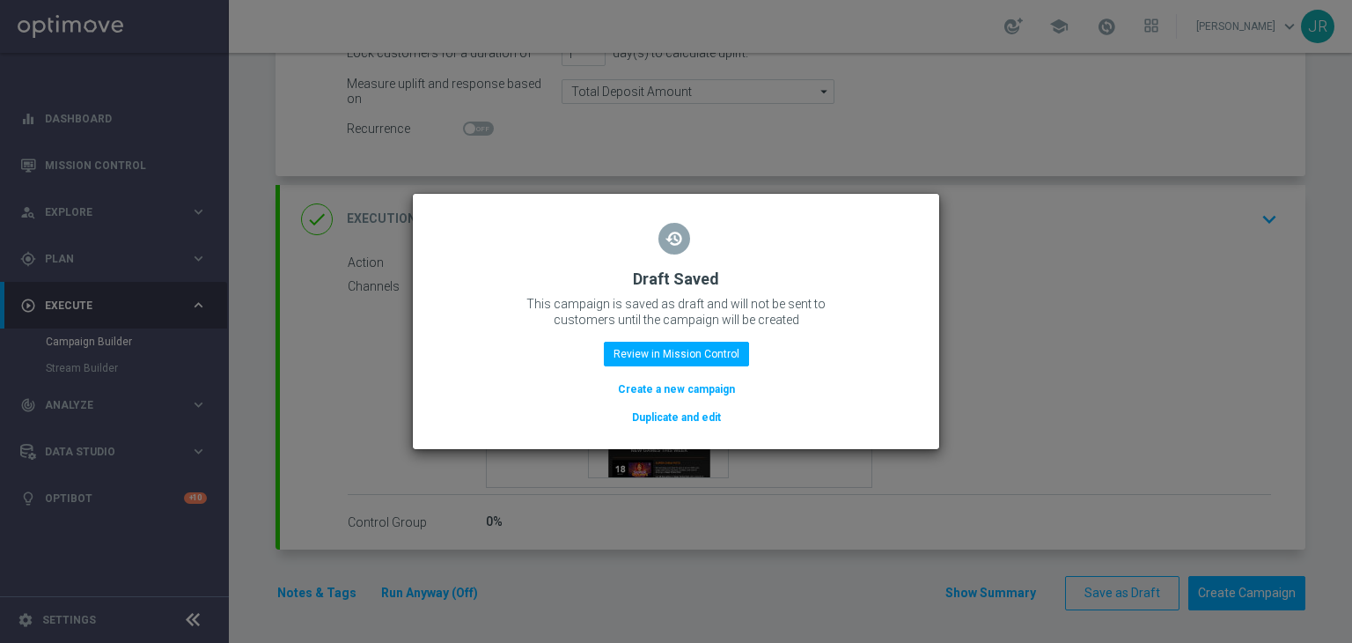
scroll to position [360, 0]
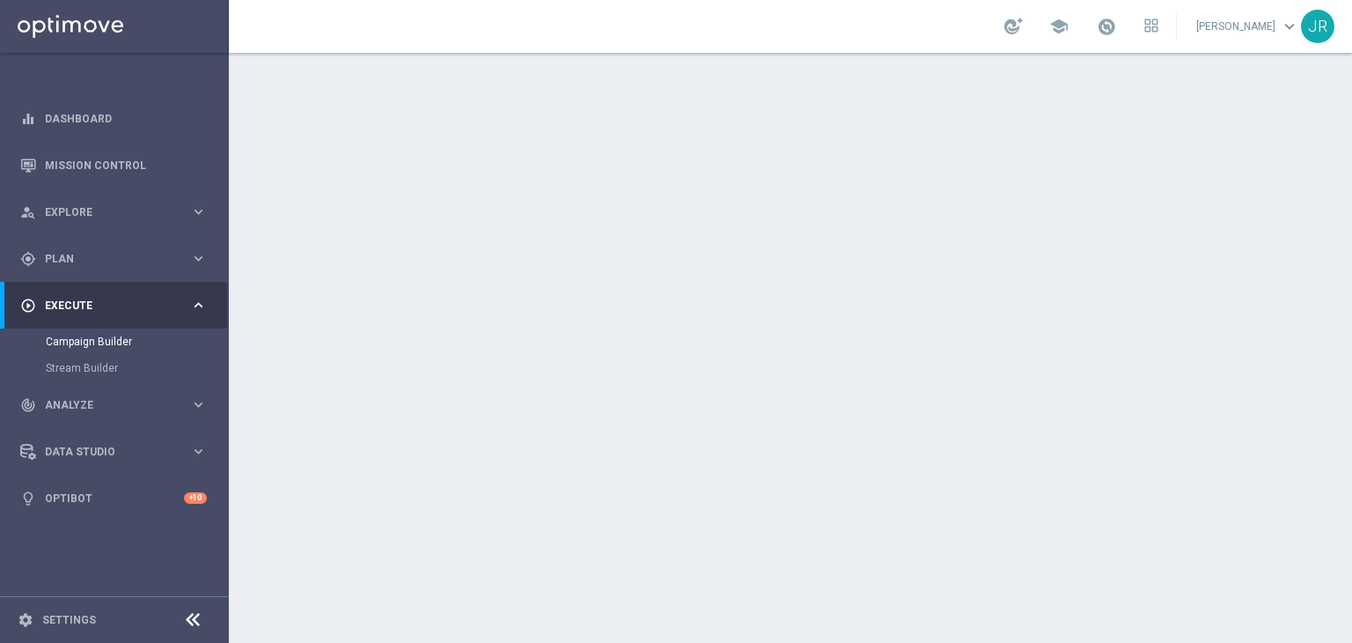
click at [1257, 325] on icon "keyboard_arrow_down" at bounding box center [1269, 322] width 26 height 26
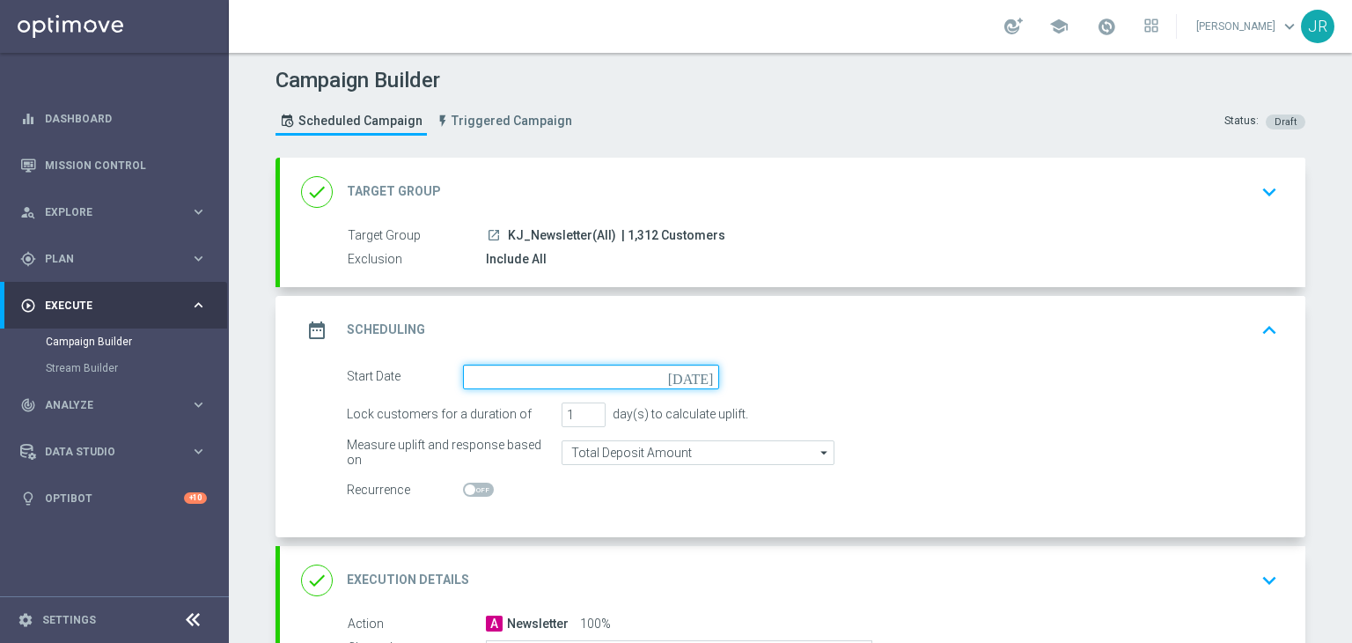
click at [703, 381] on input at bounding box center [591, 376] width 256 height 25
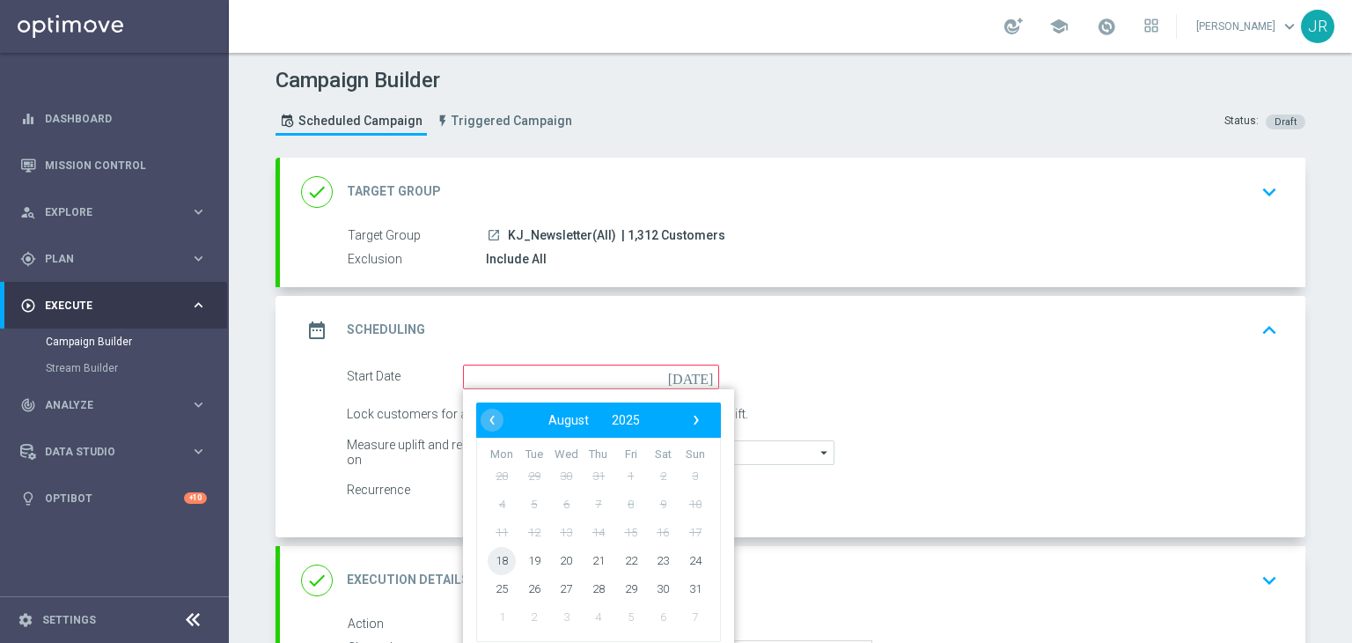
click at [493, 556] on span "18" at bounding box center [502, 560] width 28 height 28
type input "[DATE]"
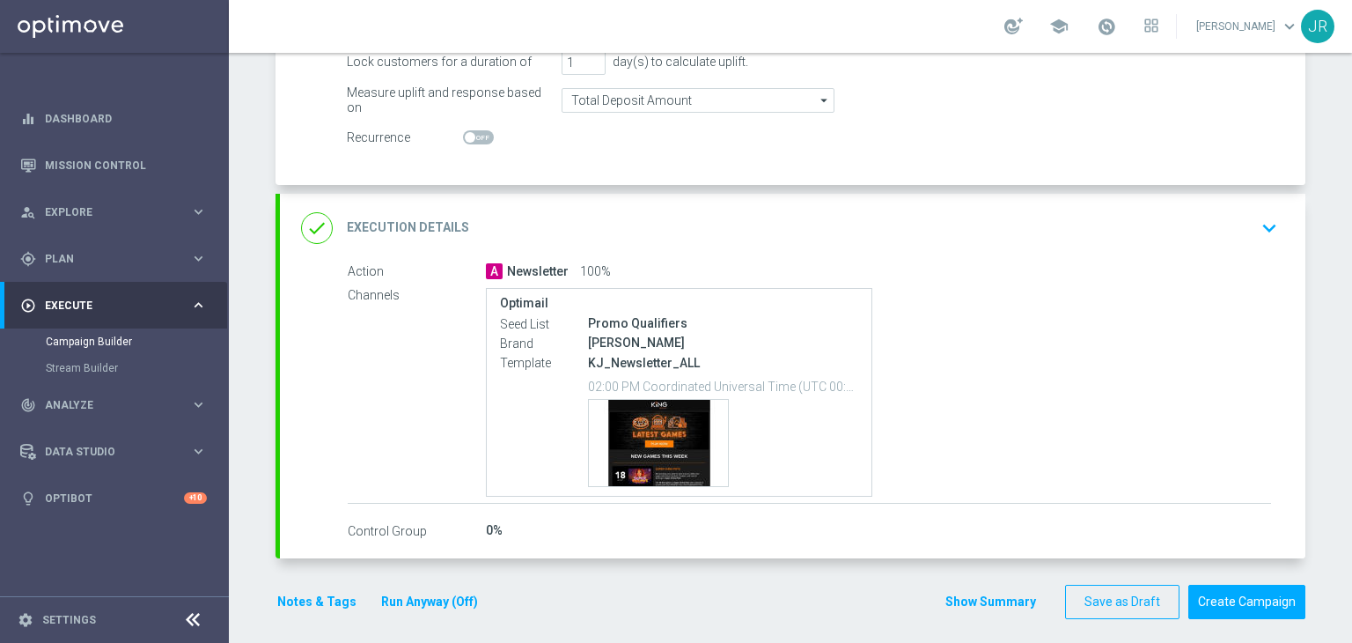
scroll to position [361, 0]
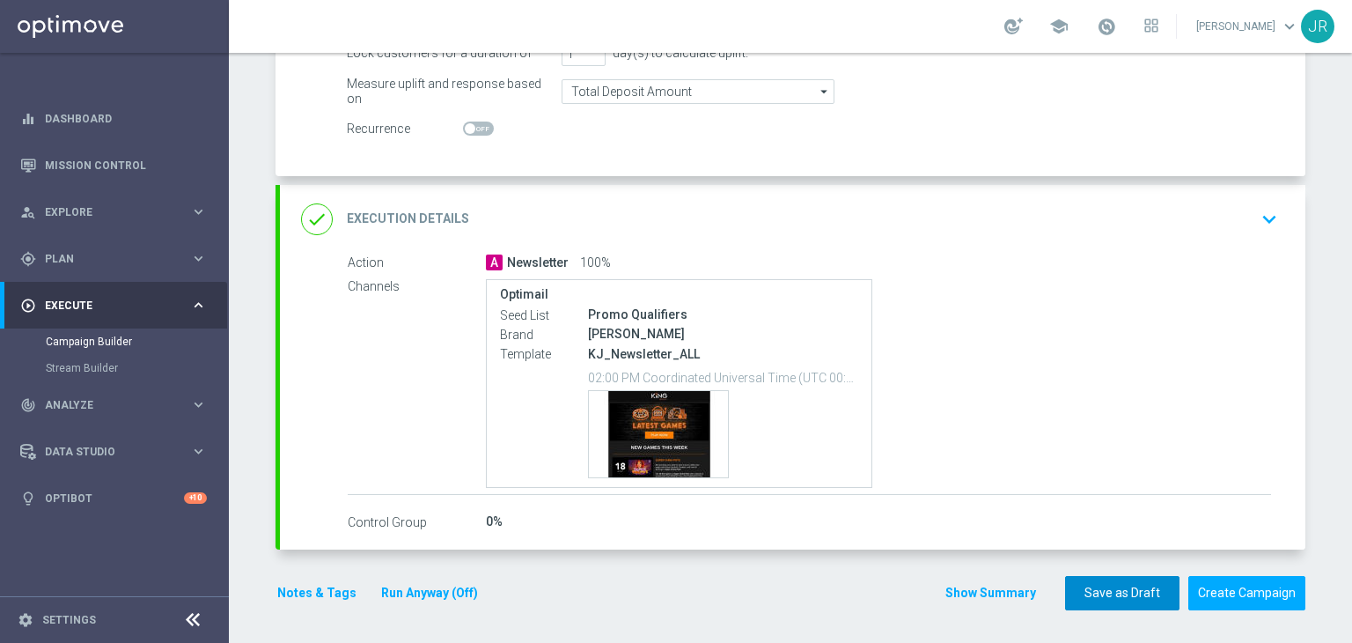
click at [1081, 590] on button "Save as Draft" at bounding box center [1122, 593] width 114 height 34
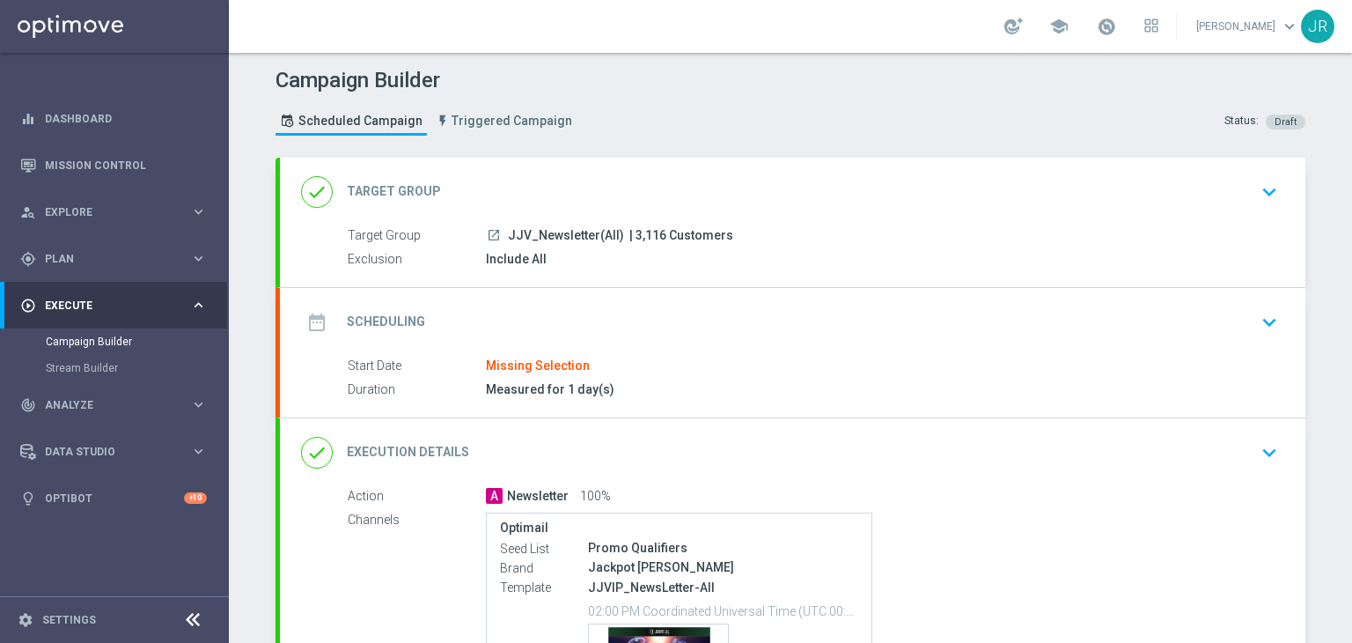
drag, startPoint x: 1274, startPoint y: 325, endPoint x: 796, endPoint y: 360, distance: 479.3
click at [1271, 325] on icon "keyboard_arrow_down" at bounding box center [1269, 322] width 26 height 26
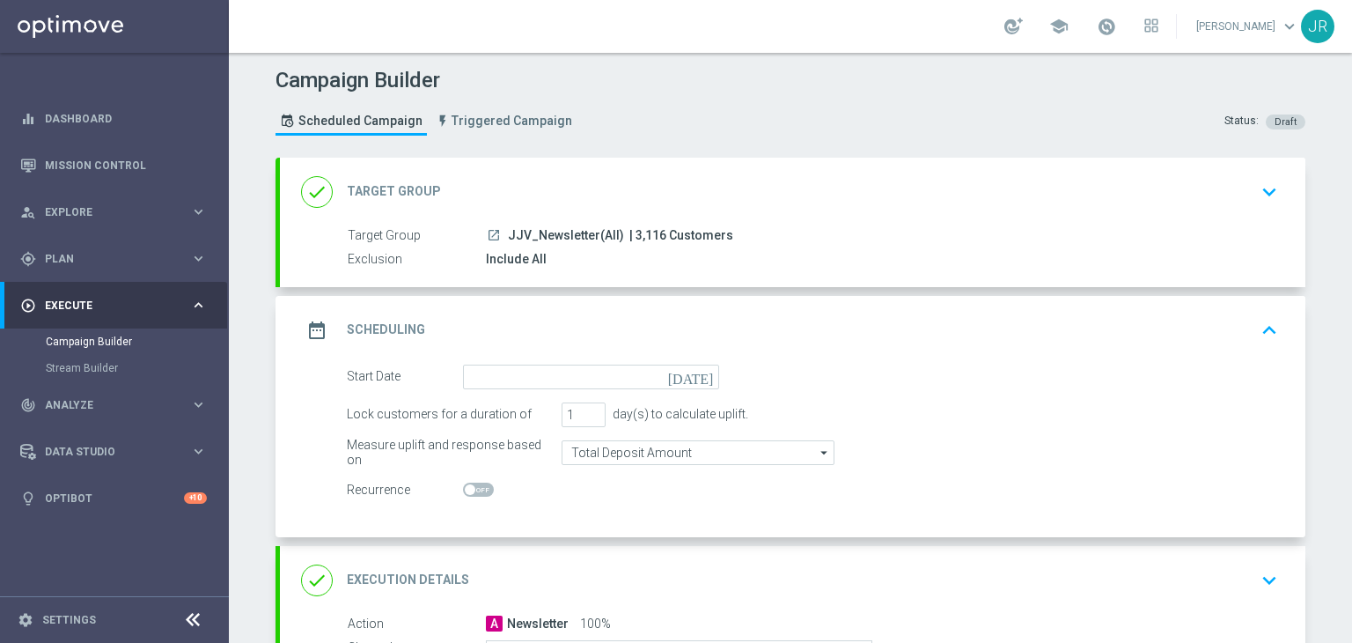
click at [700, 368] on icon "[DATE]" at bounding box center [694, 373] width 52 height 19
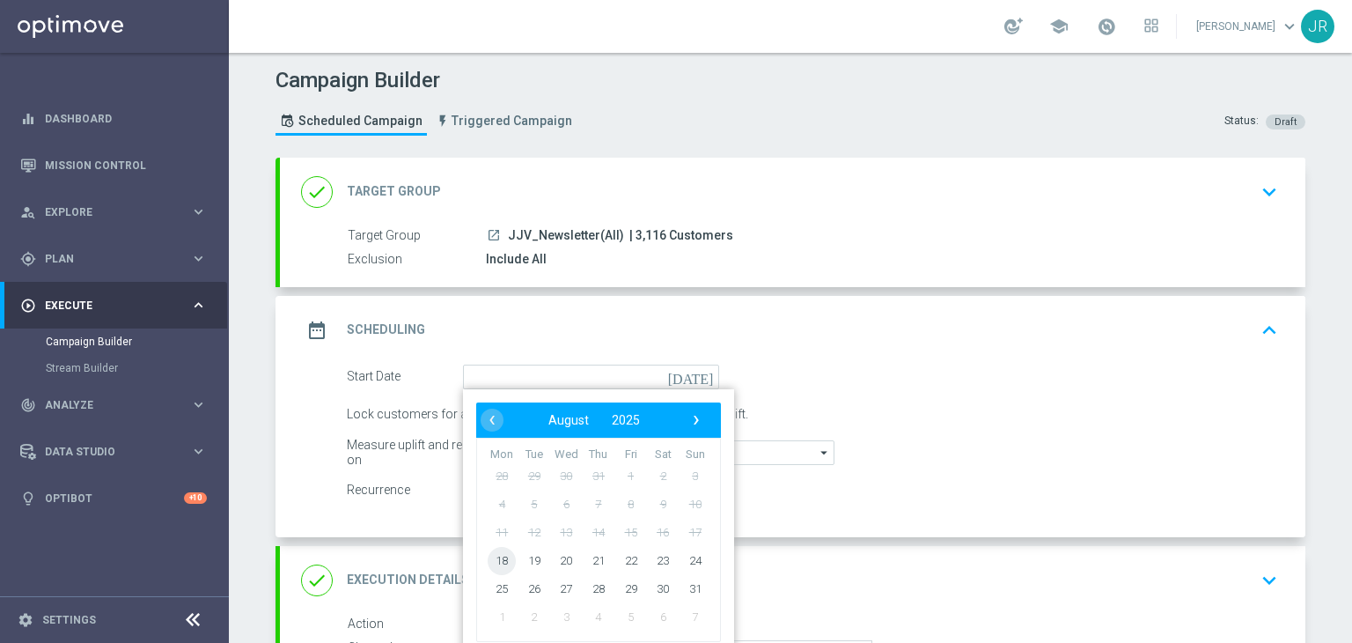
drag, startPoint x: 495, startPoint y: 557, endPoint x: 577, endPoint y: 577, distance: 85.2
click at [496, 556] on span "18" at bounding box center [502, 560] width 28 height 28
type input "[DATE]"
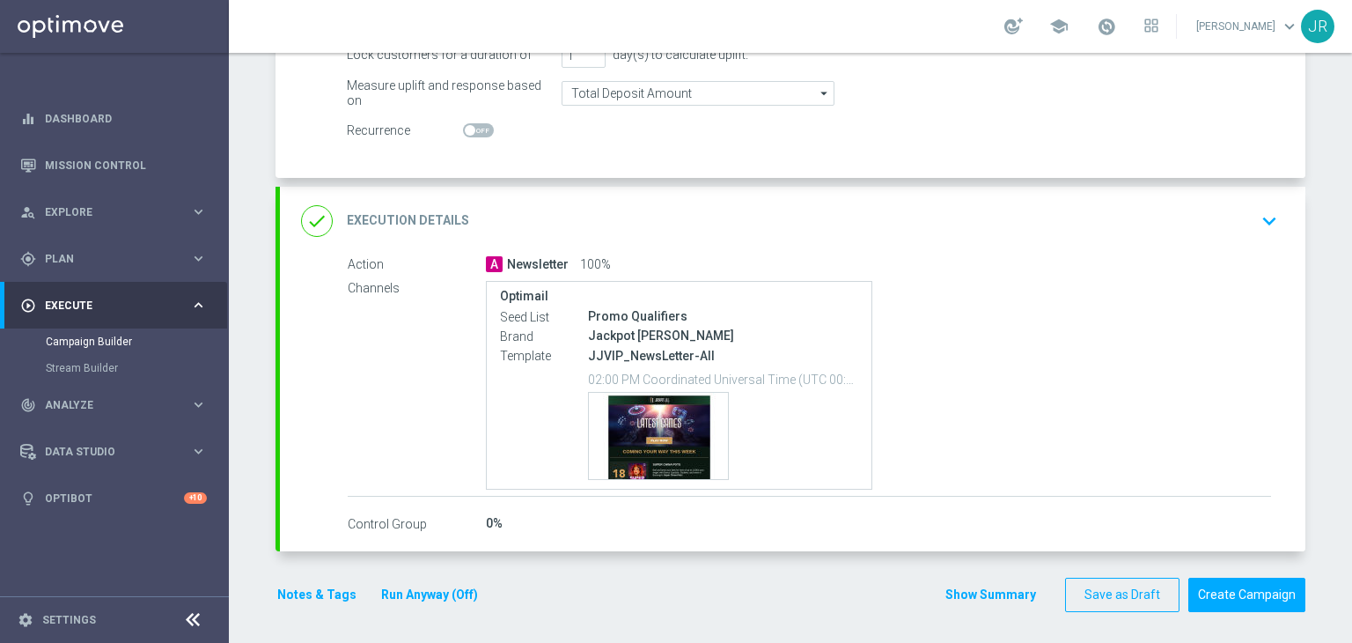
scroll to position [361, 0]
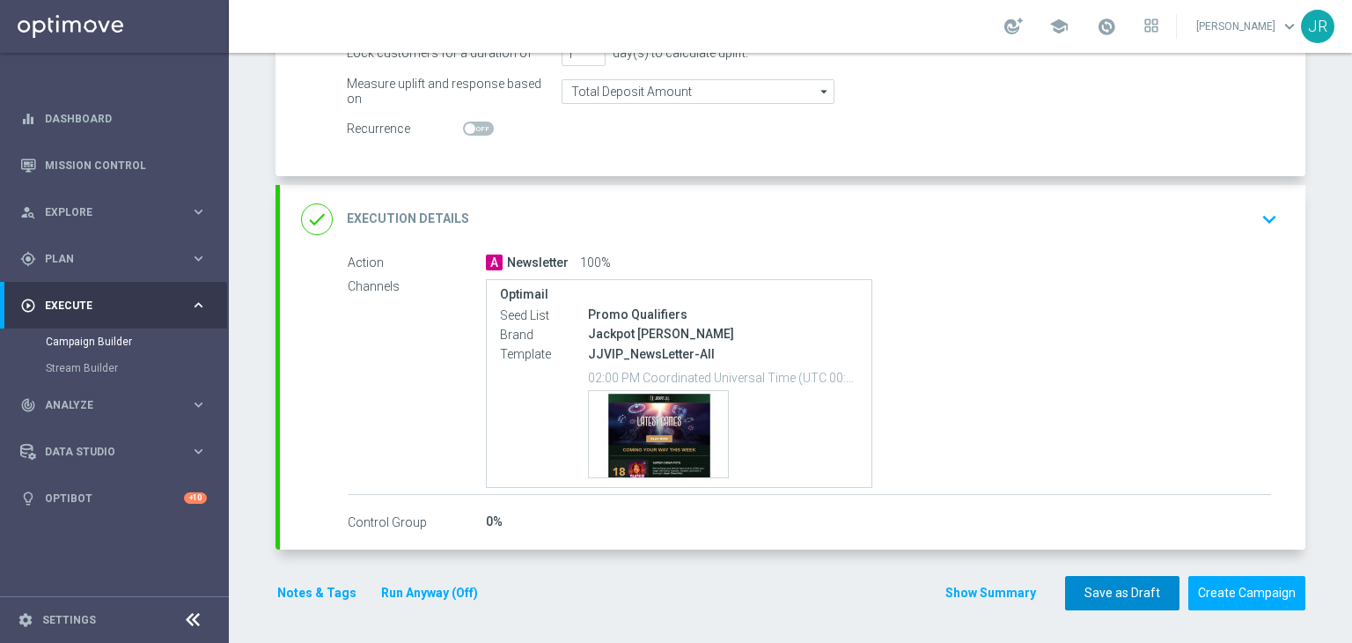
click at [1088, 593] on button "Save as Draft" at bounding box center [1122, 593] width 114 height 34
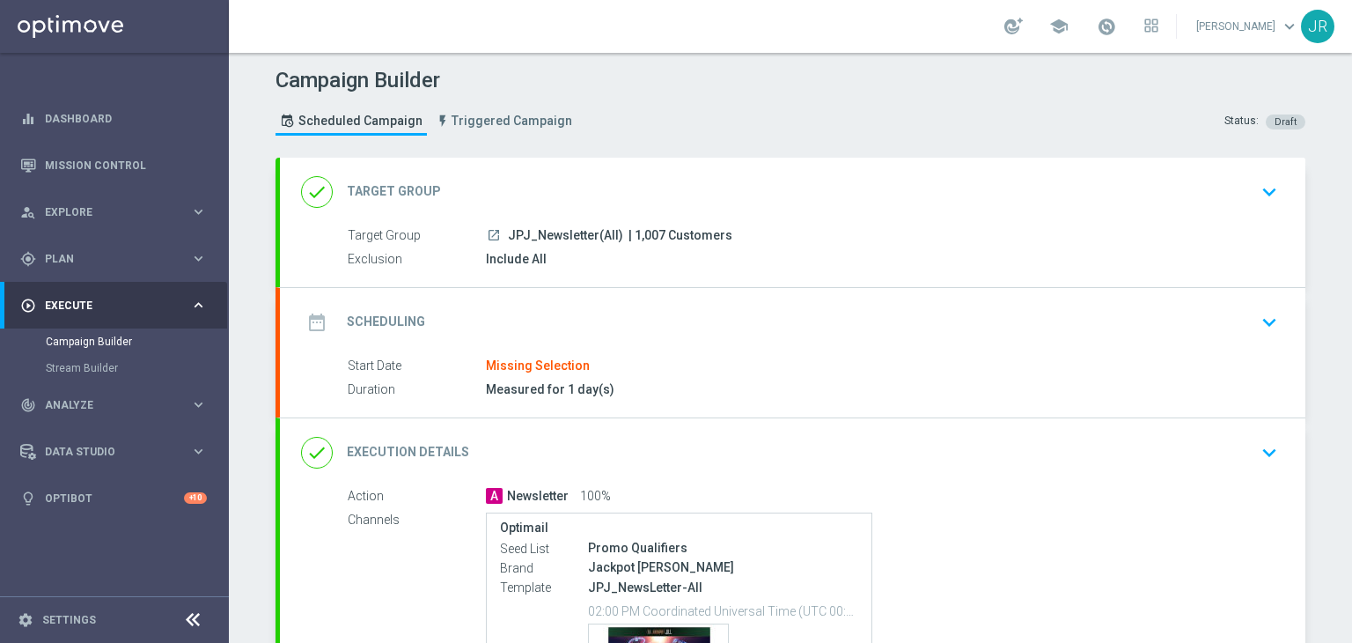
click at [1256, 321] on icon "keyboard_arrow_down" at bounding box center [1269, 322] width 26 height 26
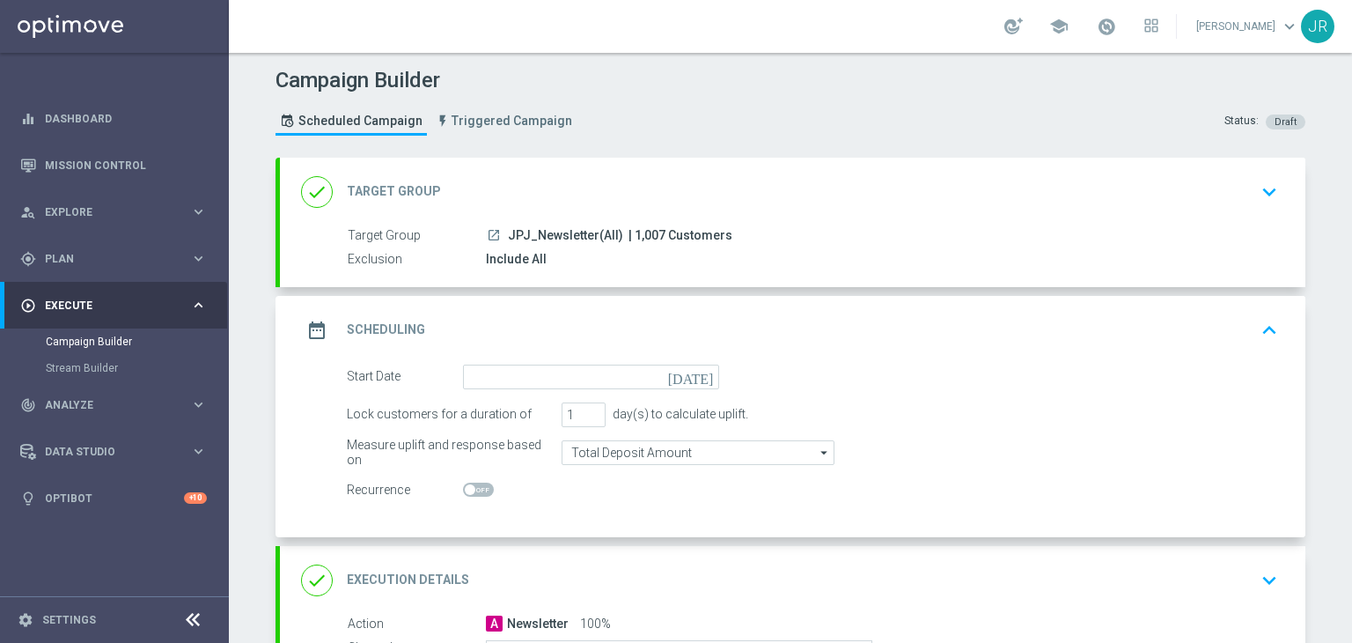
click at [700, 381] on icon "[DATE]" at bounding box center [694, 373] width 52 height 19
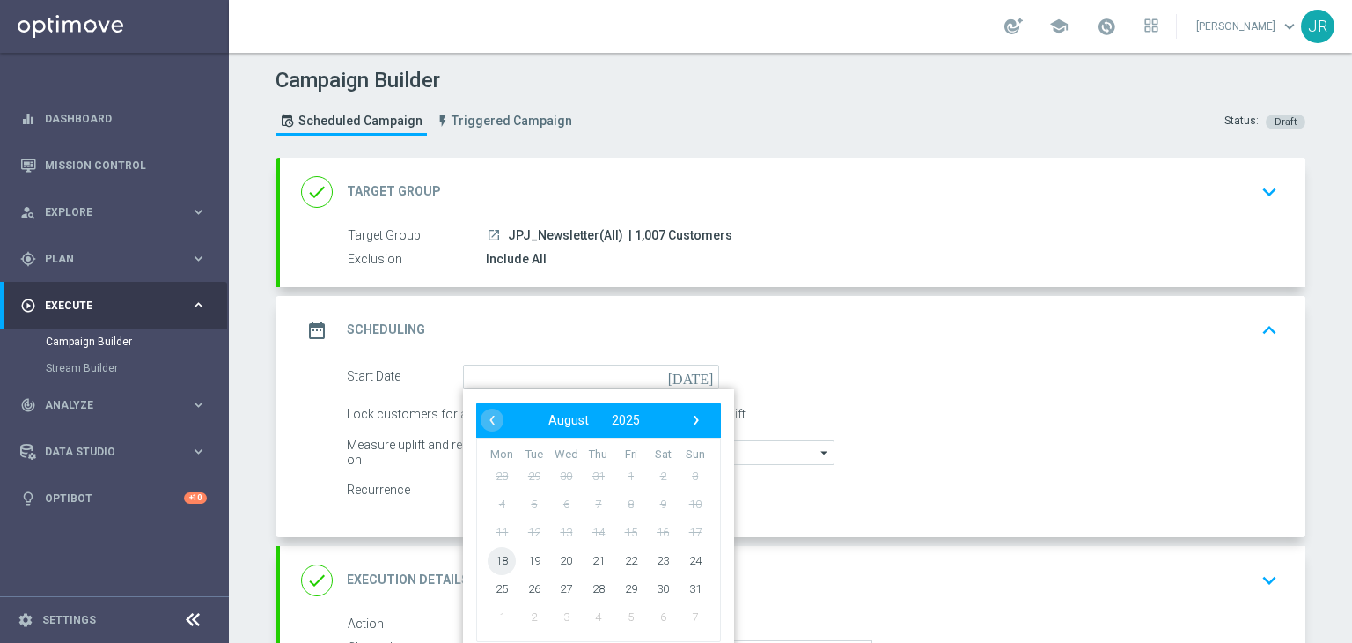
click at [497, 570] on span "18" at bounding box center [502, 560] width 28 height 28
type input "[DATE]"
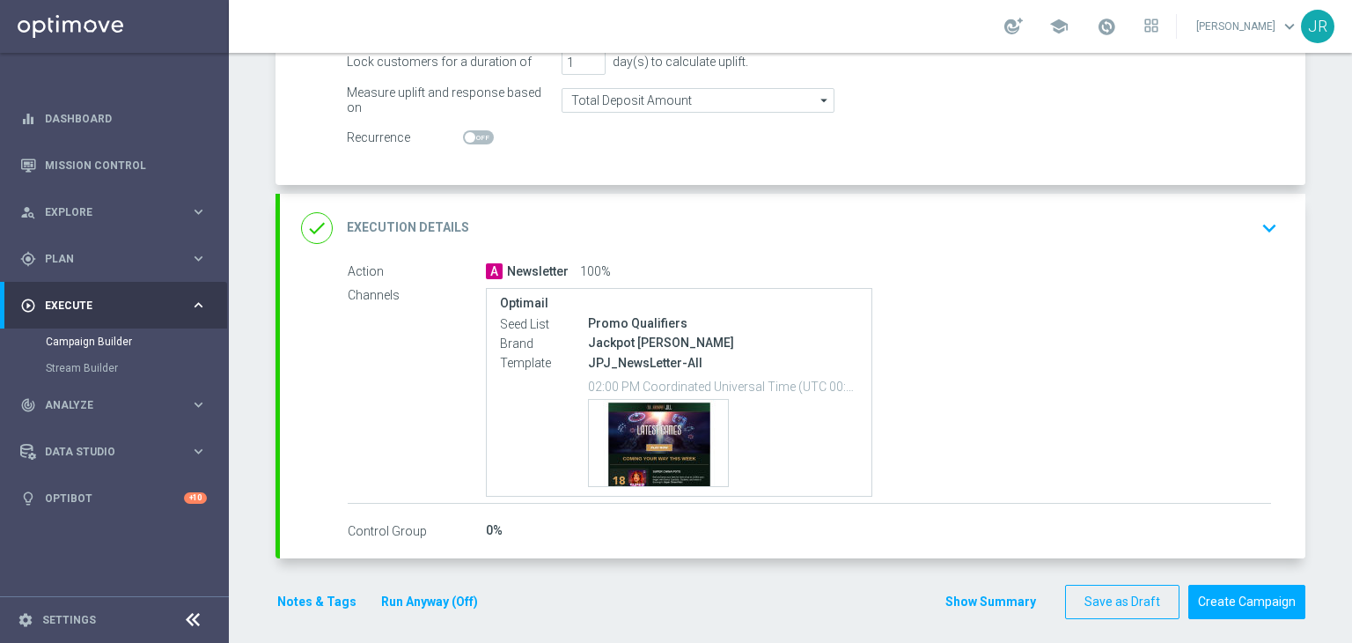
scroll to position [361, 0]
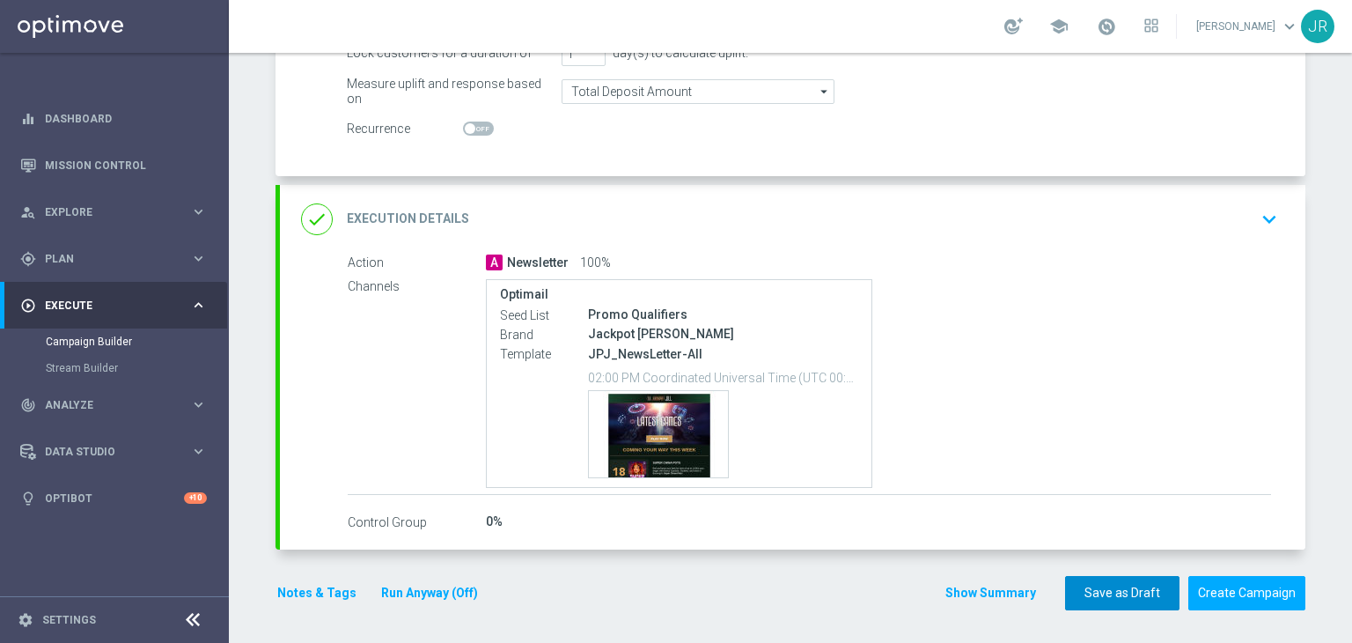
click at [1074, 594] on button "Save as Draft" at bounding box center [1122, 593] width 114 height 34
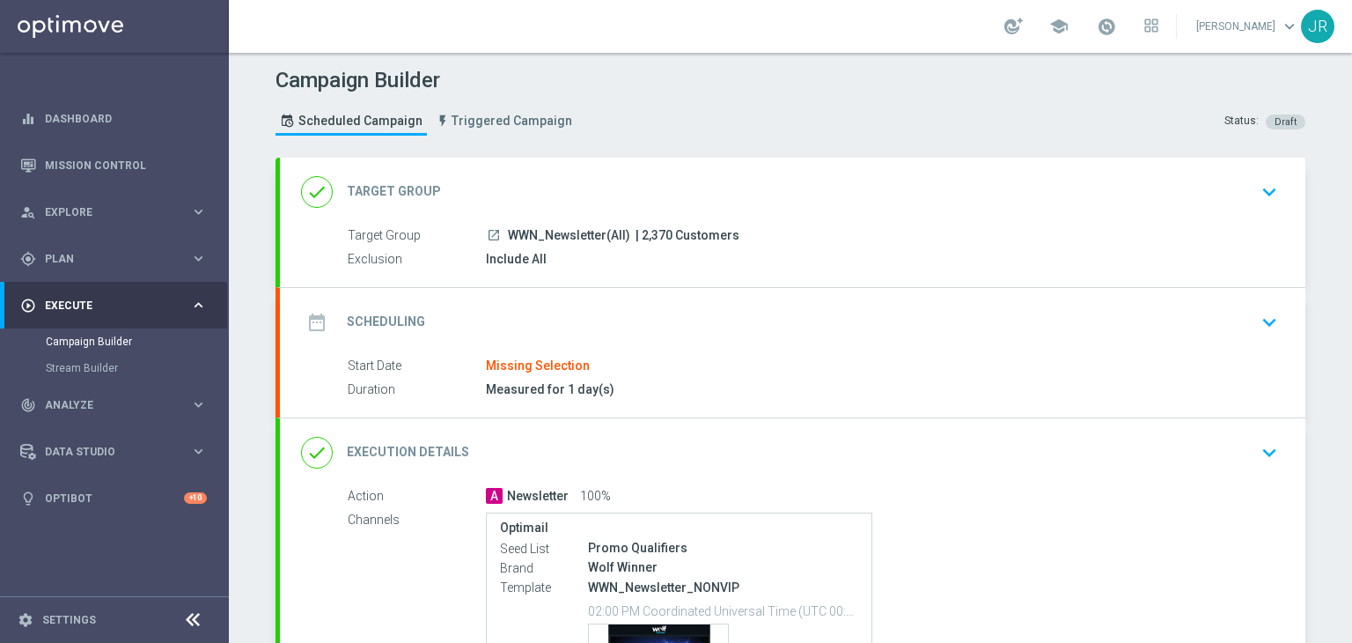
click at [1275, 311] on button "keyboard_arrow_down" at bounding box center [1269, 321] width 30 height 33
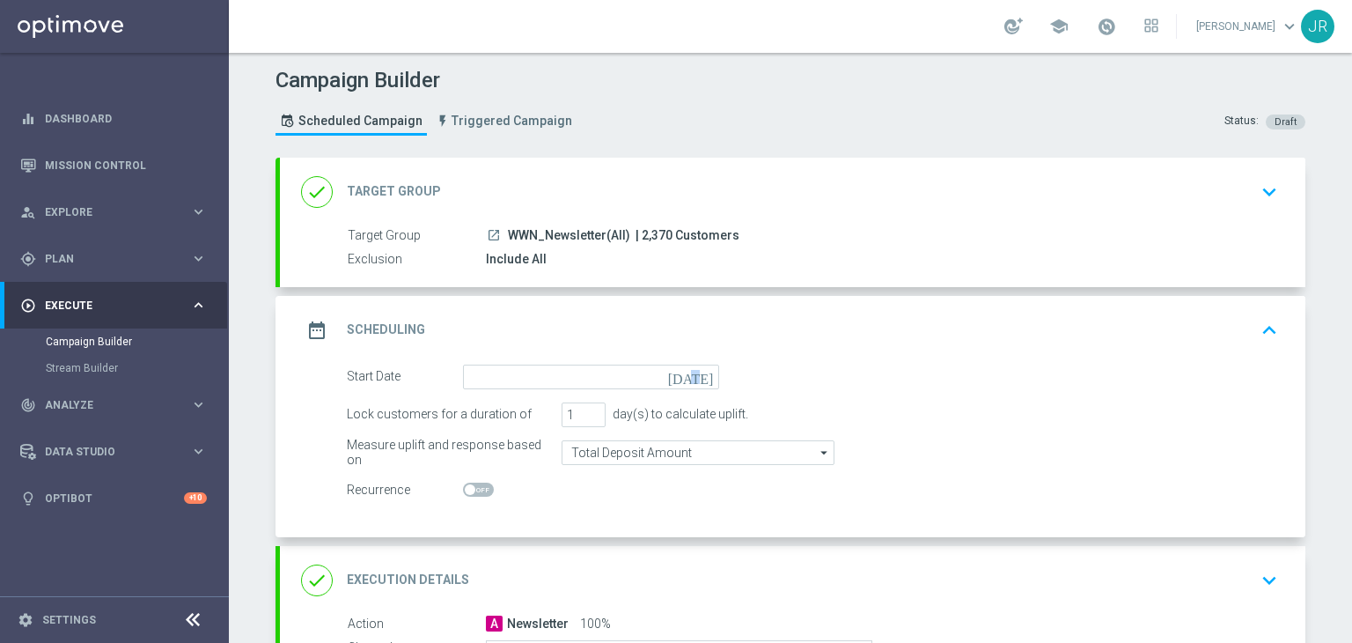
click at [702, 371] on icon "[DATE]" at bounding box center [694, 373] width 52 height 19
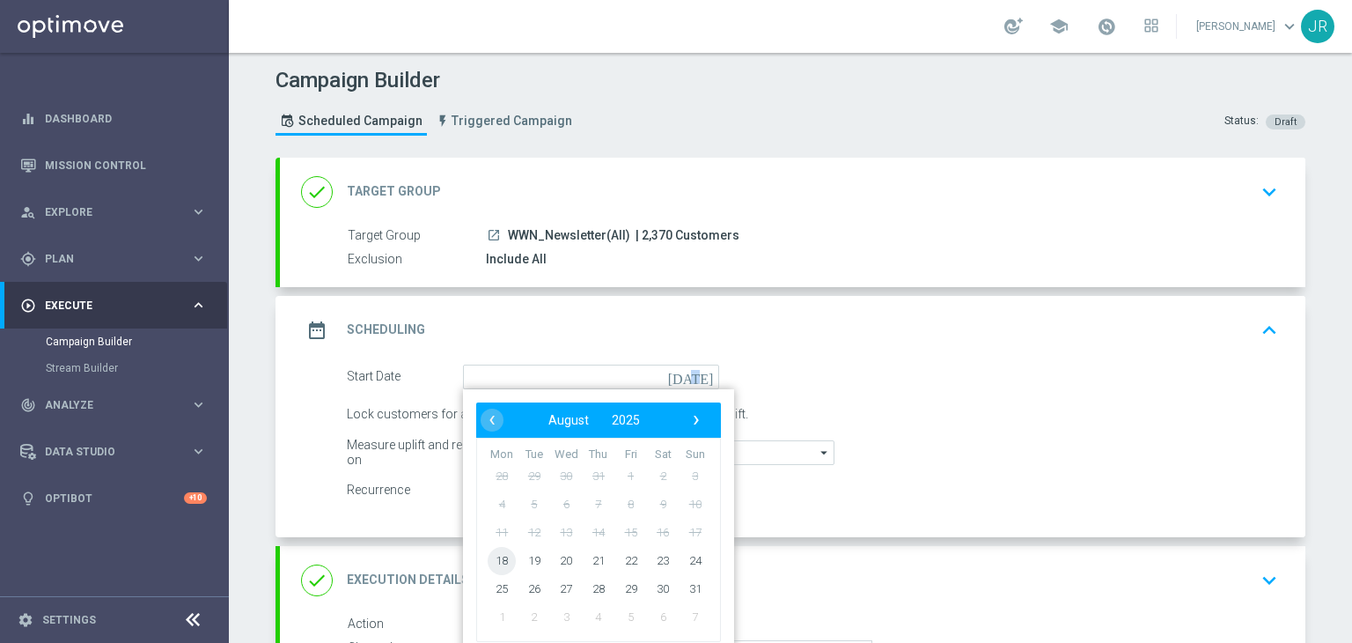
click at [488, 556] on span "18" at bounding box center [502, 560] width 28 height 28
type input "[DATE]"
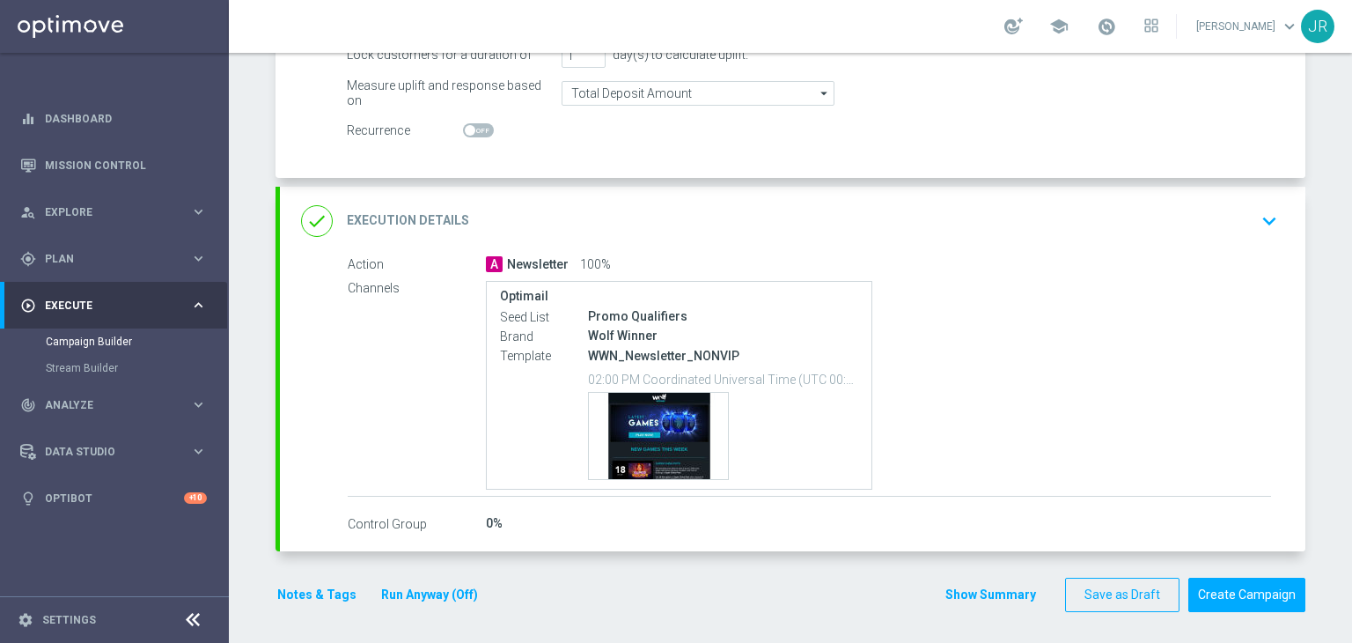
scroll to position [361, 0]
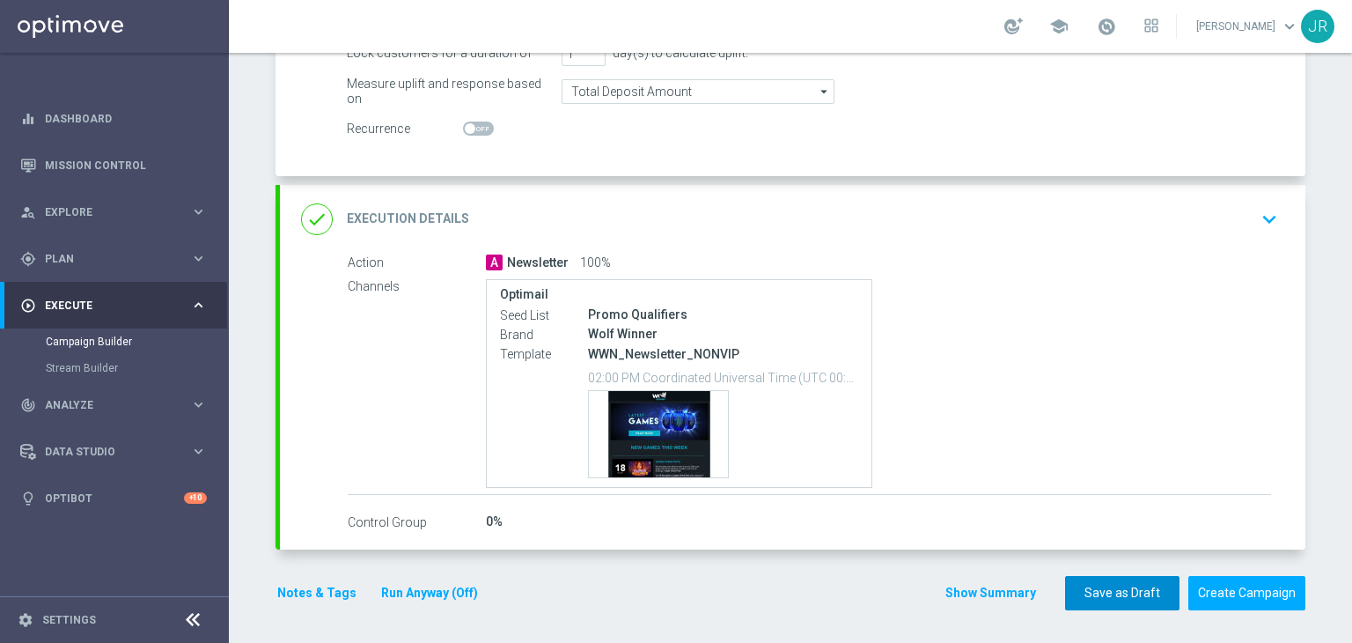
click at [1077, 594] on button "Save as Draft" at bounding box center [1122, 593] width 114 height 34
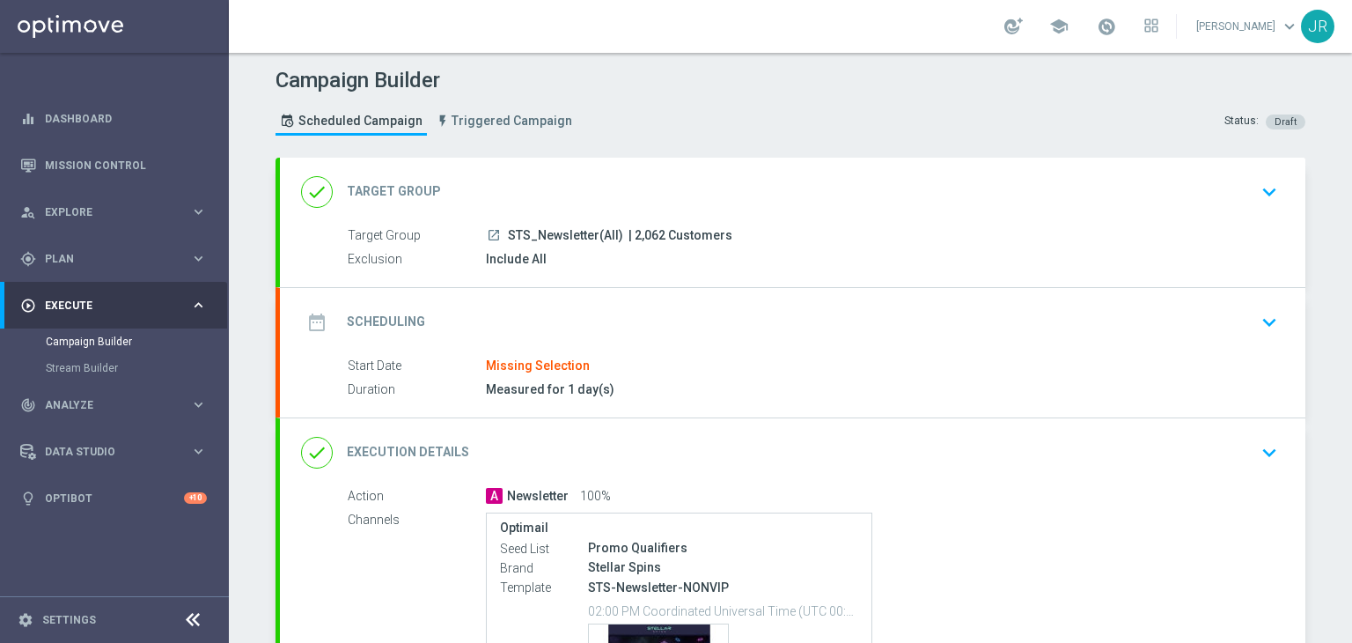
click at [1268, 336] on div "date_range Scheduling keyboard_arrow_down" at bounding box center [792, 322] width 1025 height 69
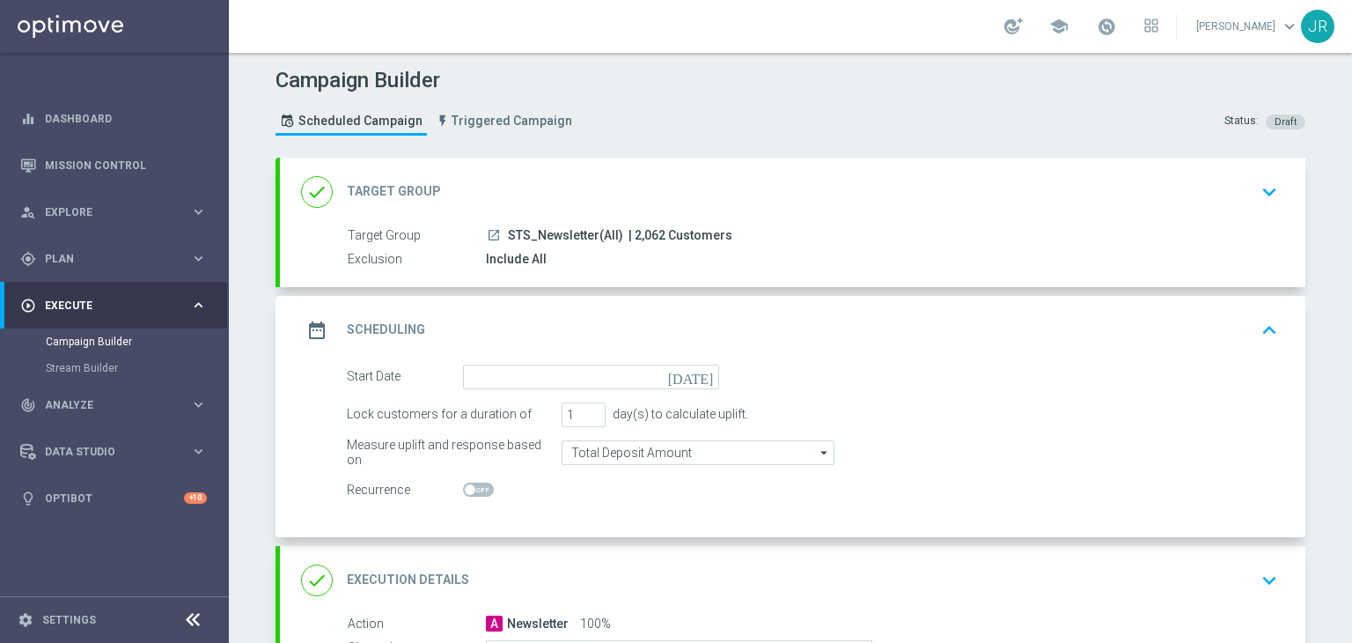
click at [697, 371] on icon "[DATE]" at bounding box center [694, 373] width 52 height 19
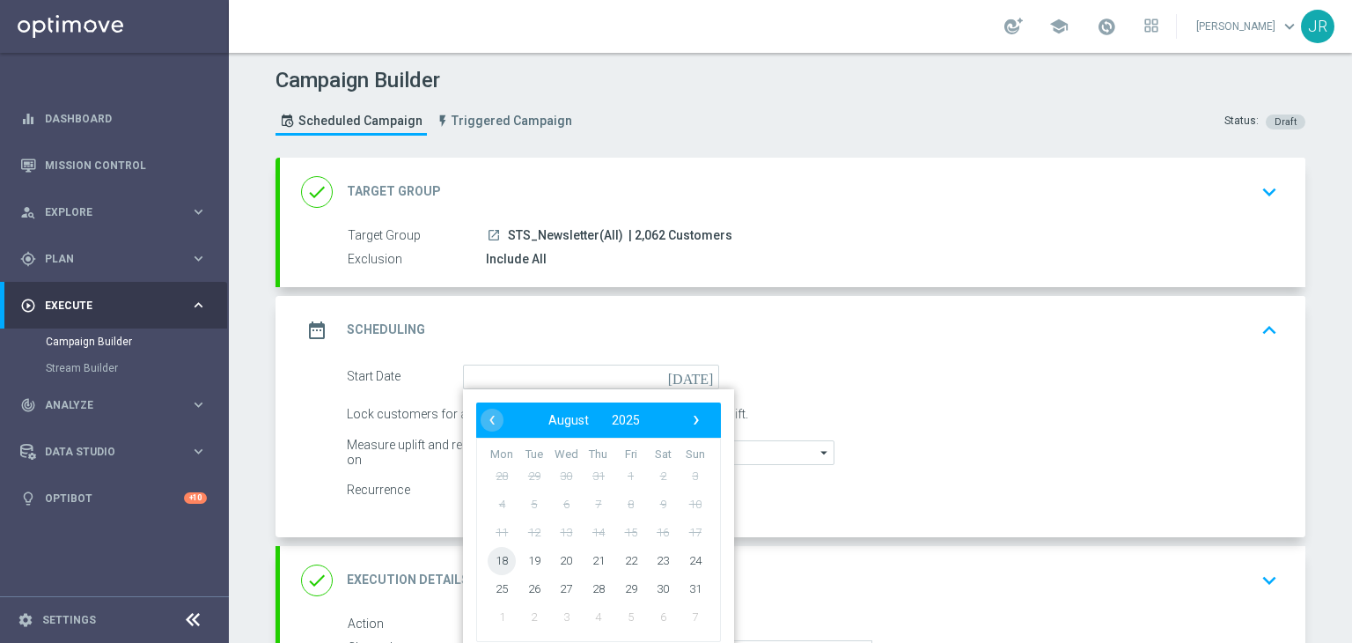
click at [503, 557] on span "18" at bounding box center [502, 560] width 28 height 28
type input "[DATE]"
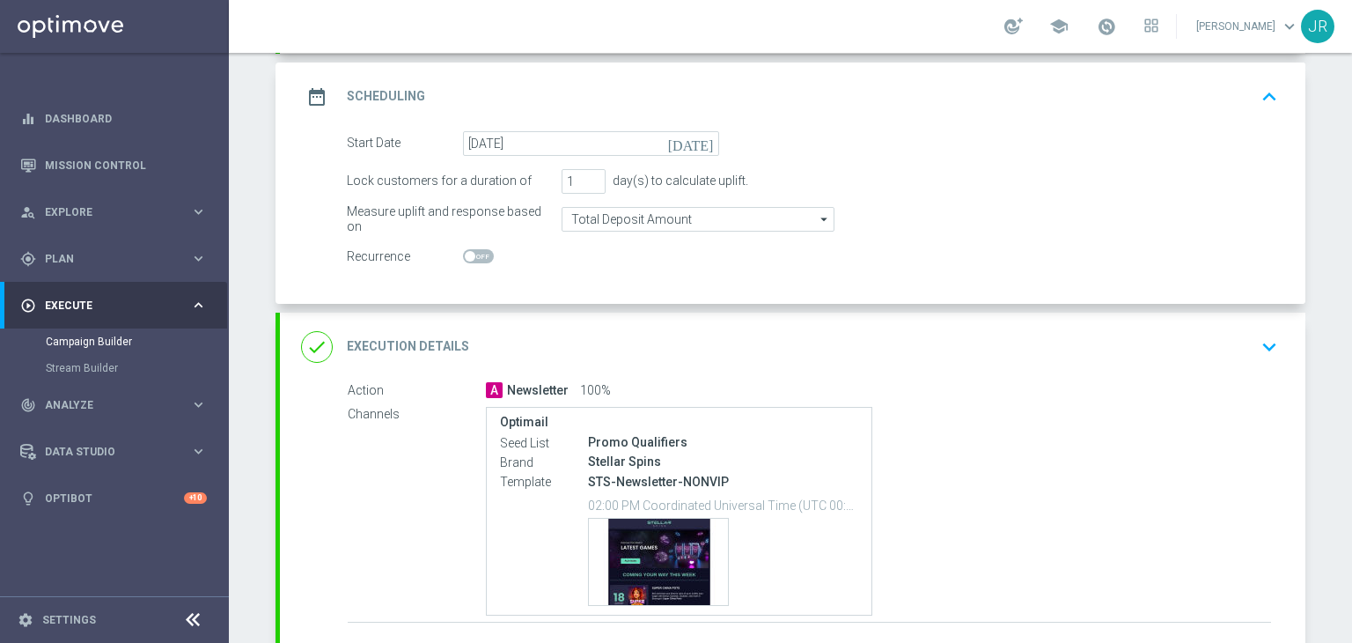
scroll to position [361, 0]
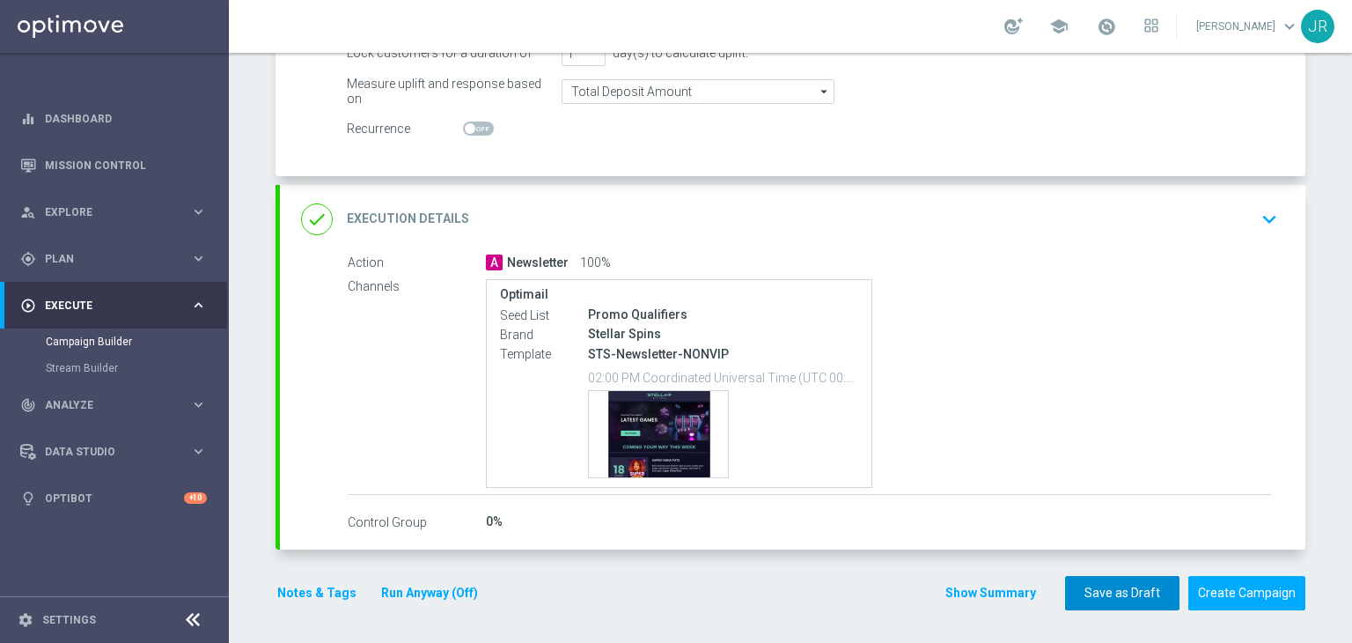
click at [1084, 599] on button "Save as Draft" at bounding box center [1122, 593] width 114 height 34
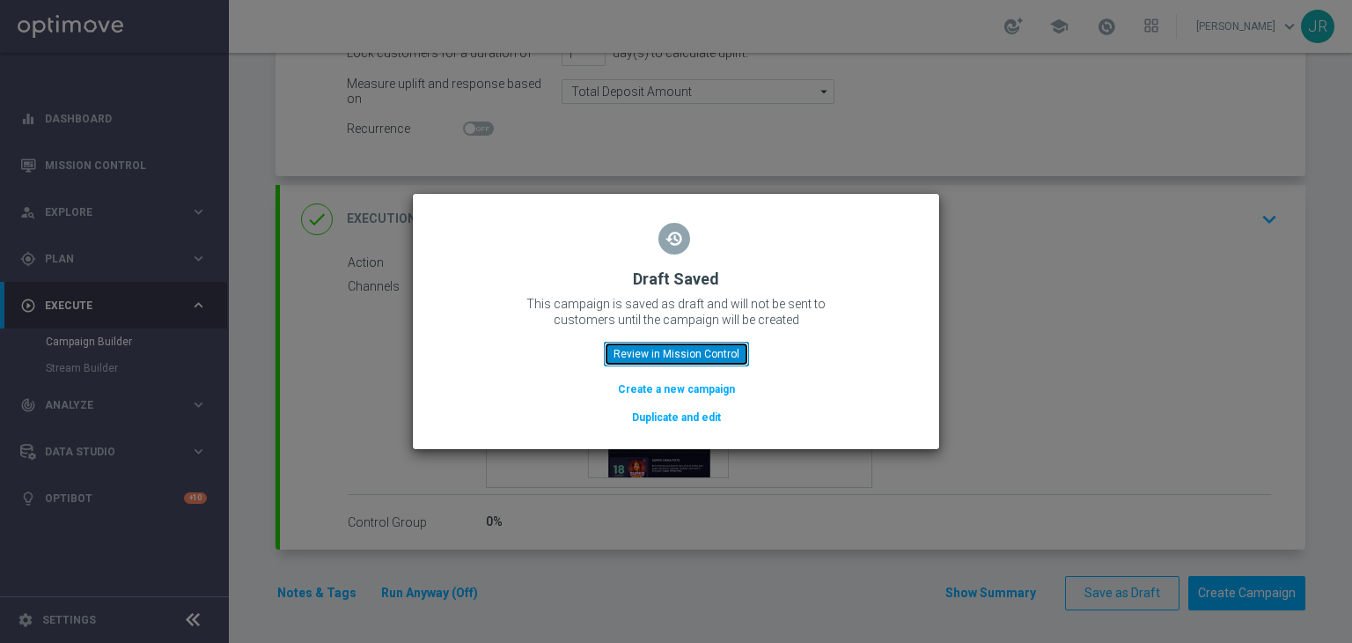
click at [667, 344] on button "Review in Mission Control" at bounding box center [676, 354] width 145 height 25
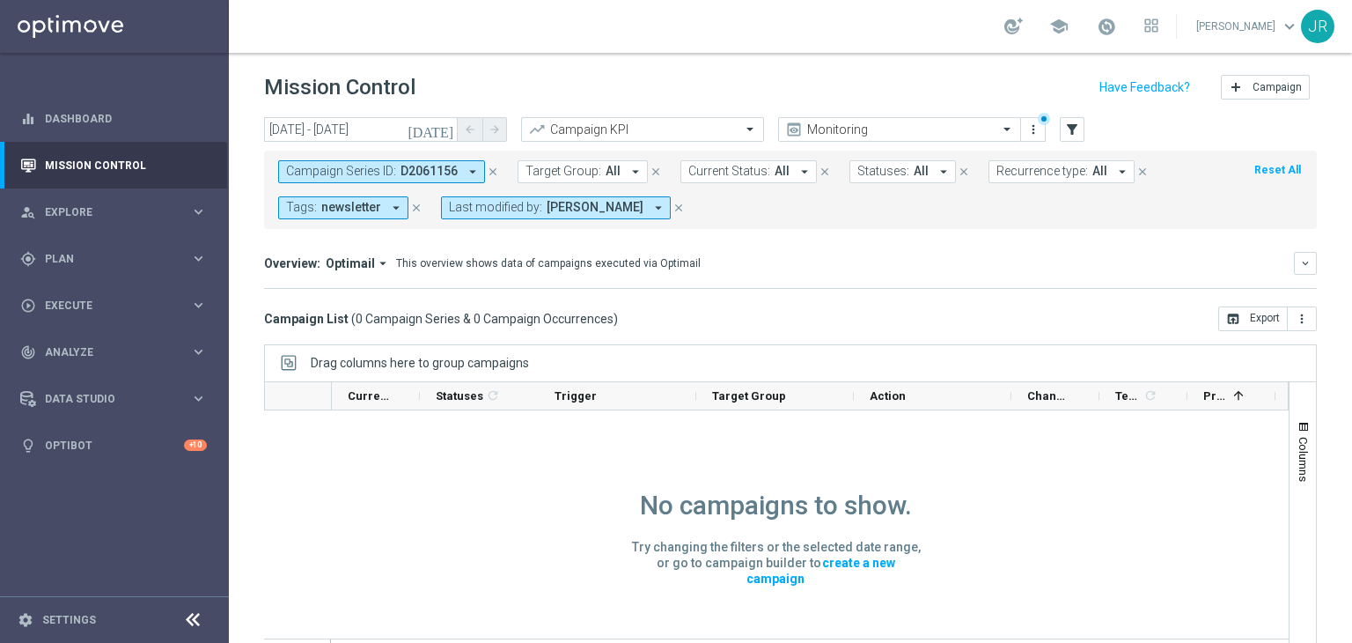
click at [680, 209] on icon "close" at bounding box center [678, 208] width 12 height 12
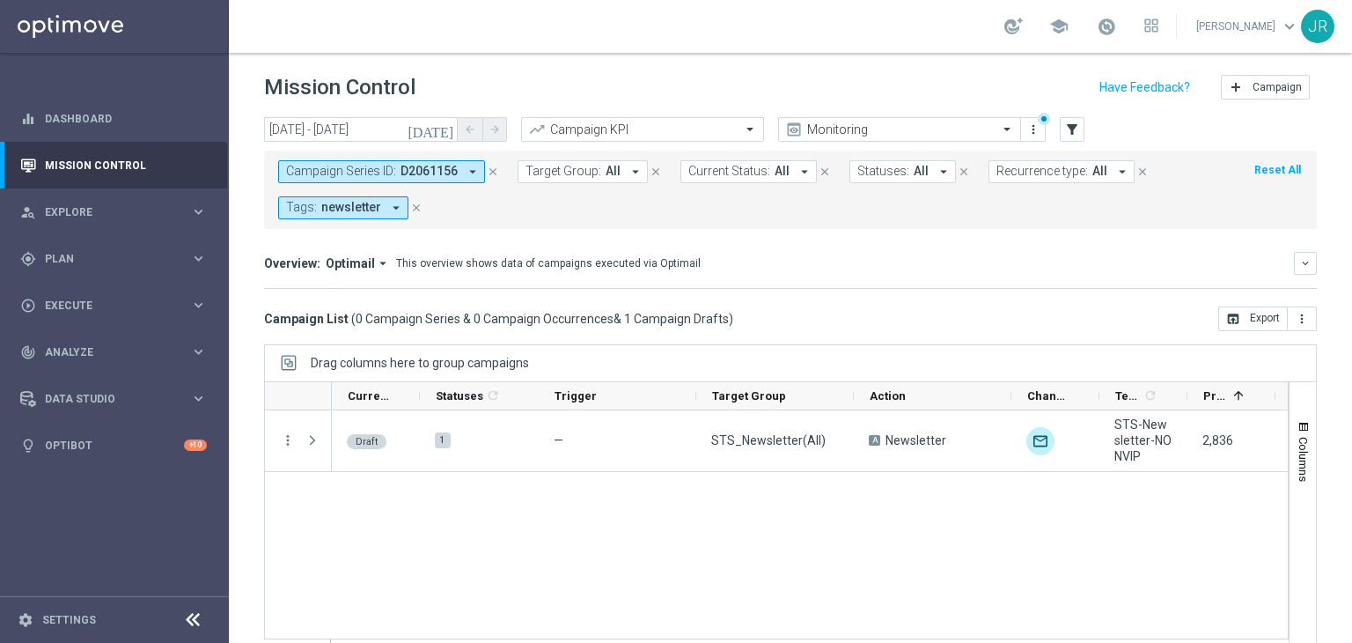
drag, startPoint x: 489, startPoint y: 175, endPoint x: 440, endPoint y: 193, distance: 51.5
click at [489, 176] on icon "close" at bounding box center [493, 171] width 12 height 12
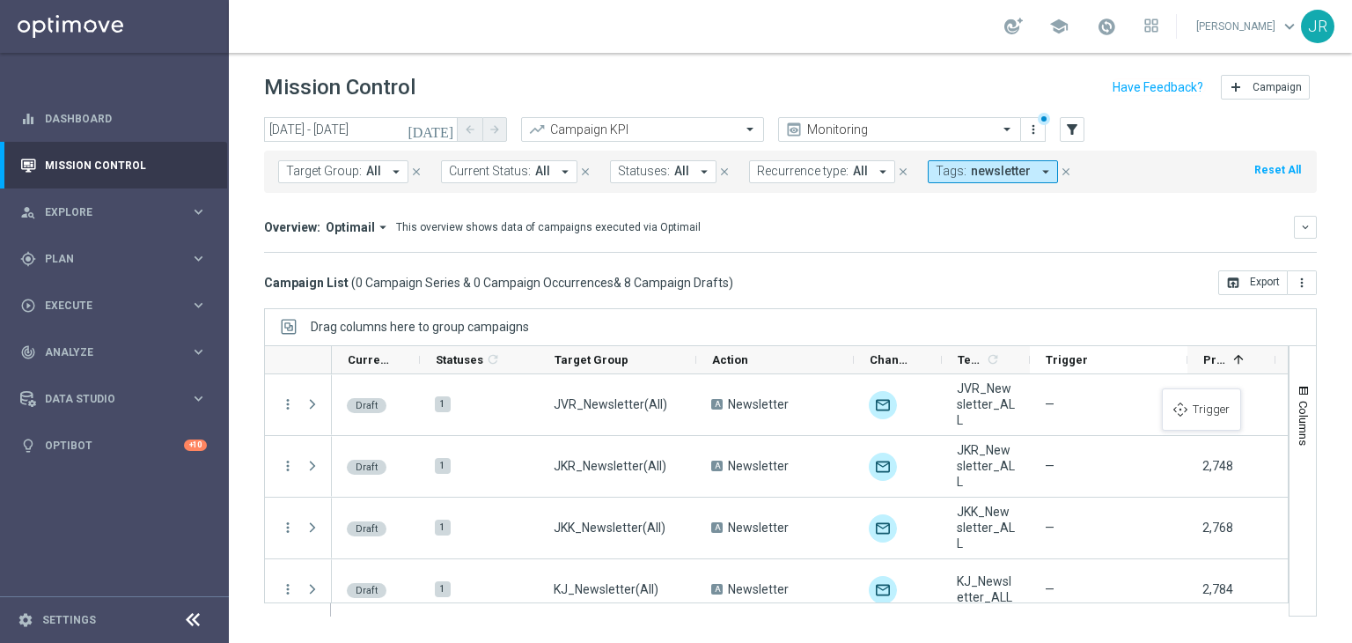
drag, startPoint x: 585, startPoint y: 356, endPoint x: 1172, endPoint y: 399, distance: 587.7
